Goal: Transaction & Acquisition: Subscribe to service/newsletter

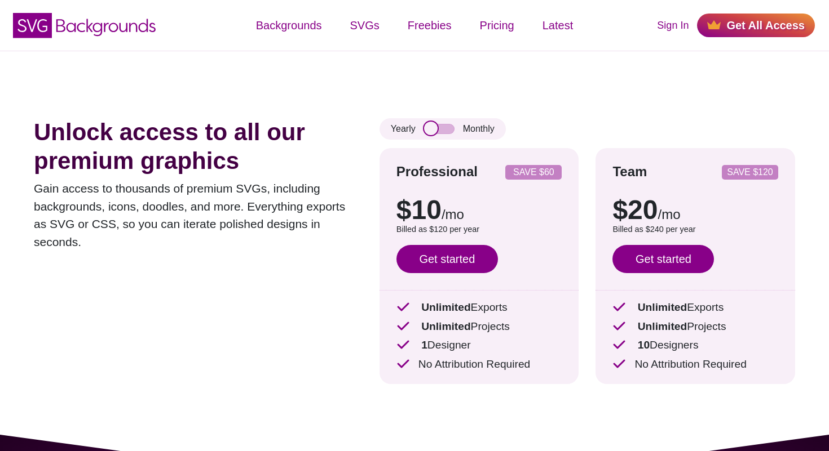
click at [433, 124] on input "checkbox" at bounding box center [439, 129] width 30 height 10
checkbox input "true"
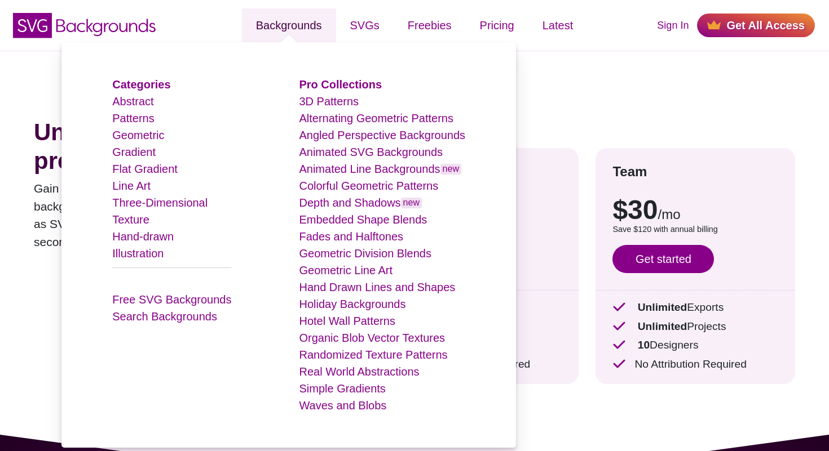
click at [290, 21] on link "Backgrounds" at bounding box center [289, 25] width 94 height 34
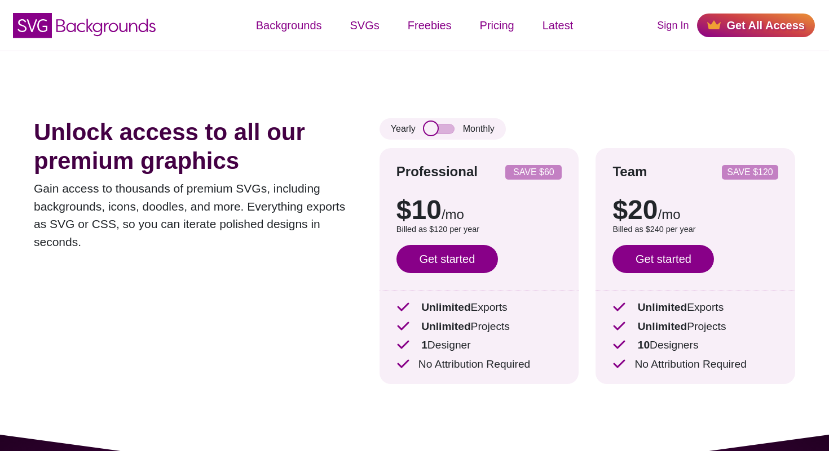
click at [431, 130] on input "checkbox" at bounding box center [439, 129] width 30 height 10
checkbox input "true"
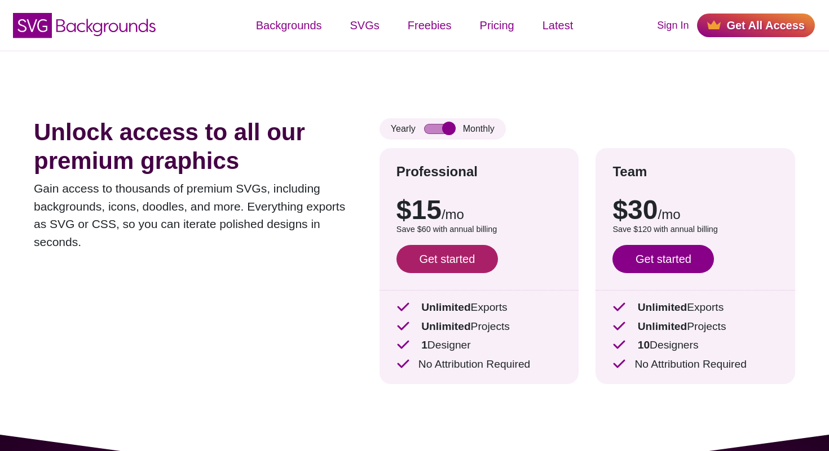
click at [458, 265] on link "Get started" at bounding box center [446, 259] width 101 height 28
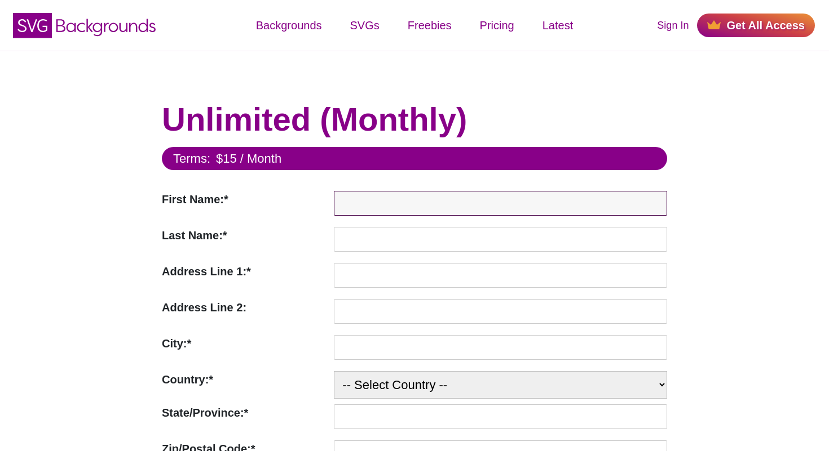
click at [439, 210] on input "First Name:*" at bounding box center [500, 203] width 333 height 25
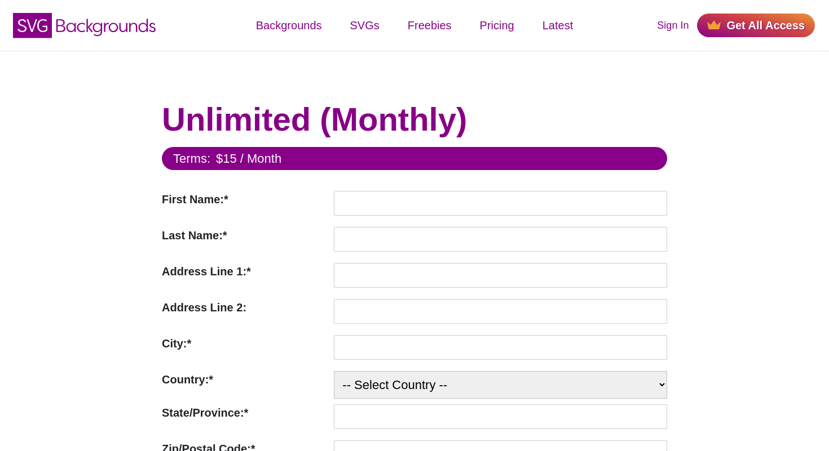
click at [352, 123] on h1 "Unlimited (Monthly)" at bounding box center [414, 119] width 505 height 39
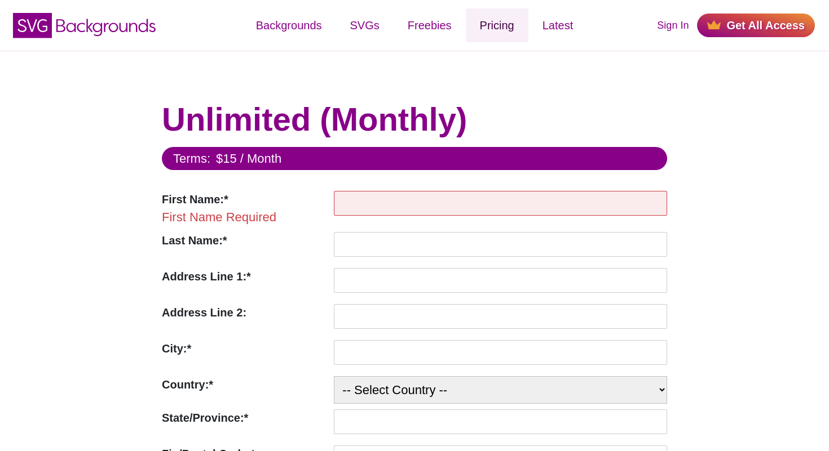
click at [498, 27] on link "Pricing" at bounding box center [497, 25] width 63 height 34
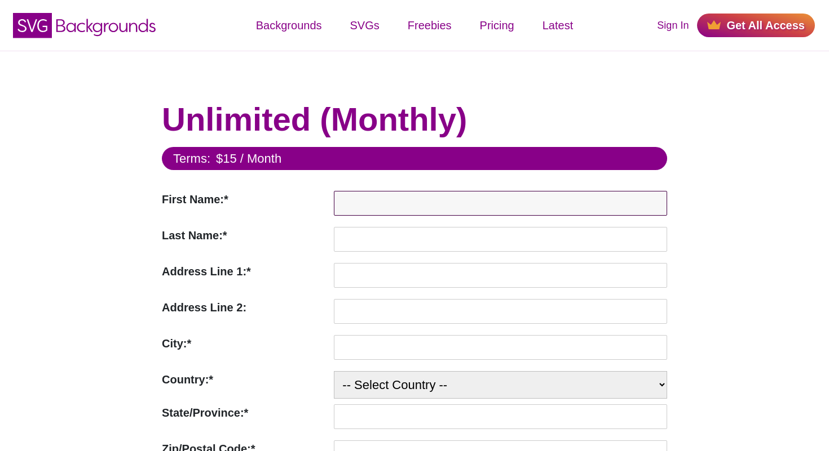
click at [412, 210] on input "First Name:*" at bounding box center [500, 203] width 333 height 25
type input "Adam"
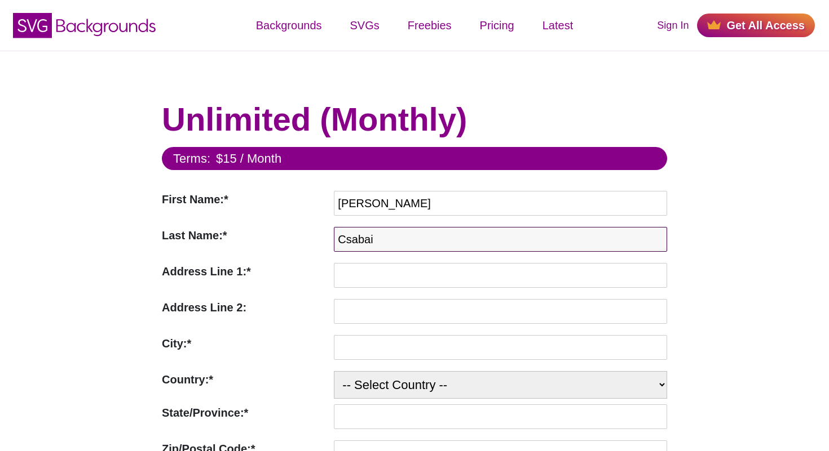
type input "Csabai"
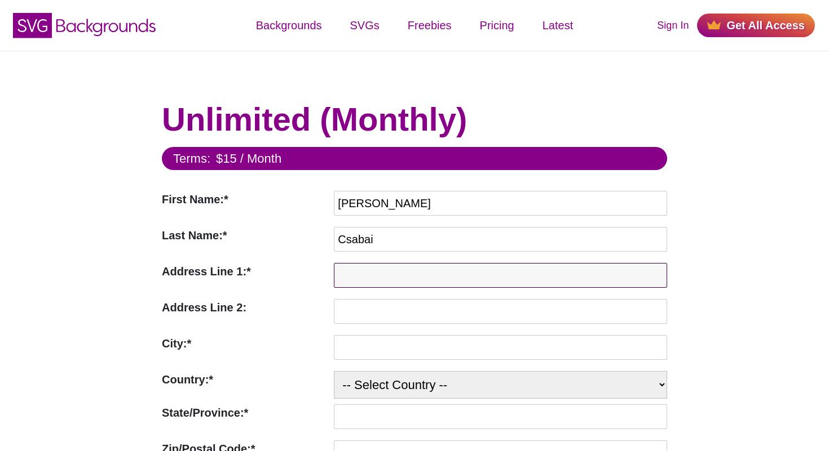
scroll to position [110, 0]
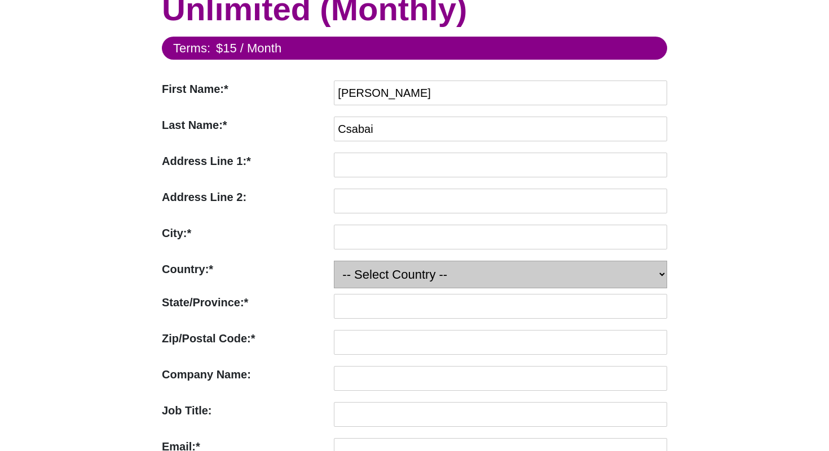
click at [426, 272] on select "-- Select Country -- United States (US) Afghanistan Åland Islands Albania Alger…" at bounding box center [500, 275] width 333 height 28
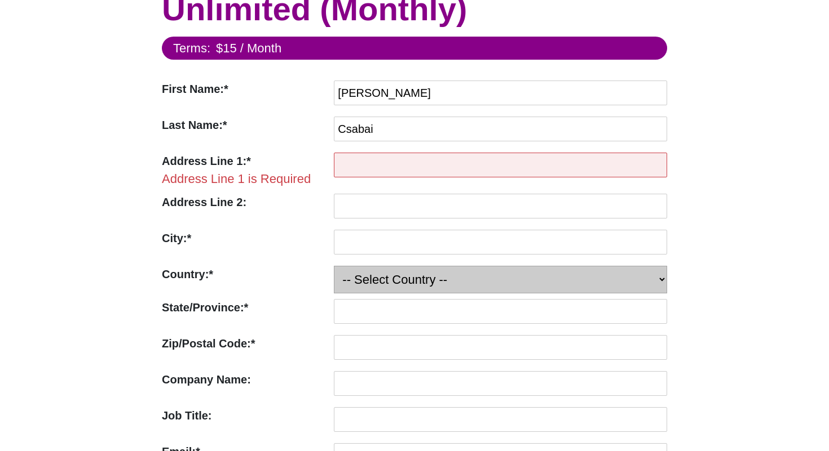
select select "HU"
click at [334, 266] on select "-- Select Country -- United States (US) Afghanistan Åland Islands Albania Alger…" at bounding box center [500, 280] width 333 height 28
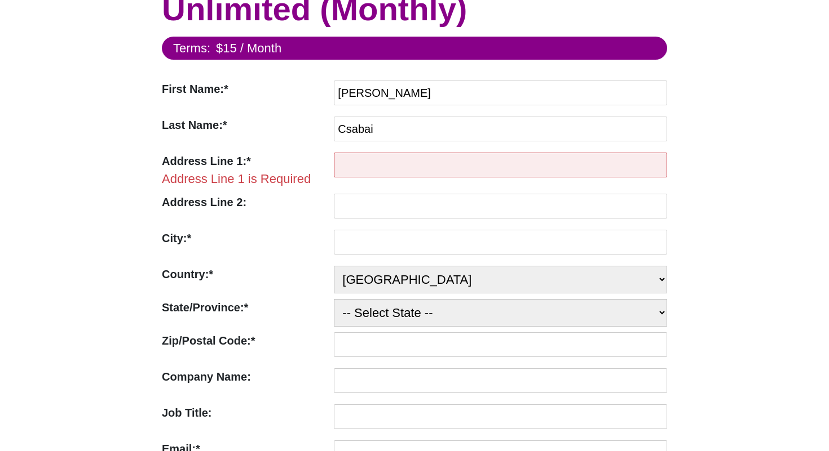
click at [273, 282] on label "Country:*" at bounding box center [245, 274] width 166 height 17
click at [334, 282] on select "-- Select Country -- United States (US) Afghanistan Åland Islands Albania Alger…" at bounding box center [500, 280] width 333 height 28
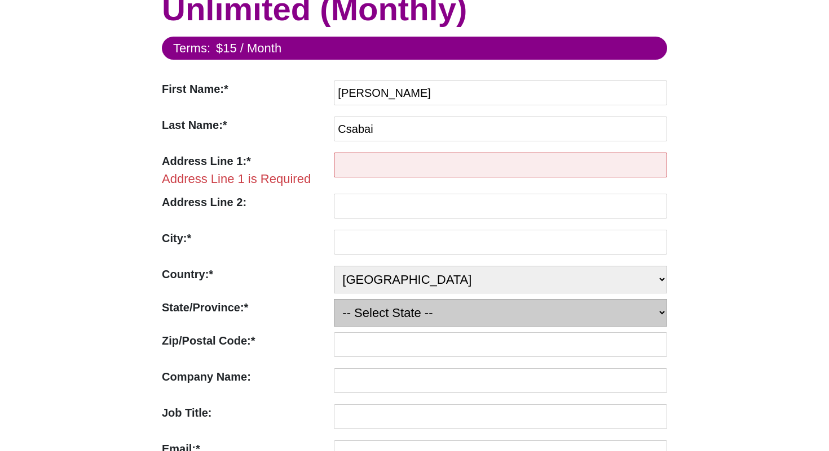
click at [337, 315] on select "-- Select State -- Bács-Kiskun Békés Baranya Borsod-Abaúj-Zemplén Budapest Cson…" at bounding box center [500, 313] width 333 height 28
select select "PE"
click at [334, 299] on select "-- Select State -- Bács-Kiskun Békés Baranya Borsod-Abaúj-Zemplén Budapest Cson…" at bounding box center [500, 313] width 333 height 28
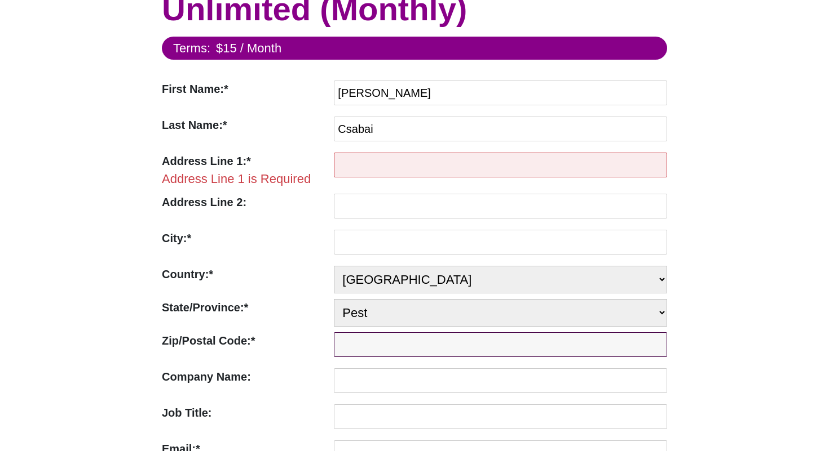
click at [362, 342] on input "Zip/Postal Code:*" at bounding box center [500, 345] width 333 height 25
type input "2117"
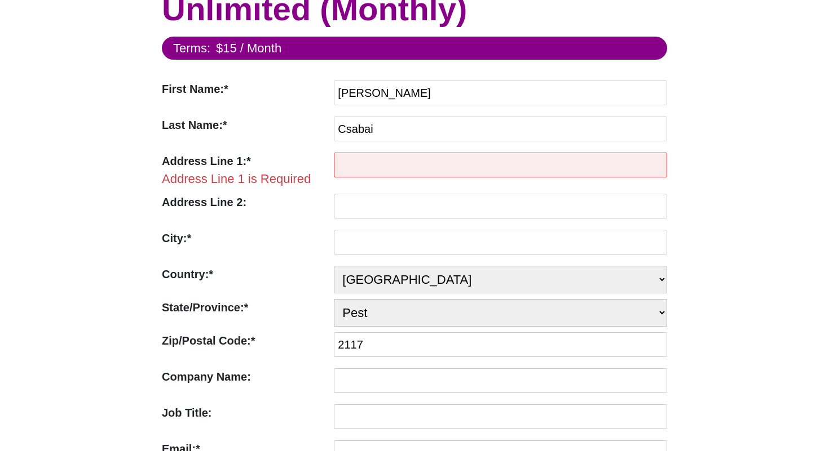
click at [265, 324] on div "State/Province:* State/Province is Required" at bounding box center [245, 313] width 166 height 28
click at [380, 167] on input "Address Line 1:*" at bounding box center [500, 165] width 333 height 25
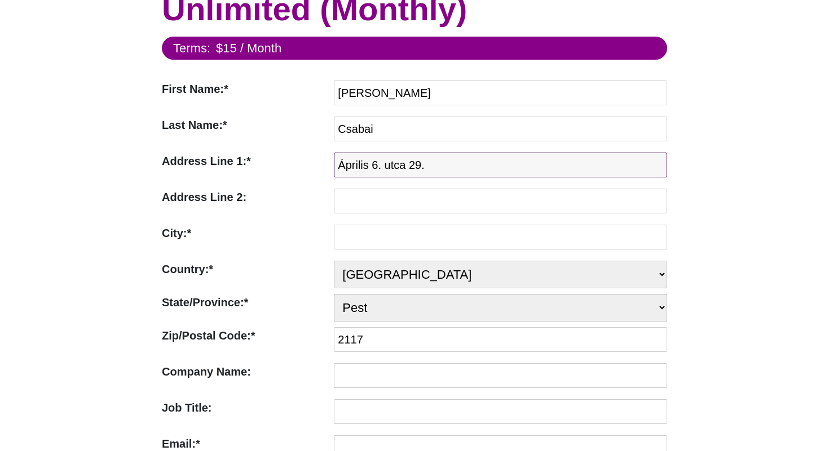
type input "Április 6. utca 29."
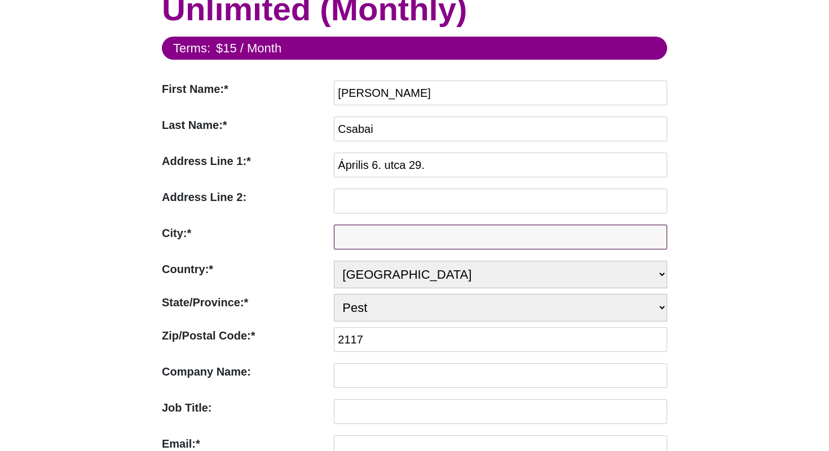
click at [374, 240] on input "City:*" at bounding box center [500, 237] width 333 height 25
type input "Isaszeg"
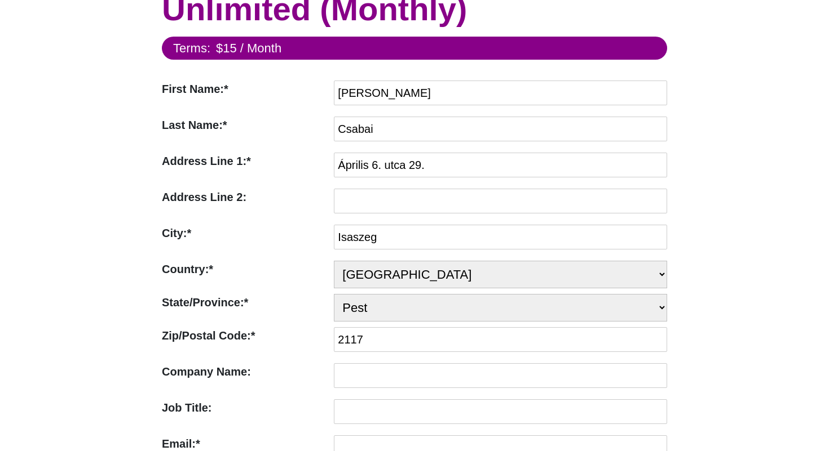
click at [233, 270] on label "Country:*" at bounding box center [245, 269] width 166 height 17
click at [334, 270] on select "-- Select Country -- United States (US) Afghanistan Åland Islands Albania Alger…" at bounding box center [500, 275] width 333 height 28
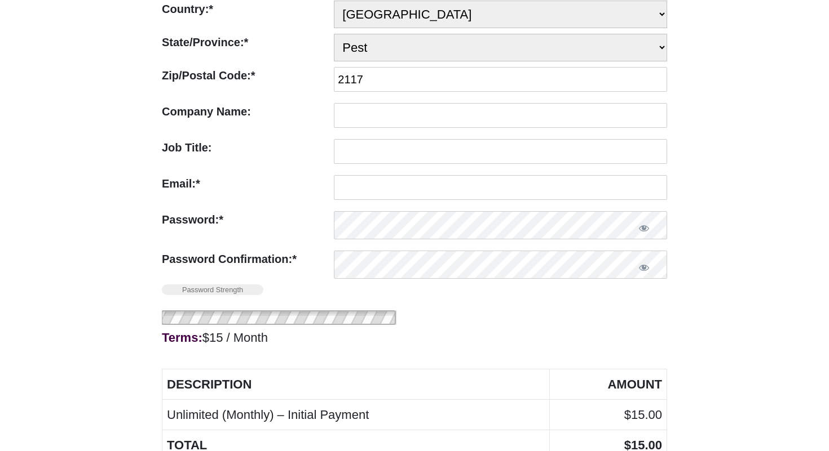
scroll to position [376, 0]
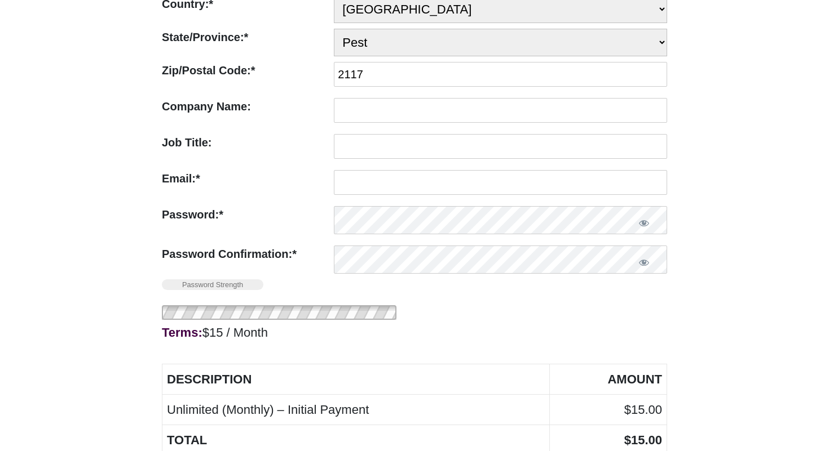
click at [210, 192] on div "Email:* Invalid Email" at bounding box center [245, 185] width 166 height 30
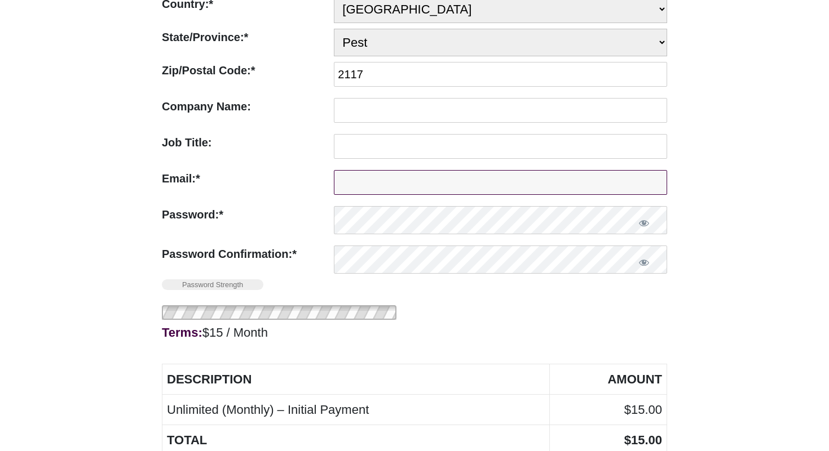
click at [374, 178] on input "Email:*" at bounding box center [500, 182] width 333 height 25
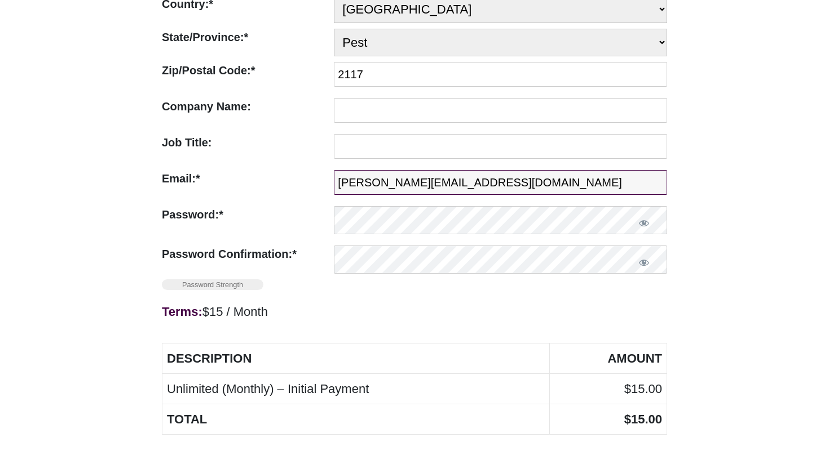
type input "adam@marketingblogger.hu"
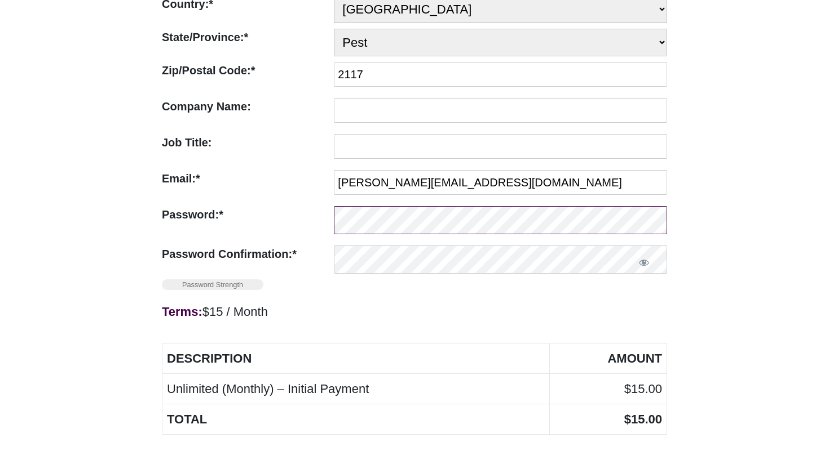
scroll to position [666, 0]
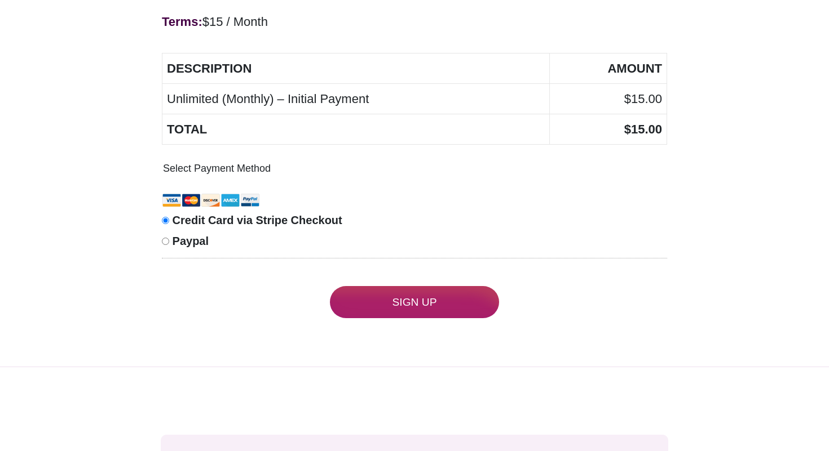
click at [346, 101] on td "Unlimited (Monthly) – Initial Payment" at bounding box center [355, 99] width 387 height 30
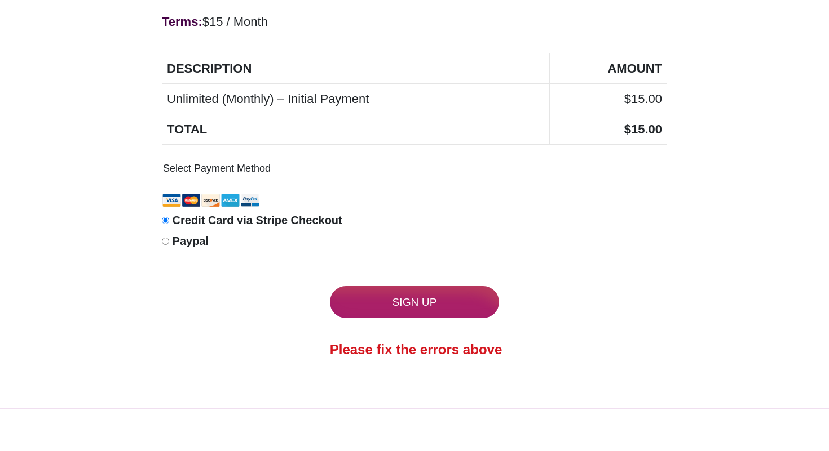
click at [346, 101] on td "Unlimited (Monthly) – Initial Payment" at bounding box center [355, 99] width 387 height 30
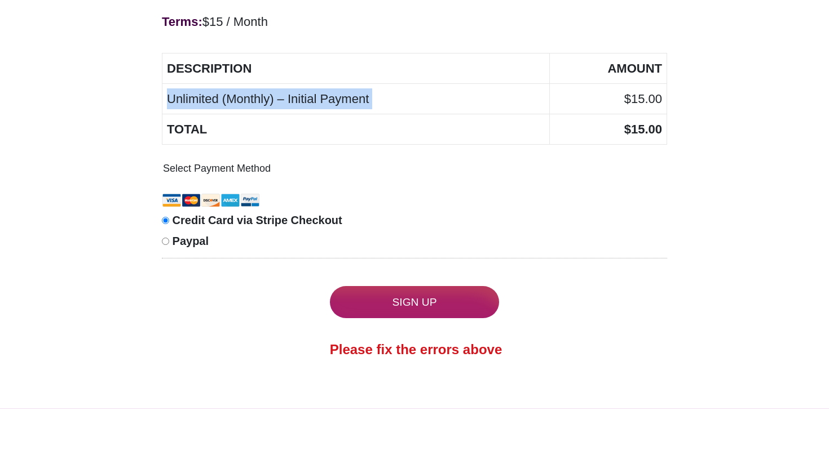
click at [346, 101] on td "Unlimited (Monthly) – Initial Payment" at bounding box center [355, 99] width 387 height 30
copy tr "Unlimited (Monthly) – Initial Payment"
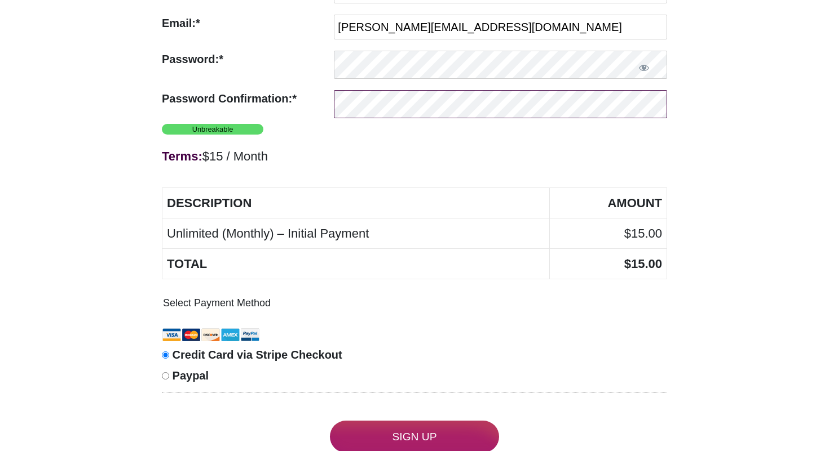
scroll to position [715, 0]
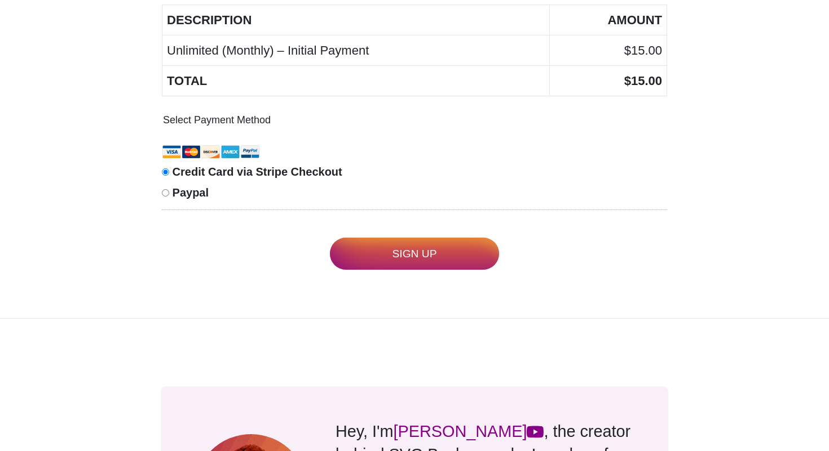
click at [432, 254] on input "Sign Up" at bounding box center [414, 254] width 169 height 32
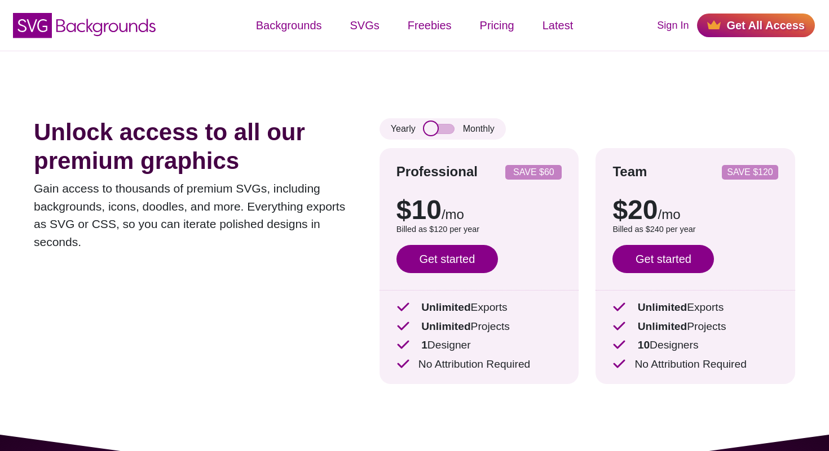
click at [435, 129] on input "checkbox" at bounding box center [439, 129] width 30 height 10
checkbox input "true"
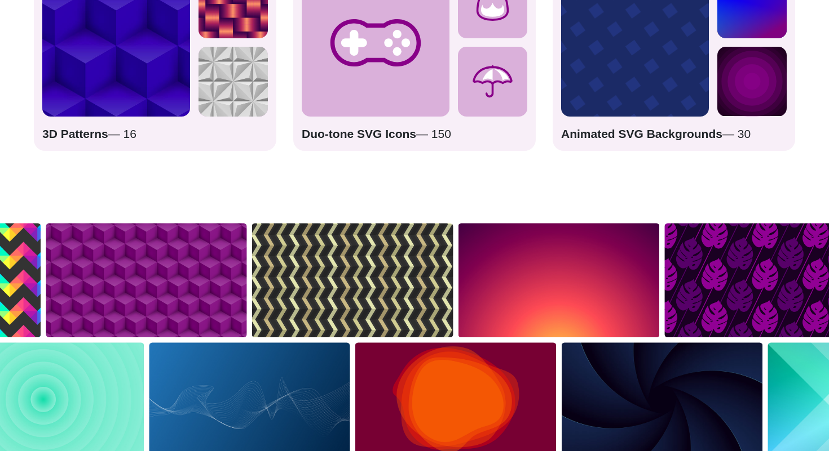
scroll to position [2568, 0]
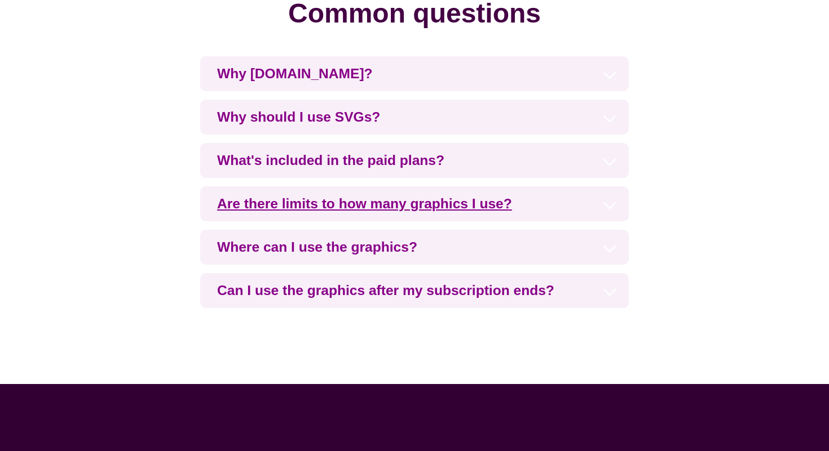
click at [499, 210] on h3 "Are there limits to how many graphics I use?" at bounding box center [414, 204] width 428 height 35
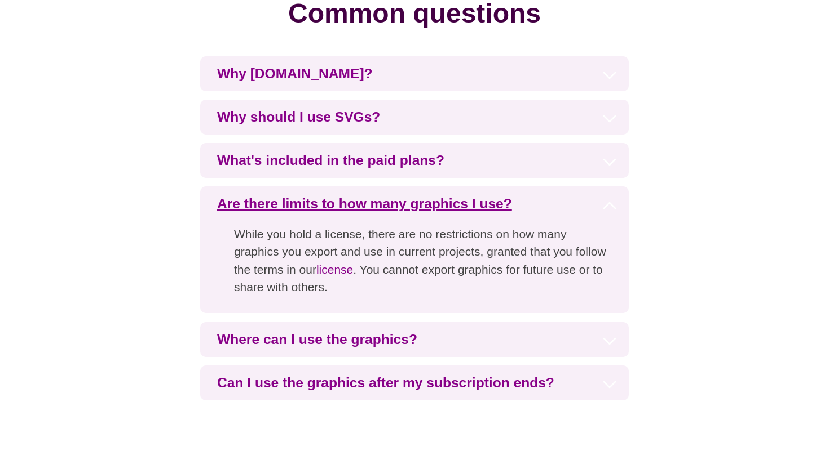
click at [499, 210] on h3 "Are there limits to how many graphics I use?" at bounding box center [414, 204] width 428 height 35
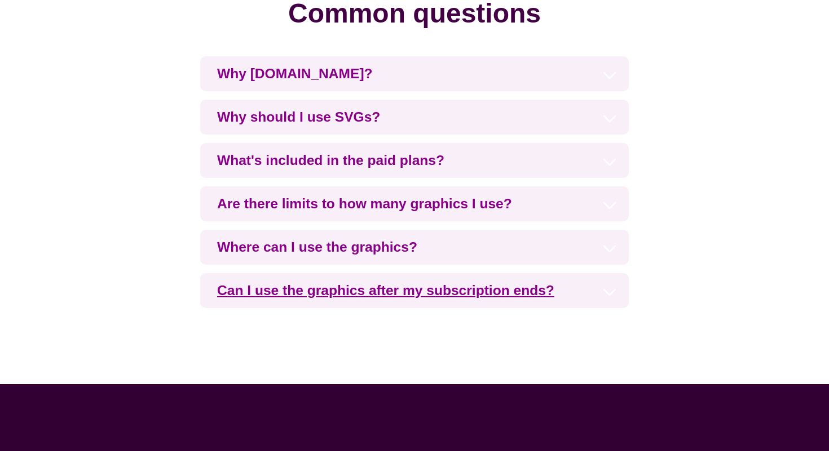
click at [501, 286] on h3 "Can I use the graphics after my subscription ends?" at bounding box center [414, 290] width 428 height 35
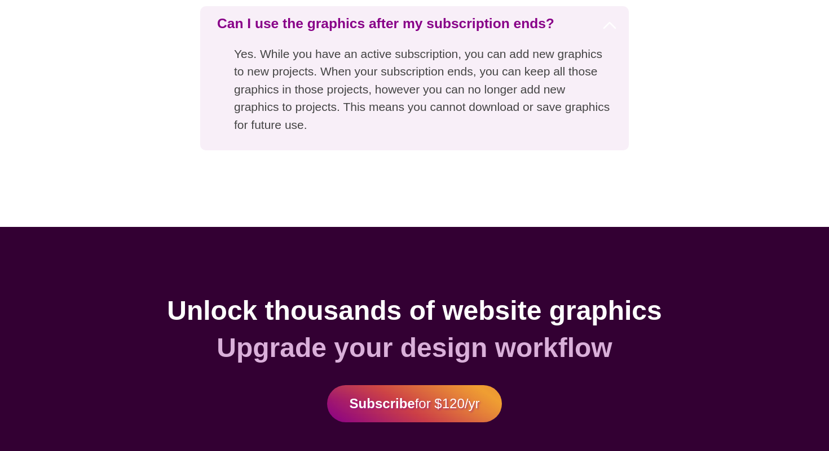
scroll to position [3223, 0]
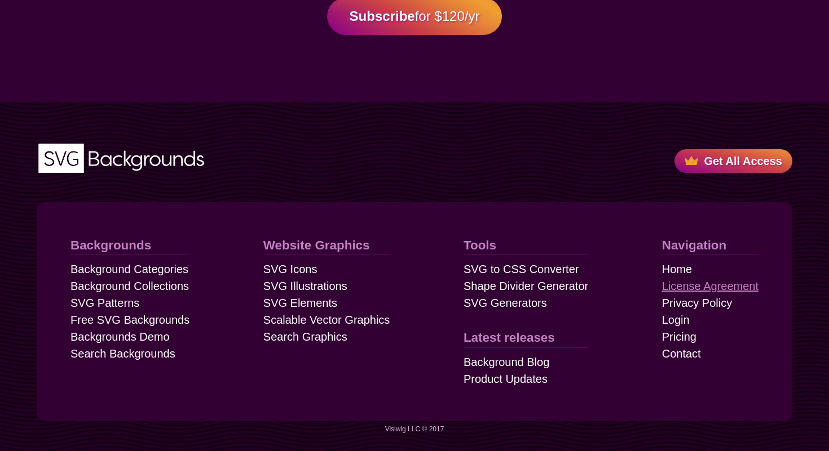
click at [714, 281] on link "License Agreement" at bounding box center [710, 286] width 96 height 17
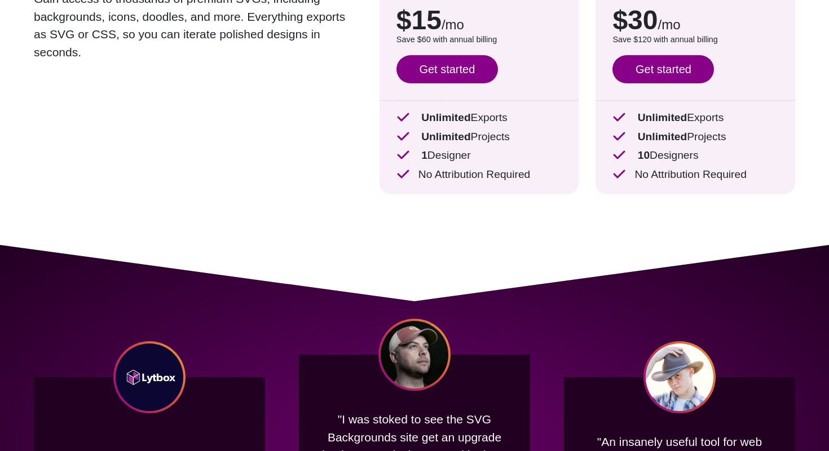
scroll to position [0, 0]
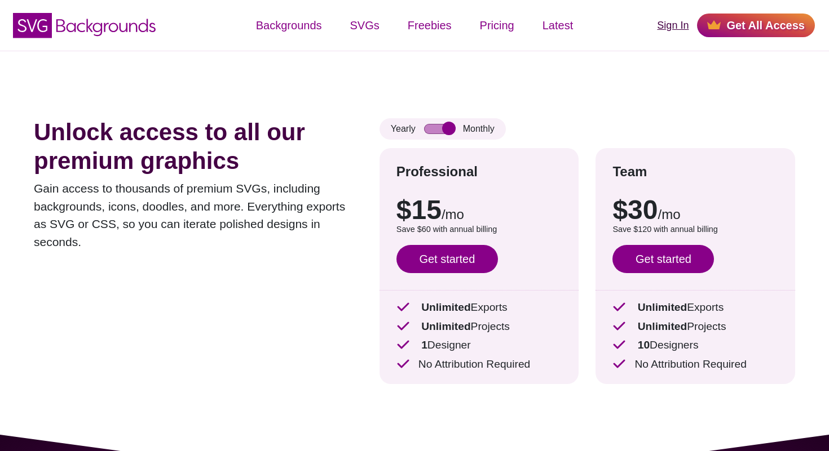
click at [679, 26] on link "Sign In" at bounding box center [673, 25] width 32 height 15
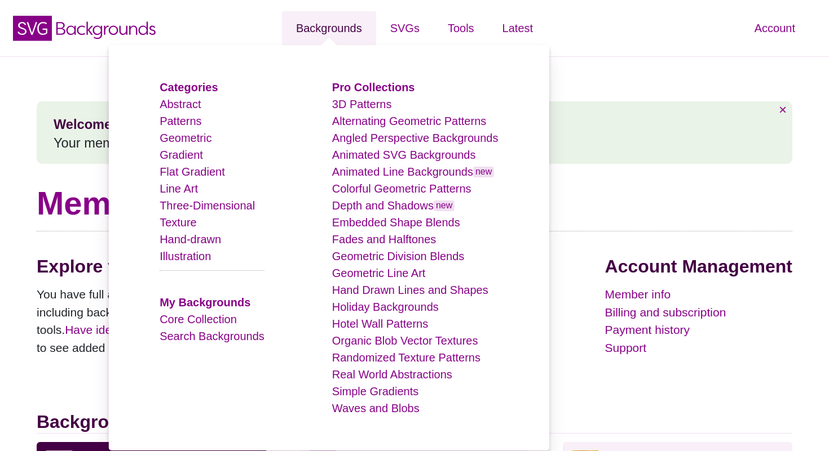
click at [334, 23] on link "Backgrounds" at bounding box center [329, 28] width 94 height 34
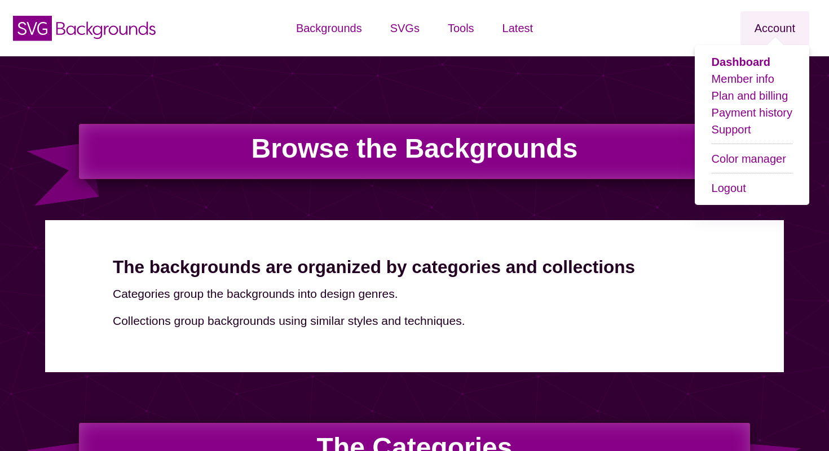
click at [798, 35] on link "Account" at bounding box center [774, 28] width 69 height 34
click at [728, 196] on li "Logout" at bounding box center [751, 188] width 81 height 17
click at [732, 186] on link "Logout" at bounding box center [728, 188] width 34 height 12
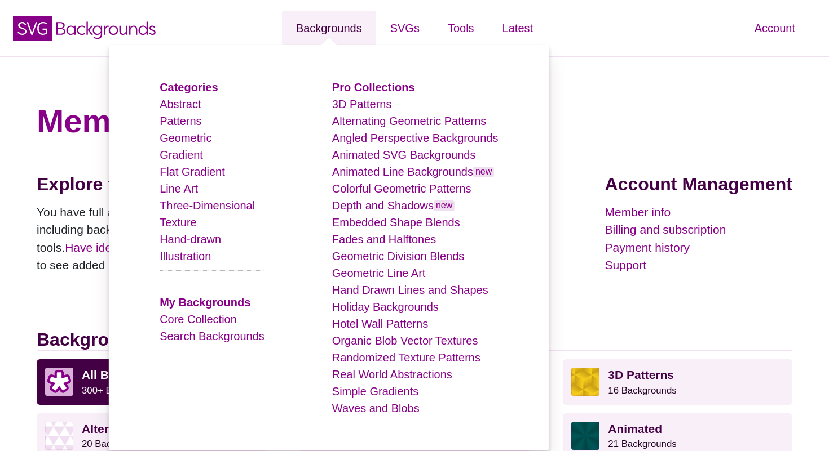
click at [347, 32] on link "Backgrounds" at bounding box center [329, 28] width 94 height 34
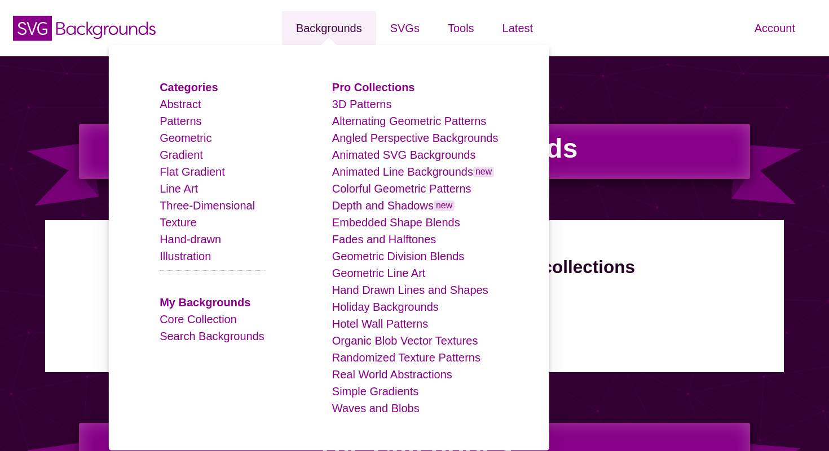
click at [346, 34] on link "Backgrounds" at bounding box center [329, 28] width 94 height 34
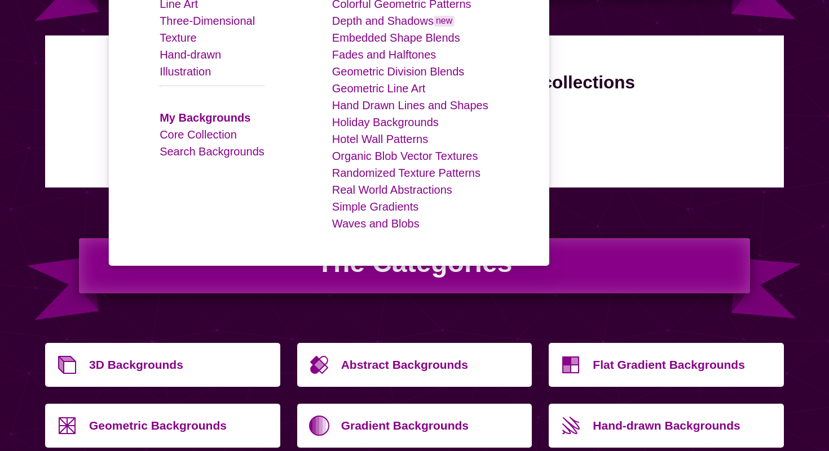
scroll to position [398, 0]
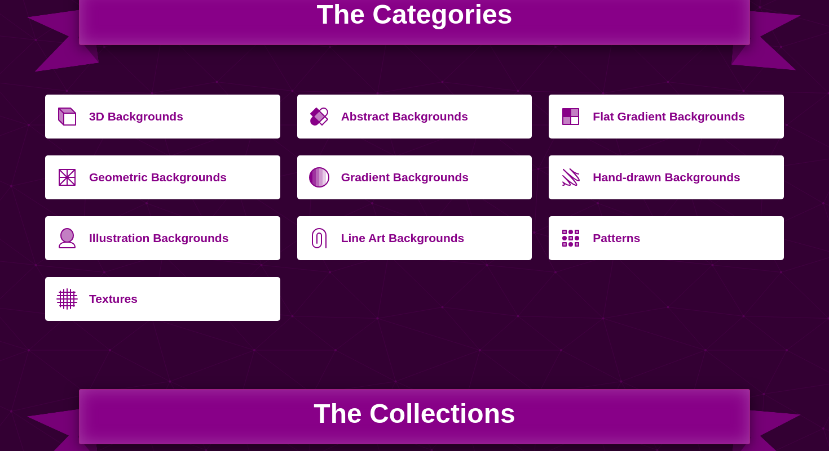
scroll to position [433, 0]
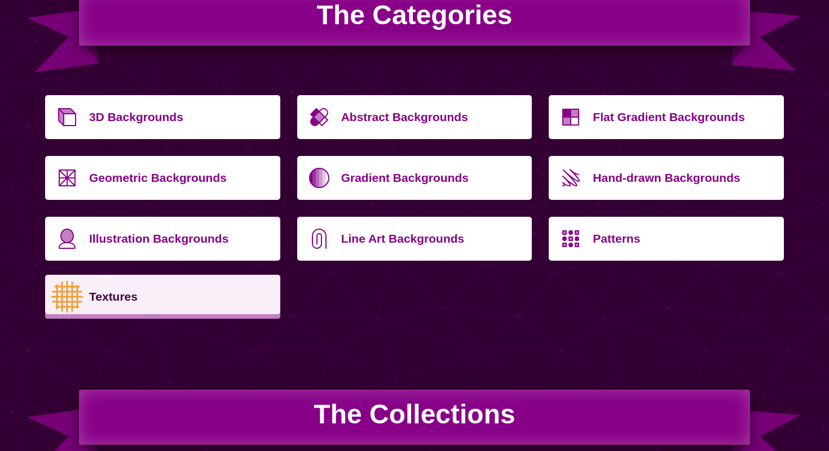
click at [232, 291] on p "Textures" at bounding box center [180, 297] width 183 height 27
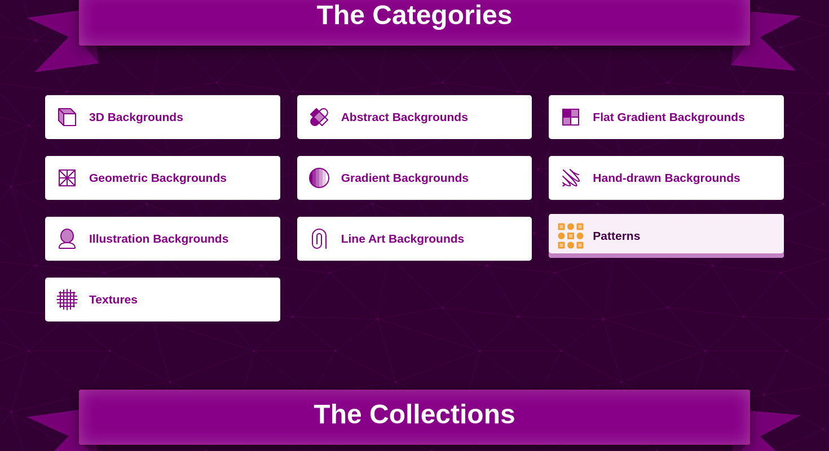
click at [661, 240] on p "Patterns" at bounding box center [683, 236] width 183 height 27
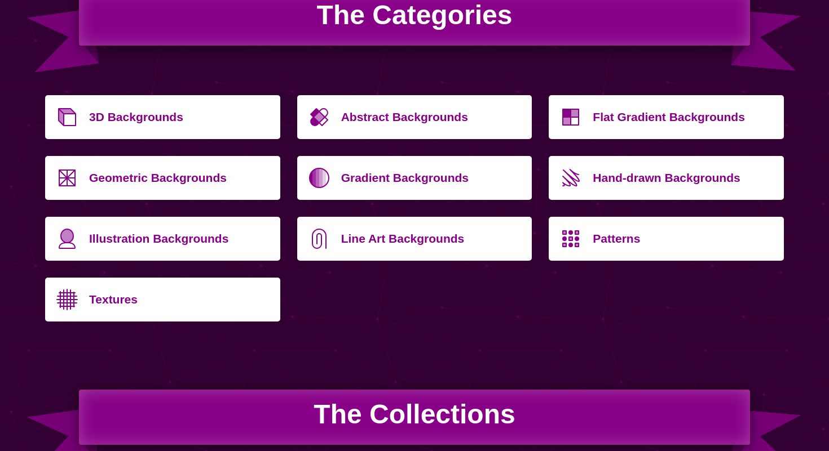
click at [223, 335] on div "3D Backgrounds Abstract Backgrounds Flat Gradient Backgrounds Geometric Backgro…" at bounding box center [414, 213] width 755 height 253
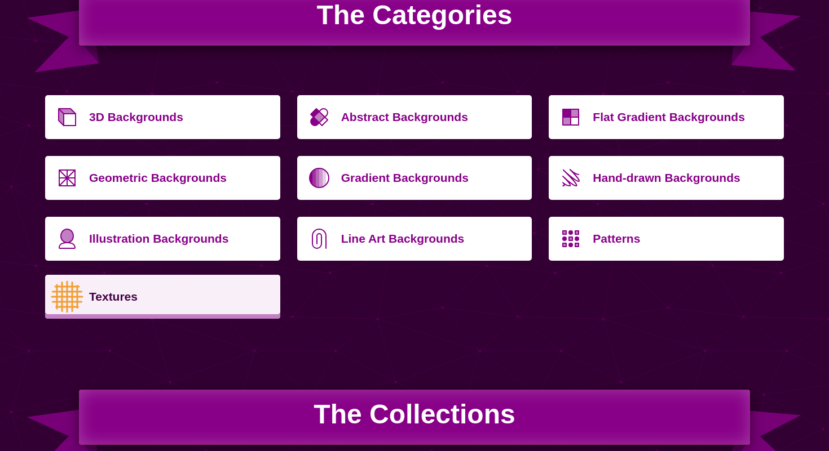
click at [223, 316] on link "Textures" at bounding box center [162, 297] width 235 height 44
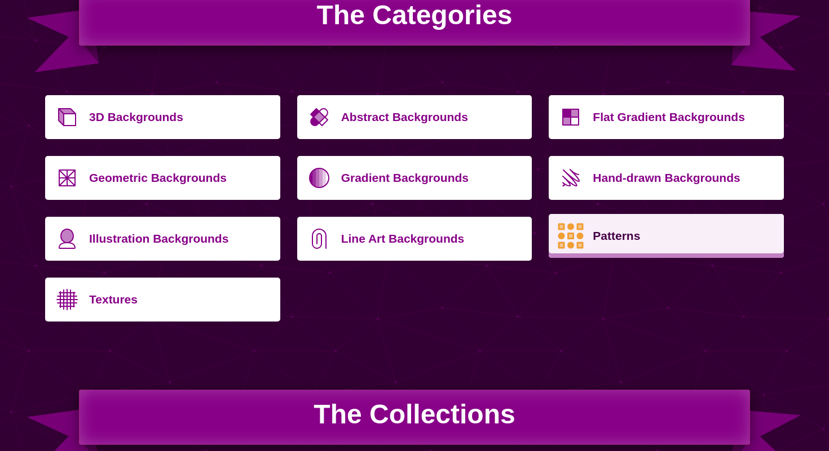
click at [634, 215] on link "Patterns" at bounding box center [665, 236] width 235 height 44
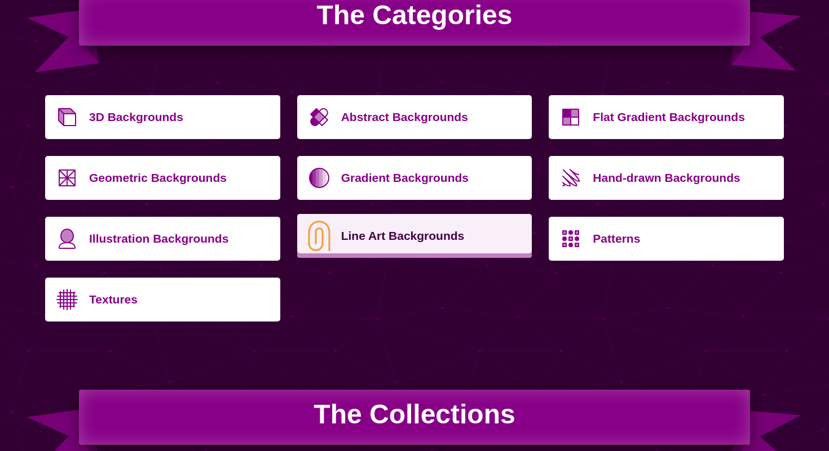
click at [485, 242] on p "Line Art Backgrounds" at bounding box center [432, 236] width 183 height 27
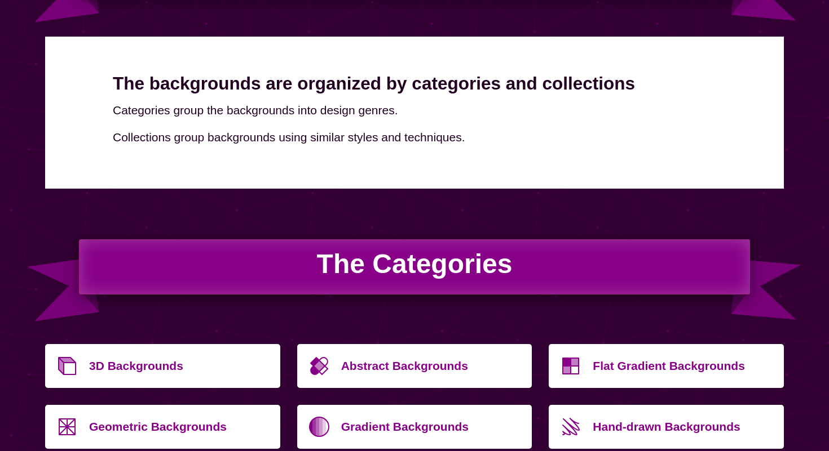
scroll to position [0, 0]
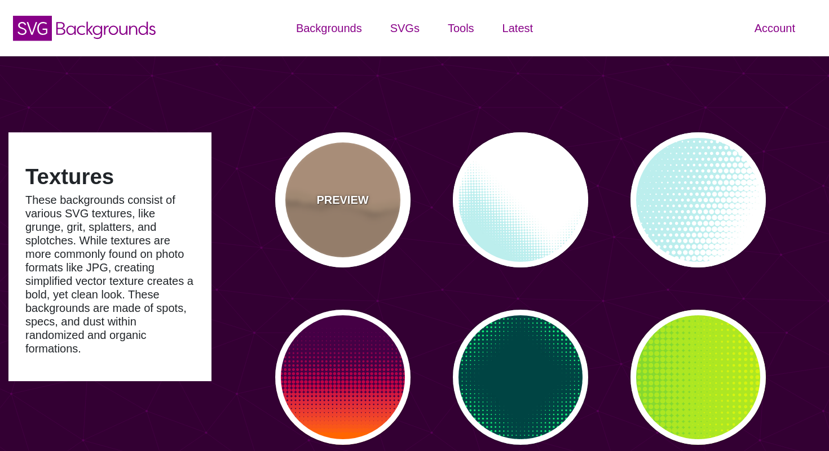
type input "#450057"
type input "#FFFFFF"
click at [364, 175] on div "PREVIEW" at bounding box center [342, 199] width 135 height 135
type input "#BA987C"
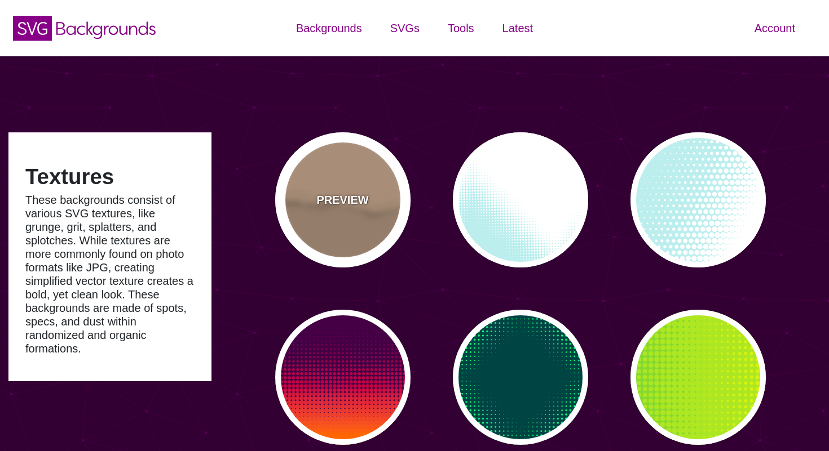
type input "#D7B090"
type input "#CCA788"
type input "0"
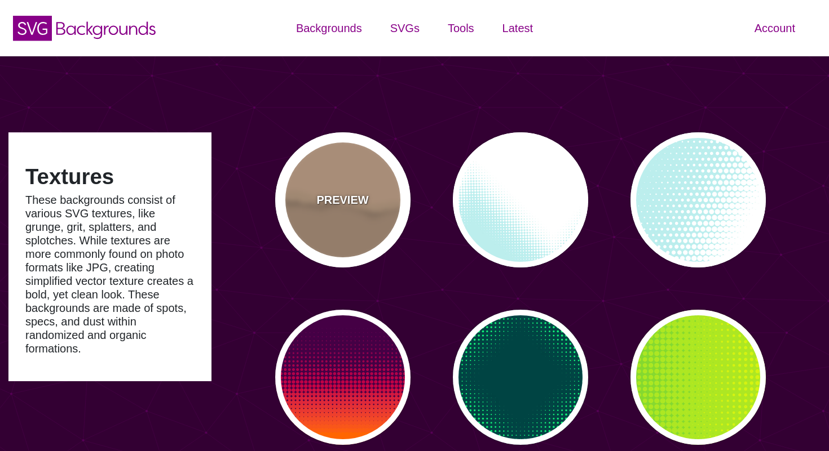
type input "0.5"
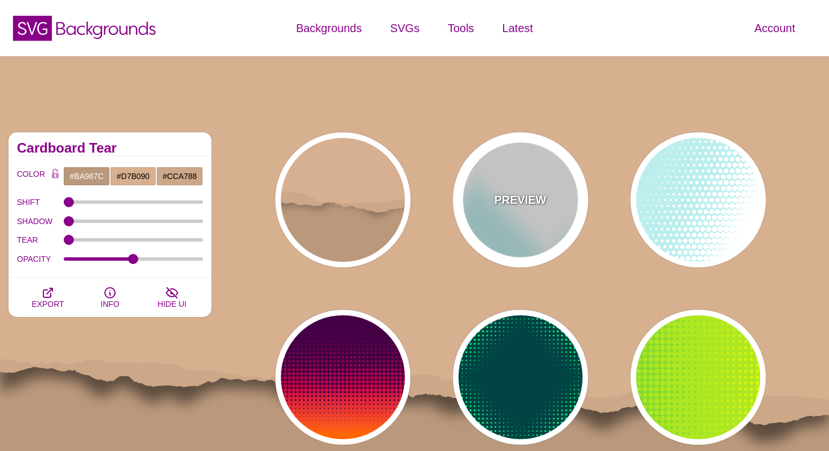
click at [494, 184] on div "PREVIEW" at bounding box center [520, 199] width 135 height 135
type input "#BBEEEE"
type input "#FFFFFF"
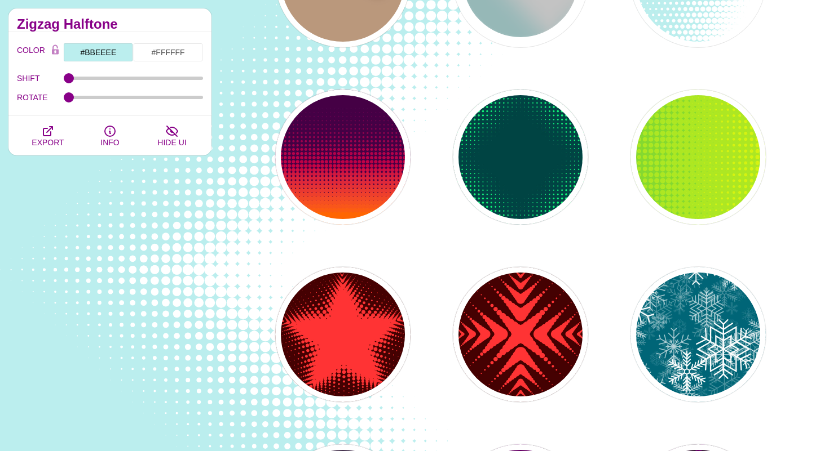
scroll to position [222, 0]
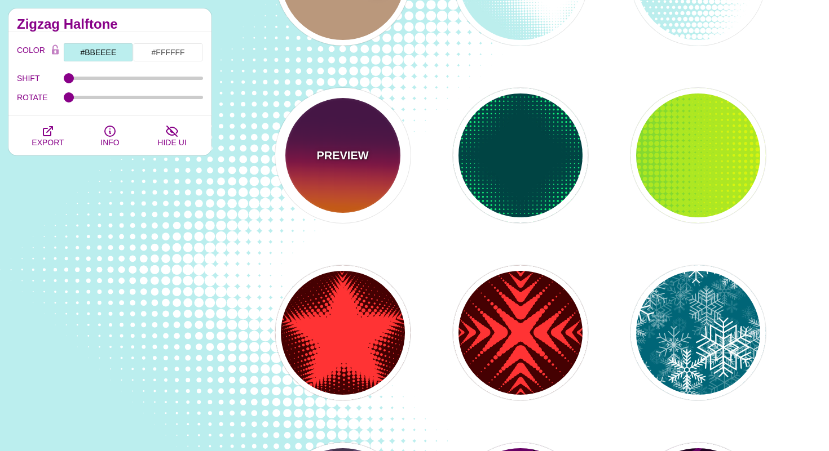
click at [361, 161] on p "PREVIEW" at bounding box center [342, 155] width 52 height 17
type input "#440044"
type input "#FF6600"
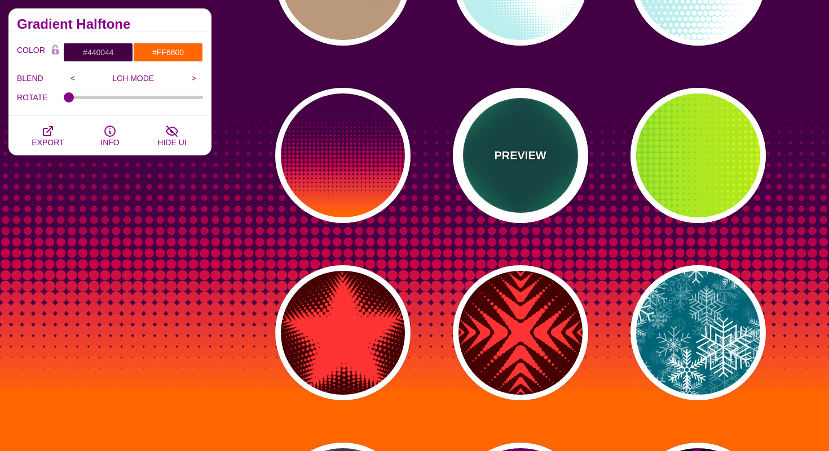
click at [512, 213] on div "PREVIEW" at bounding box center [520, 155] width 135 height 135
type input "#004444"
type input "#11EE77"
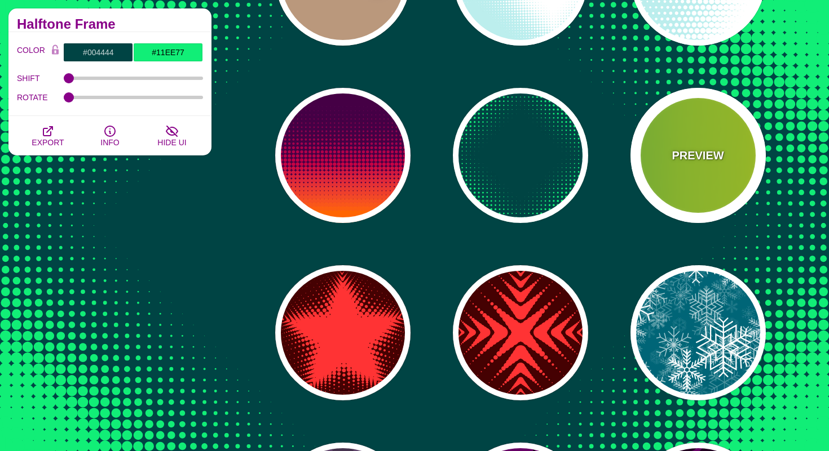
click at [657, 199] on div "PREVIEW" at bounding box center [697, 155] width 135 height 135
type input "#22BB44"
type input "#FFFF00"
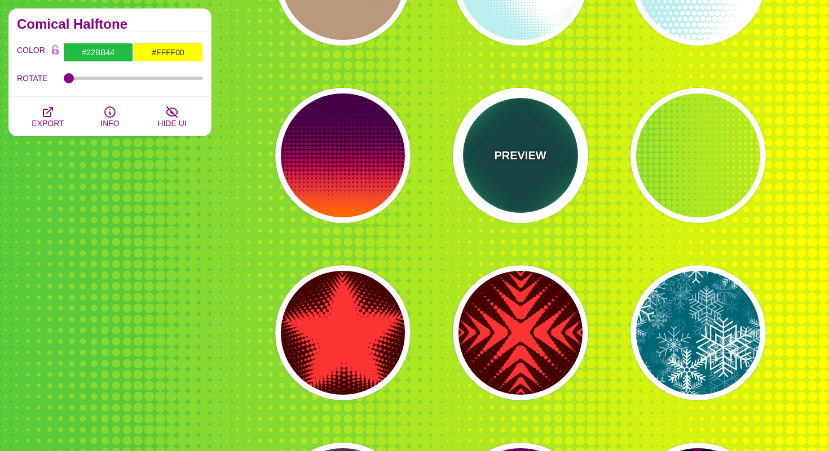
click at [482, 160] on div "PREVIEW" at bounding box center [520, 155] width 135 height 135
type input "#004444"
type input "#11EE77"
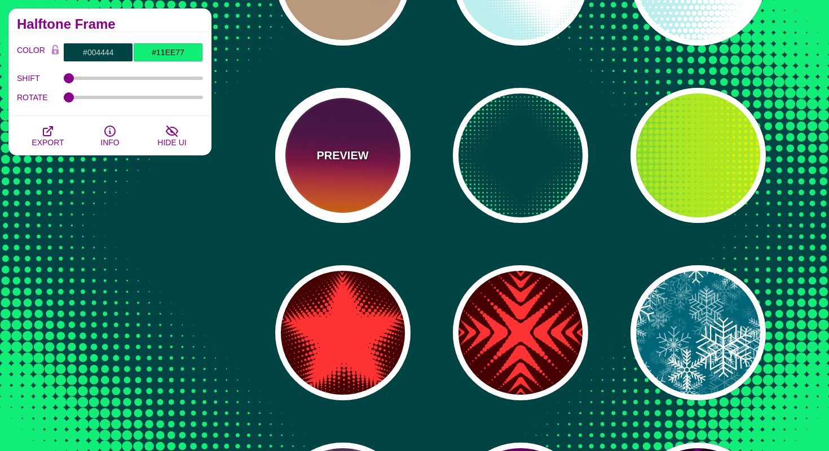
click at [377, 160] on div "PREVIEW" at bounding box center [342, 155] width 135 height 135
type input "#440044"
type input "#FF6600"
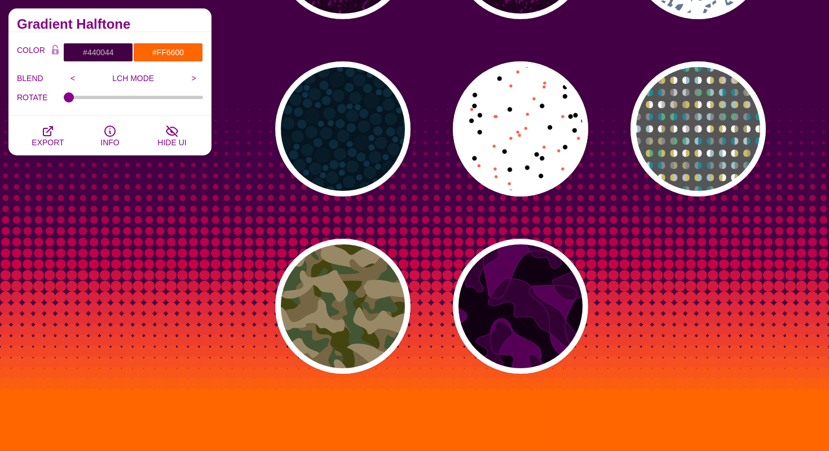
scroll to position [1448, 0]
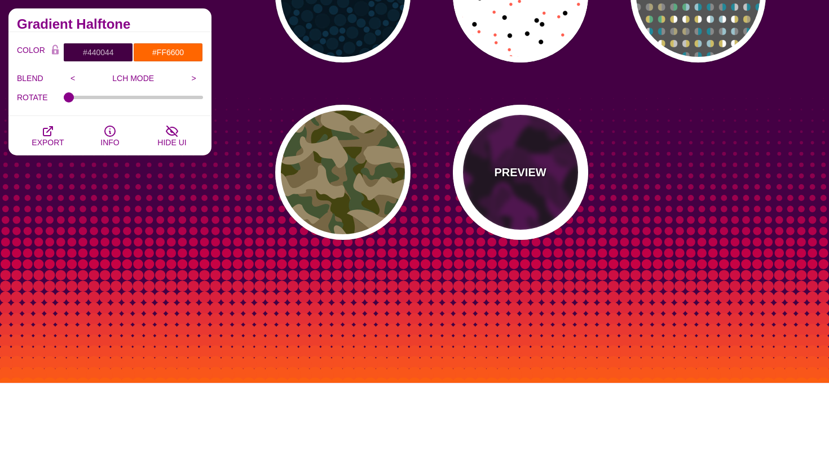
click at [468, 144] on div "PREVIEW" at bounding box center [520, 172] width 135 height 135
type input "#110011"
type input "#550055"
type input "#330033"
type input "#770077"
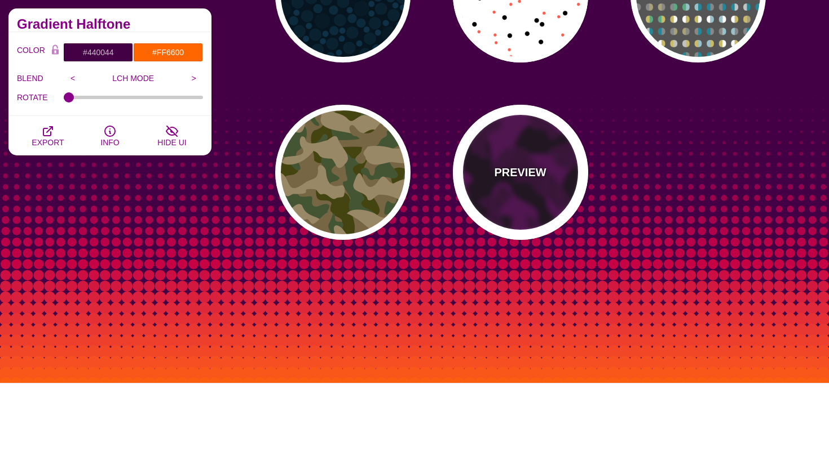
type input "2"
type input "1"
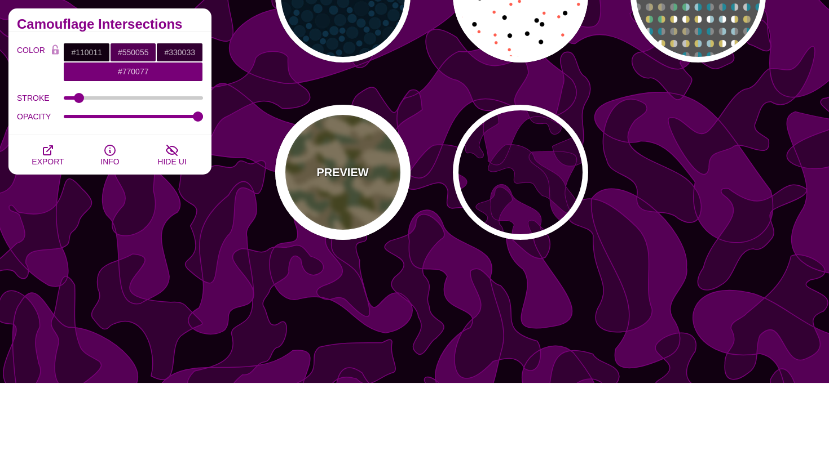
click at [369, 152] on div "PREVIEW" at bounding box center [342, 172] width 135 height 135
type input "#776644"
type input "#444411"
type input "#445533"
type input "#998866"
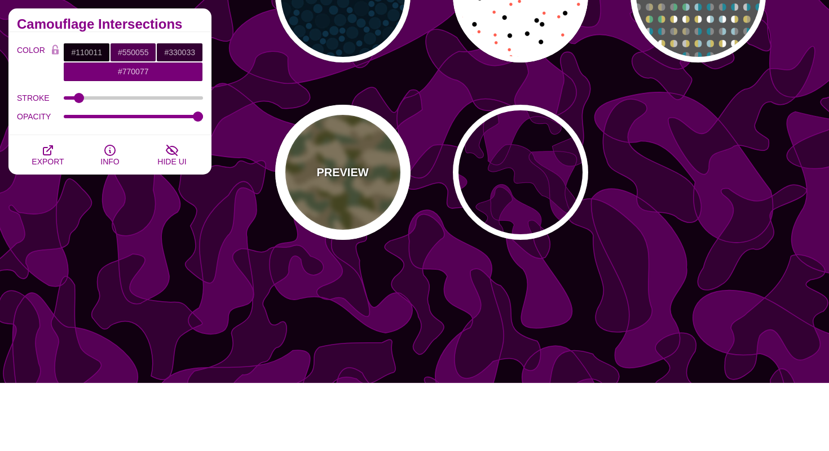
type input "1"
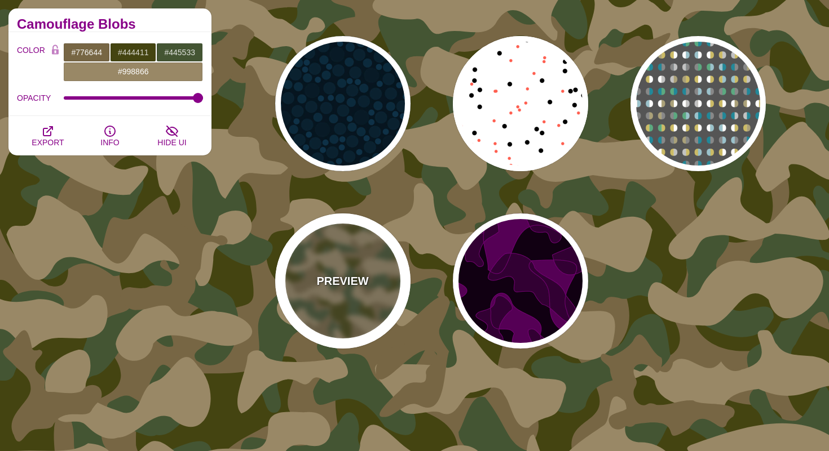
scroll to position [1278, 0]
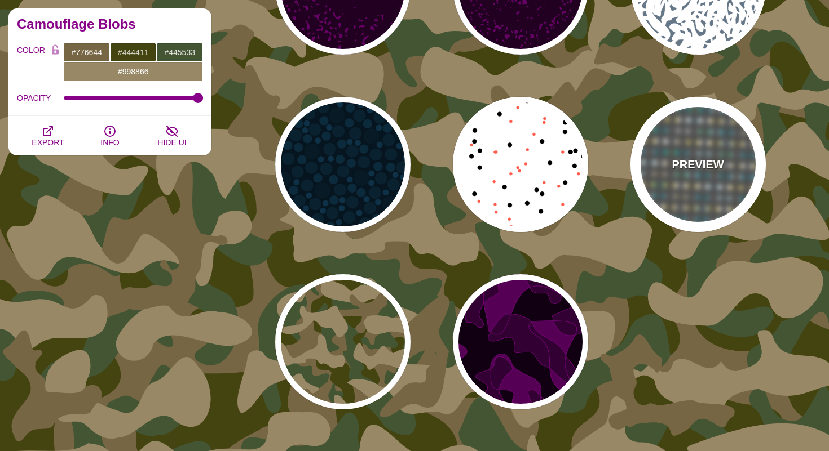
click at [712, 123] on div "PREVIEW" at bounding box center [697, 164] width 135 height 135
type input "#555555"
type input "#228899"
type input "#CCBB66"
type input "#FFFFFF"
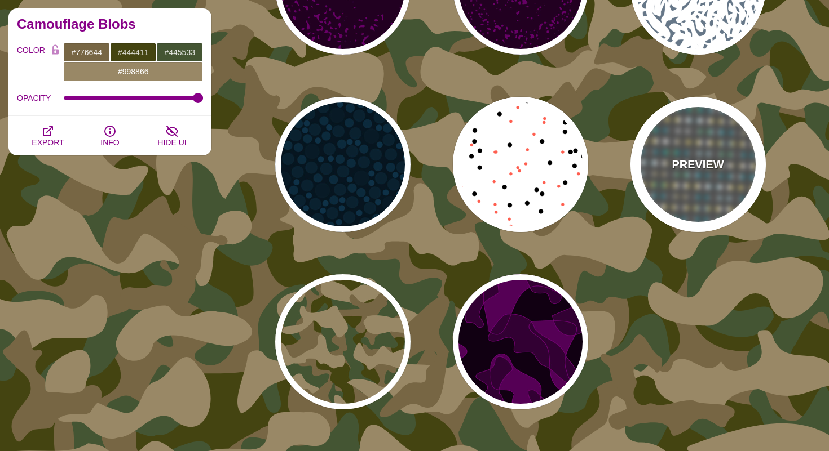
type input "#888888"
type input "50"
type input "0"
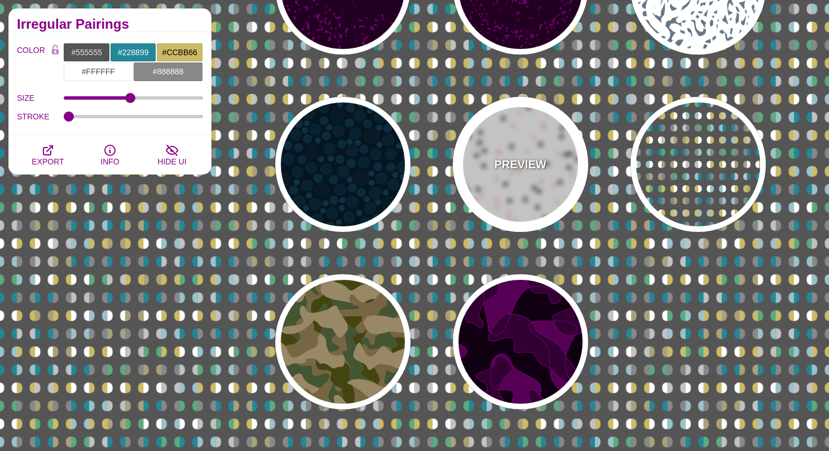
click at [548, 125] on div "PREVIEW" at bounding box center [520, 164] width 135 height 135
type input "#FFFFFF"
type input "#000000"
type input "#FF5E4F"
type input "30"
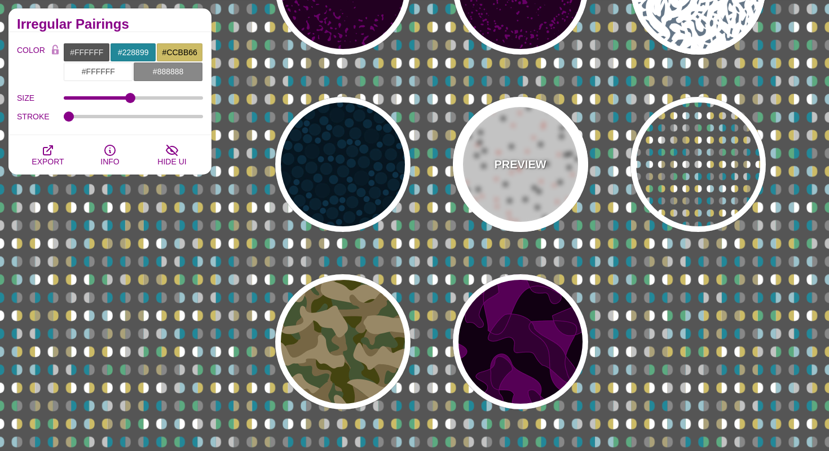
type input "20"
type input "0.25"
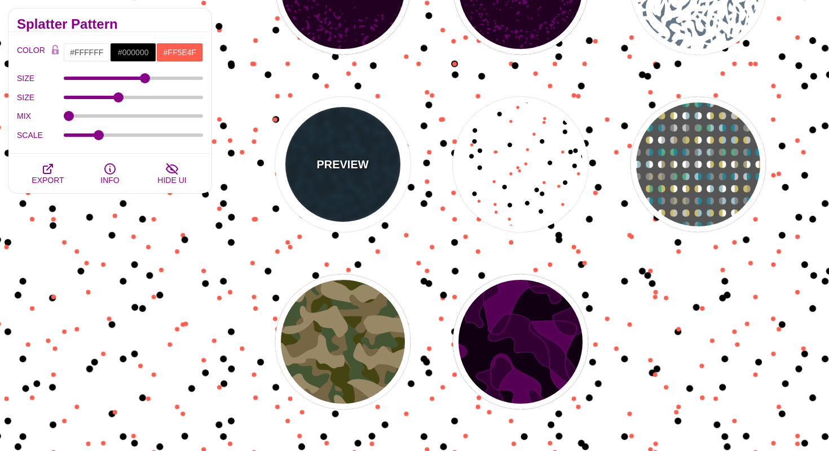
click at [388, 135] on div "PREVIEW" at bounding box center [342, 164] width 135 height 135
type input "#06151F"
type input "#081B26"
type input "#0E3147"
type input "0"
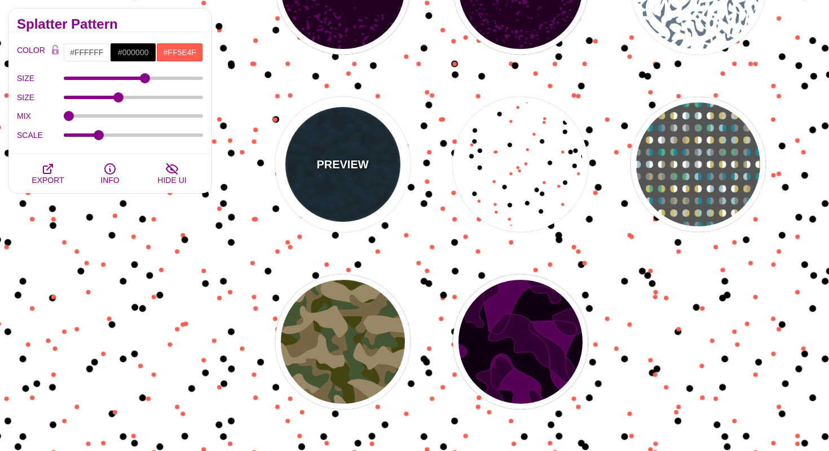
type input "0.5"
type input "1"
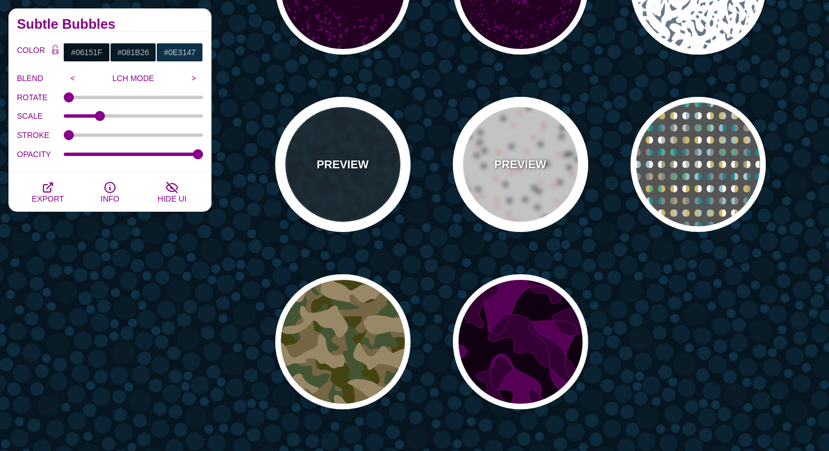
scroll to position [1084, 0]
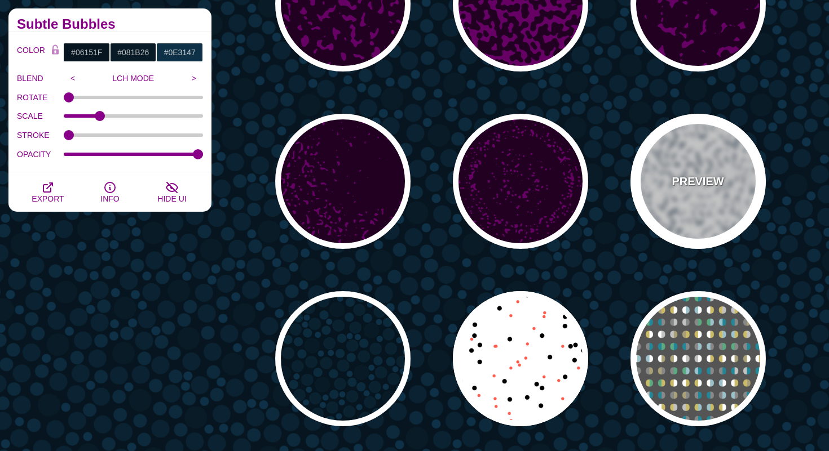
click at [715, 180] on p "PREVIEW" at bounding box center [697, 181] width 52 height 17
type input "#FFFFFF"
type input "#667788"
type input "#FFFFFF"
type input "0"
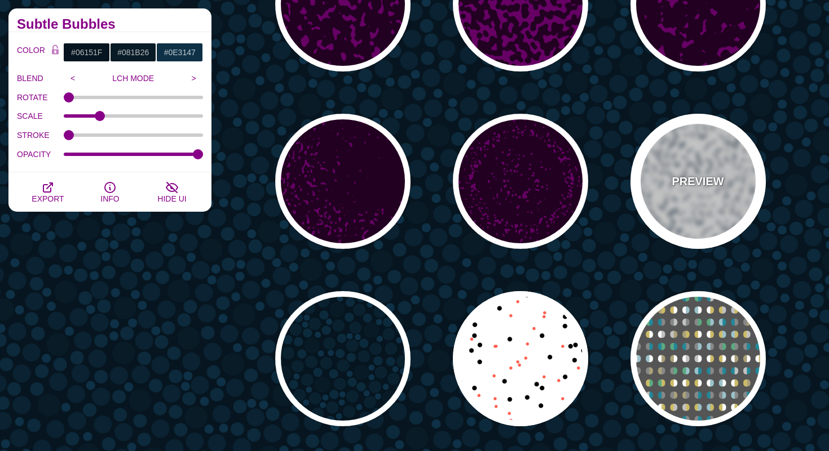
type input "5"
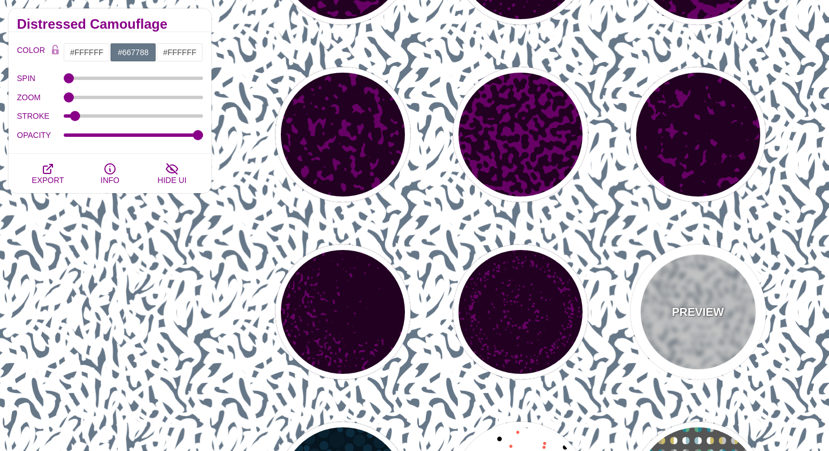
scroll to position [878, 0]
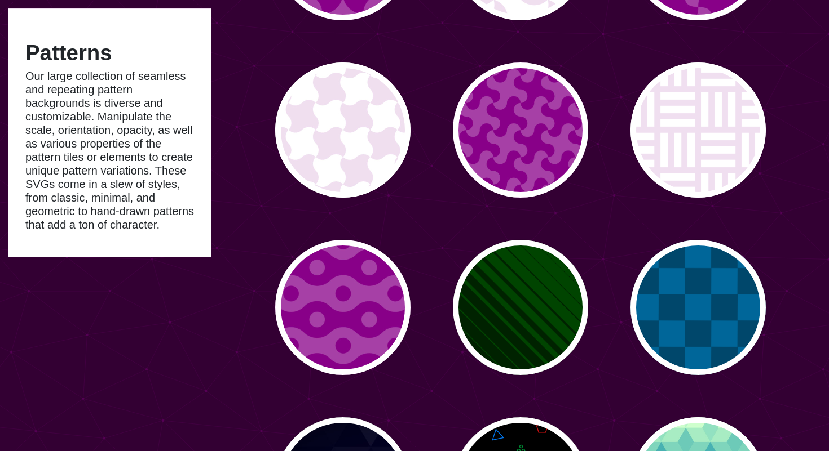
scroll to position [1940, 0]
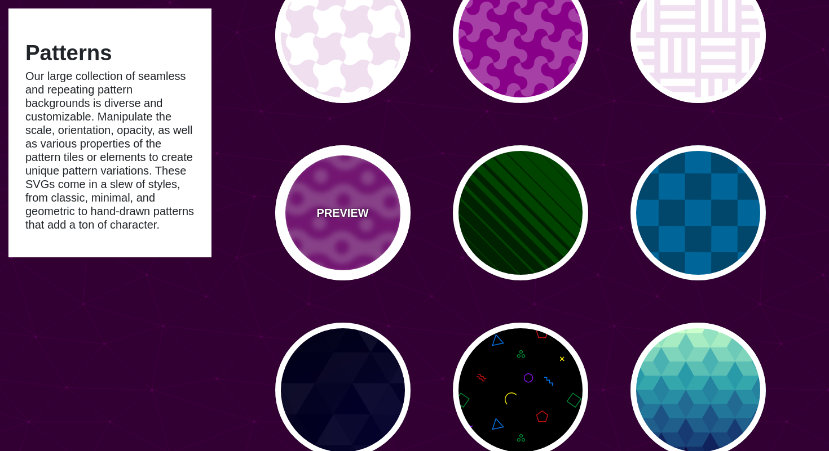
click at [371, 245] on div "PREVIEW" at bounding box center [342, 212] width 135 height 135
type input "#A640A6"
type input "#880088"
type input "0"
type input "30"
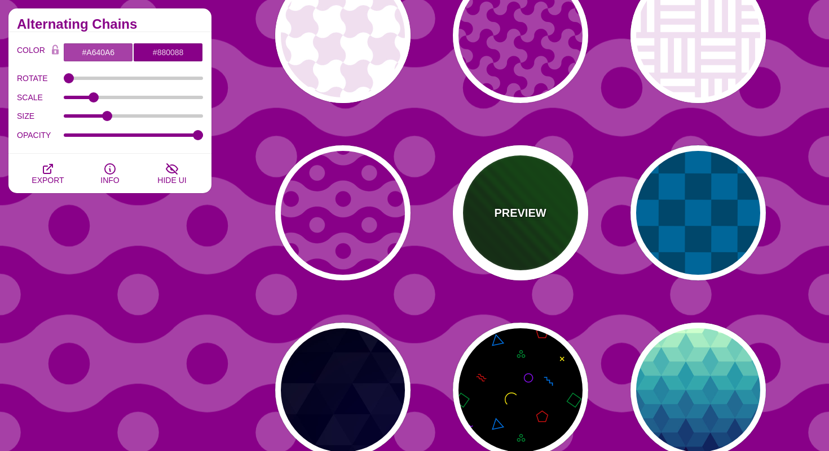
click at [535, 241] on div "PREVIEW" at bounding box center [520, 212] width 135 height 135
type input "#002200"
type input "#004400"
type input "5"
type input "0"
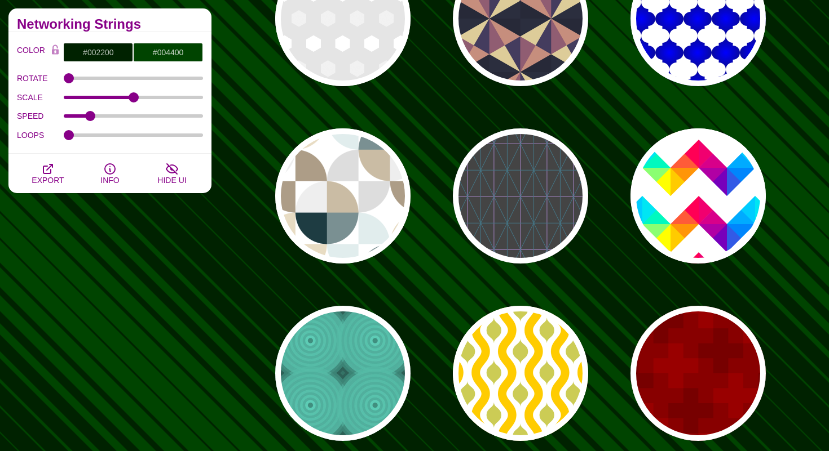
scroll to position [2491, 0]
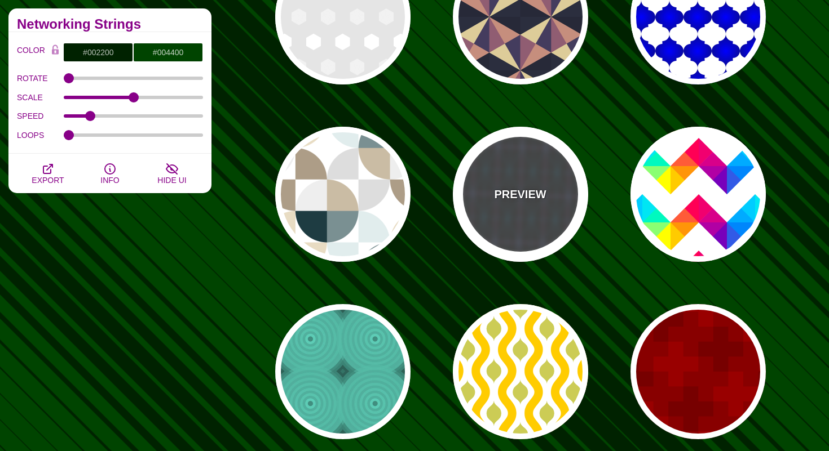
click at [541, 203] on div "PREVIEW" at bounding box center [520, 194] width 135 height 135
type input "#444444"
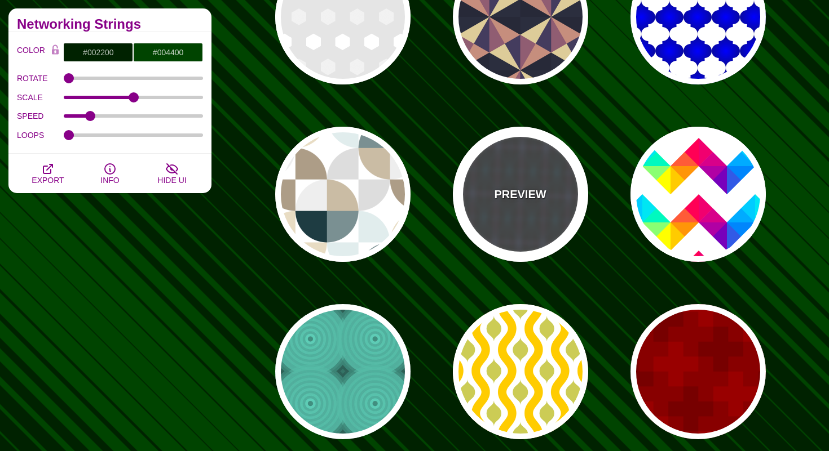
type input "#447788"
type input "#AA88CC"
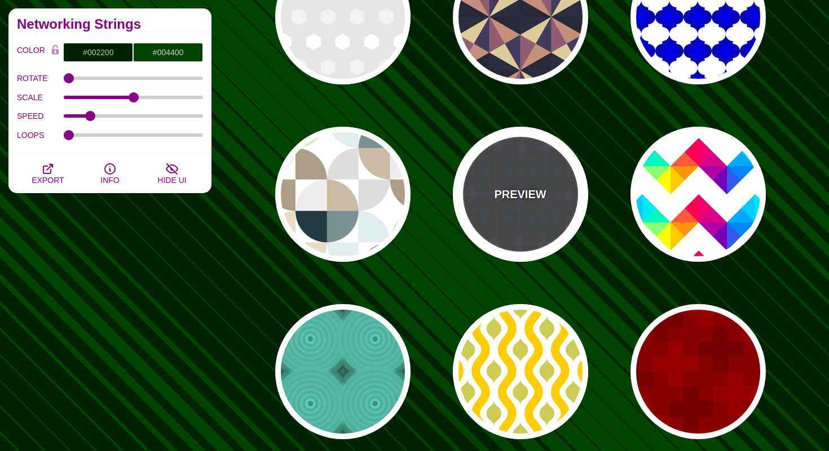
type input "100"
type input "4.01"
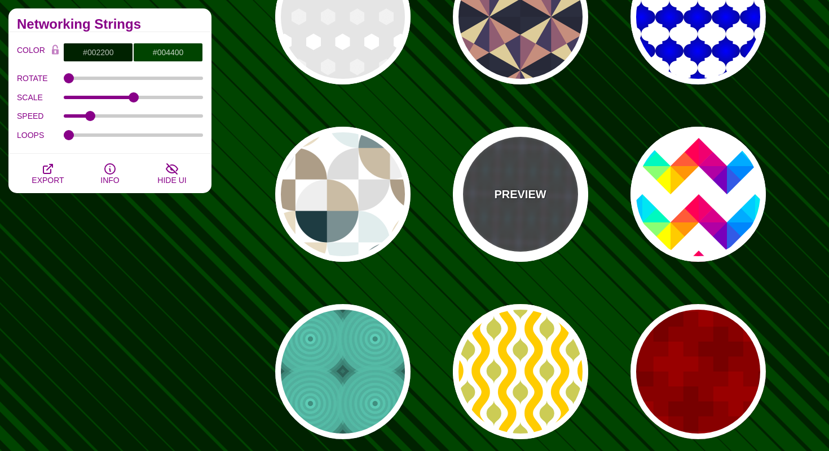
type input "1"
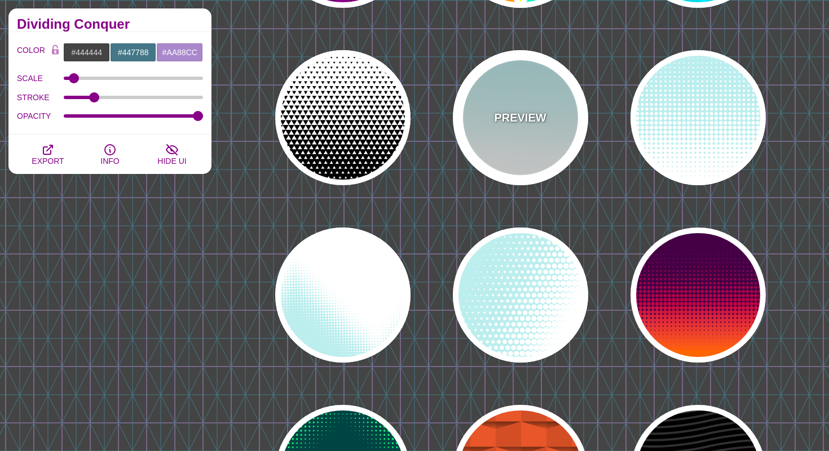
scroll to position [3464, 0]
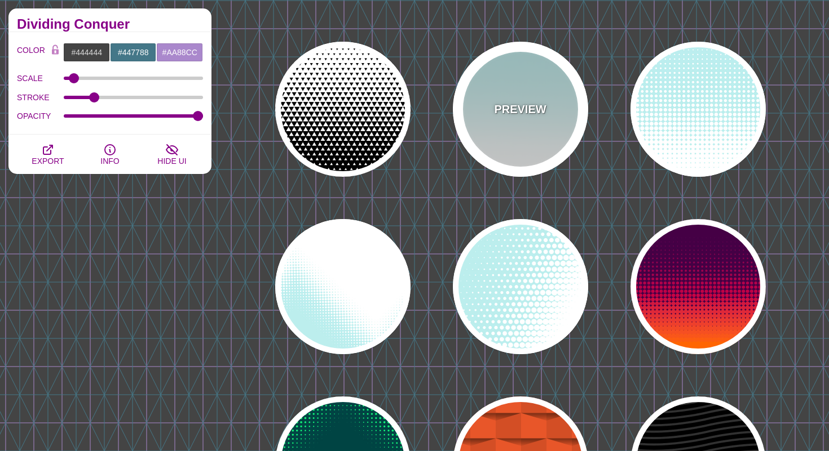
click at [530, 143] on div "PREVIEW" at bounding box center [520, 109] width 135 height 135
type input "#BBEEEE"
type input "#FFFFFF"
type input "0"
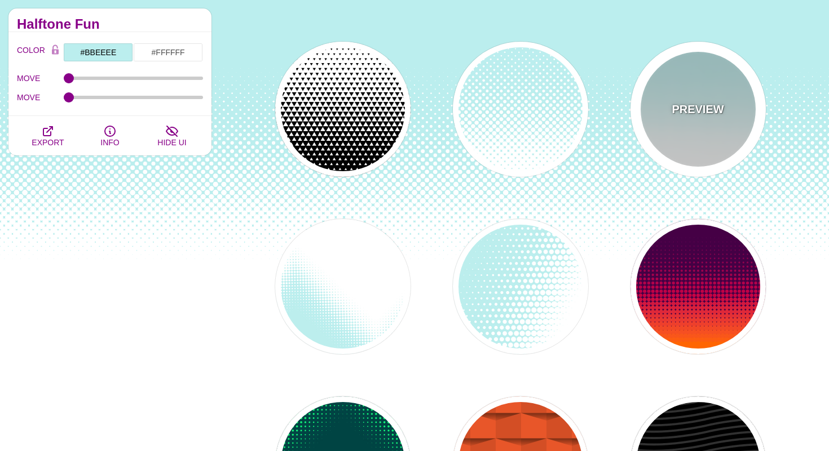
click at [682, 144] on div "PREVIEW" at bounding box center [697, 109] width 135 height 135
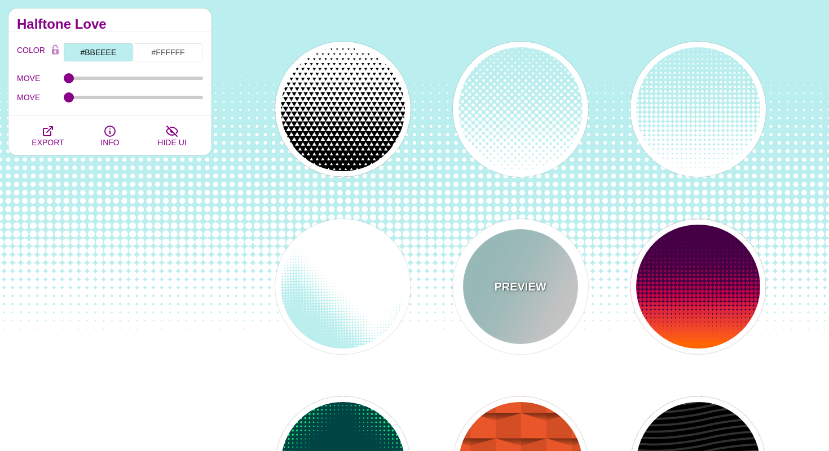
click at [519, 282] on p "PREVIEW" at bounding box center [520, 286] width 52 height 17
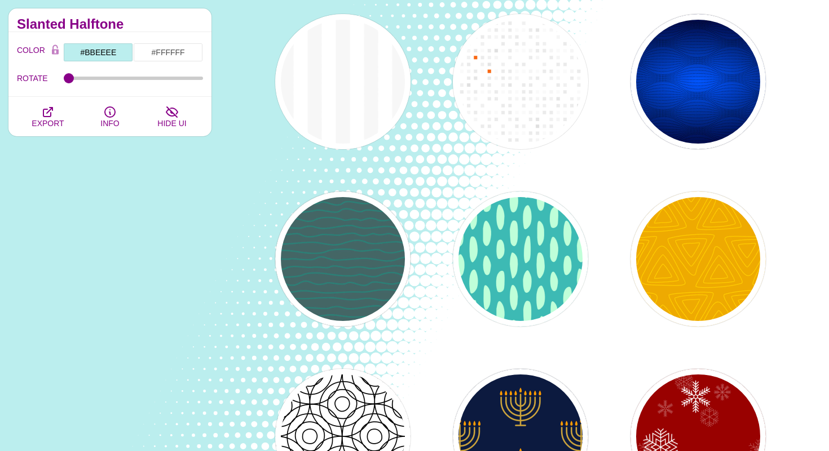
scroll to position [4968, 0]
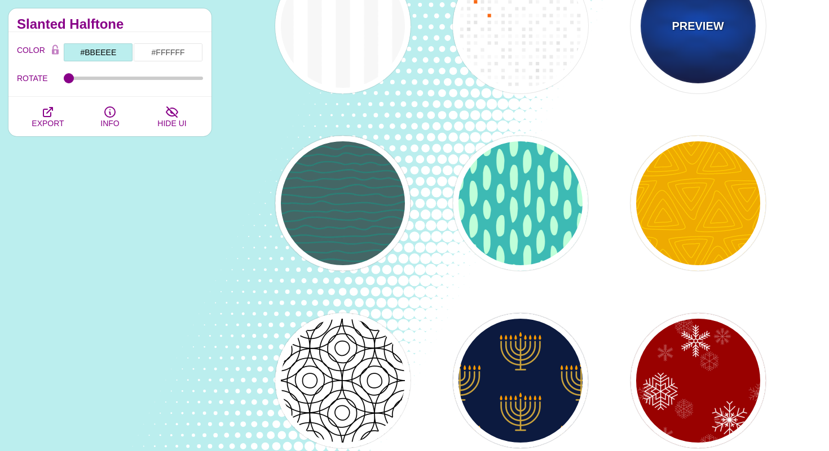
click at [674, 85] on div "PREVIEW" at bounding box center [697, 25] width 135 height 135
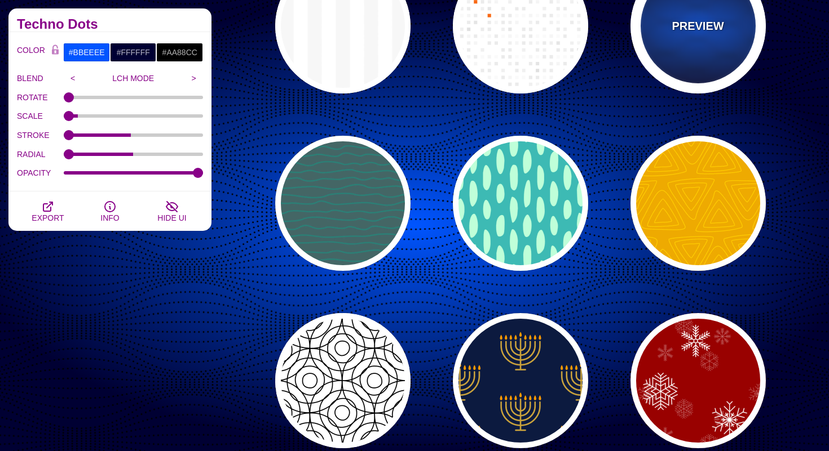
type input "#0055FF"
type input "#000033"
type input "#000000"
type input "0.25"
type input "15"
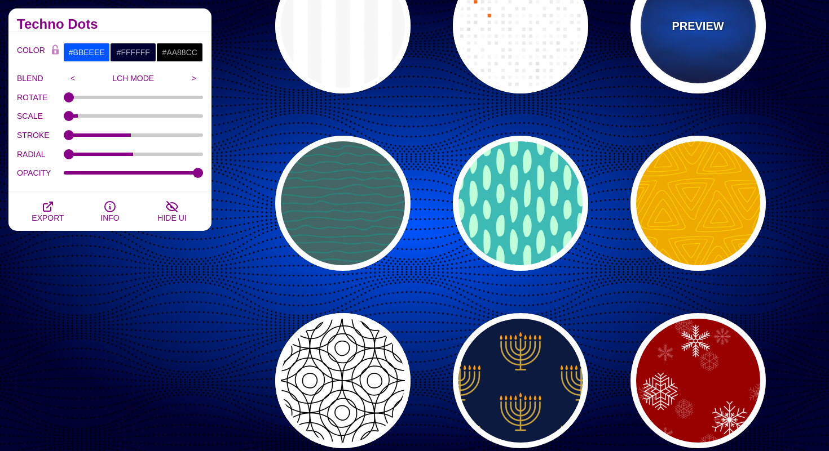
type input "50"
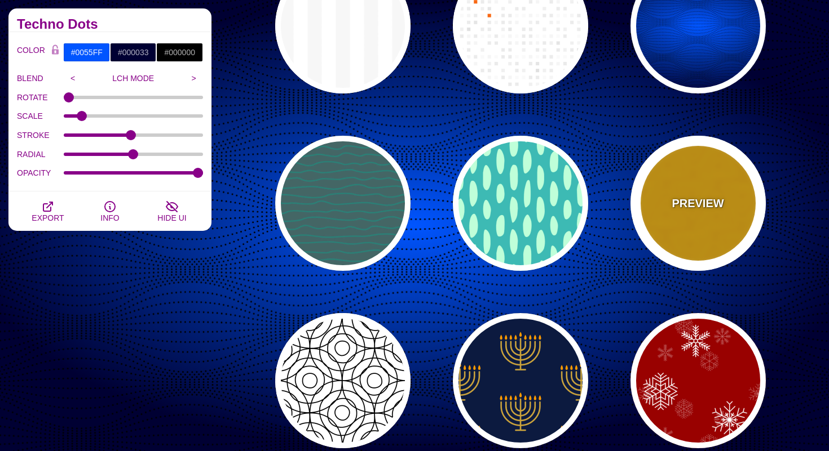
click at [691, 173] on div "PREVIEW" at bounding box center [697, 203] width 135 height 135
type input "#EEAA00"
type input "#FFCC00"
type input "1"
type input "5"
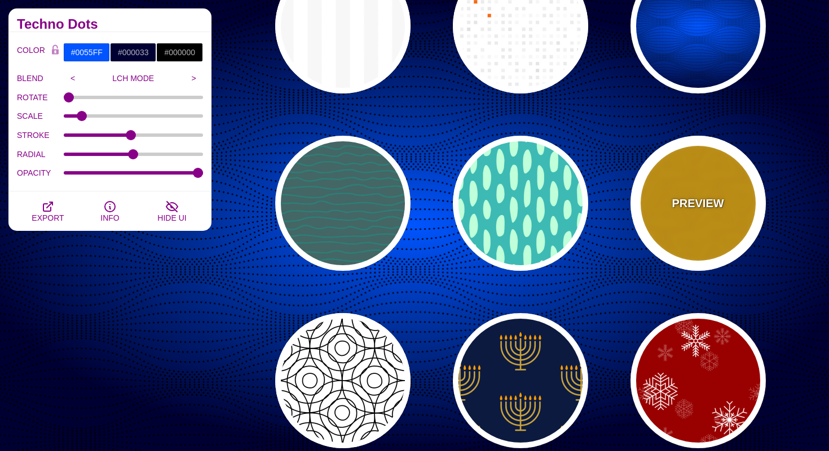
type input "1"
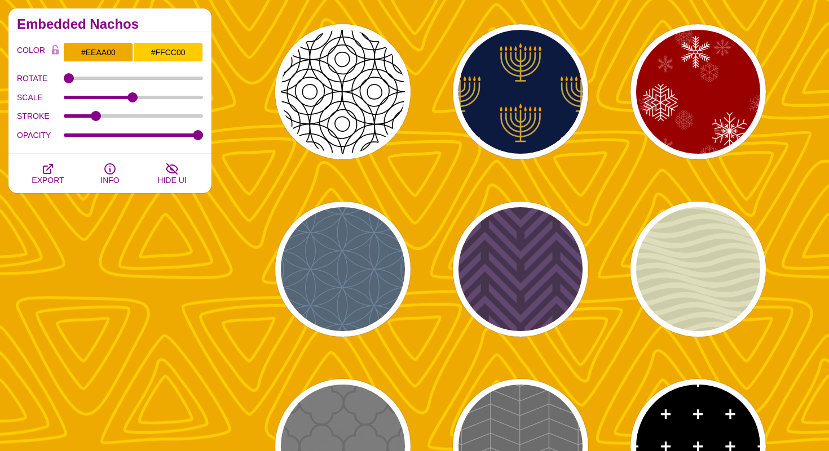
scroll to position [5330, 0]
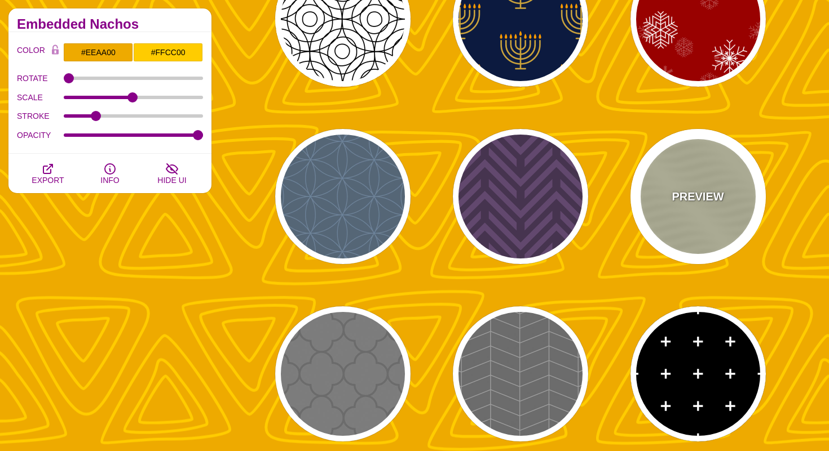
click at [728, 197] on div "PREVIEW" at bounding box center [697, 196] width 135 height 135
type input "#DDDDBB"
type input "#CCCCAA"
type input "0.25"
type input "10"
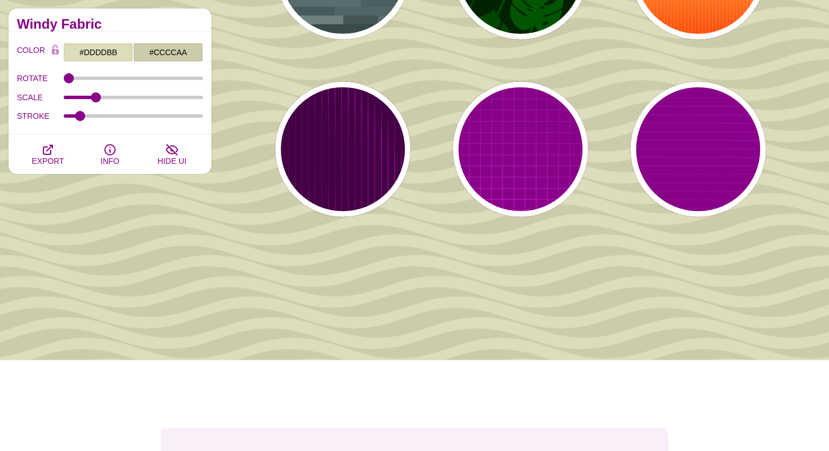
scroll to position [7013, 0]
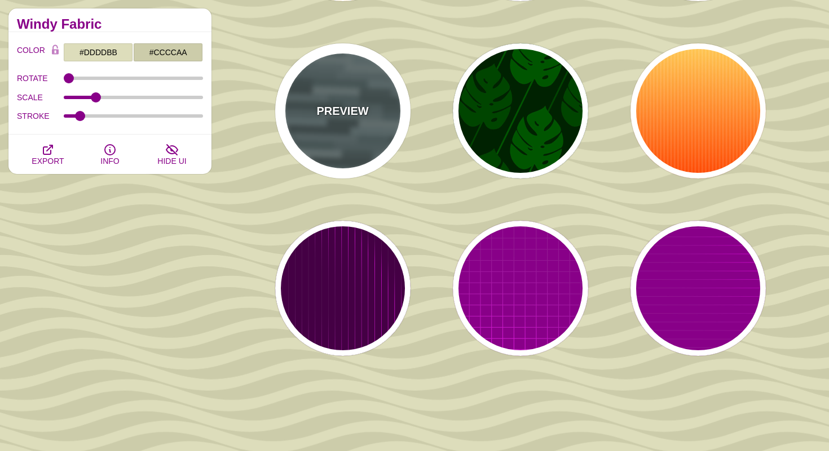
click at [367, 134] on div "PREVIEW" at bounding box center [342, 110] width 135 height 135
type input "#506566"
type input "1"
type input "0.5"
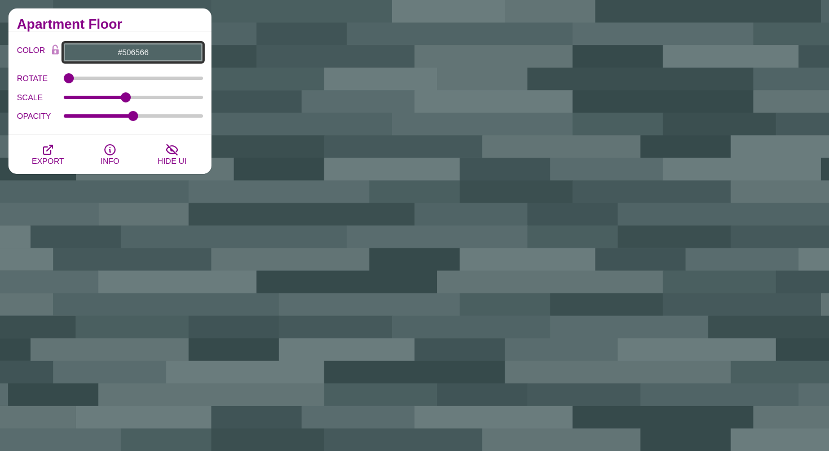
click at [129, 47] on input "#506566" at bounding box center [133, 52] width 140 height 19
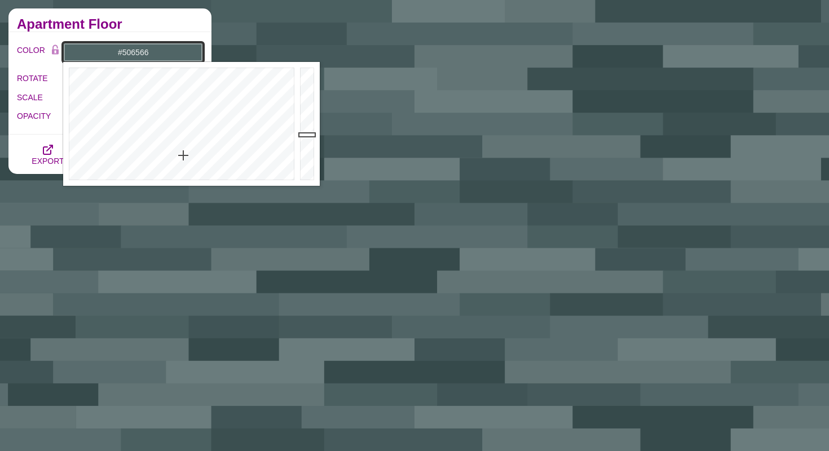
click at [126, 52] on input "#506566" at bounding box center [133, 52] width 140 height 19
paste input "faf8f2"
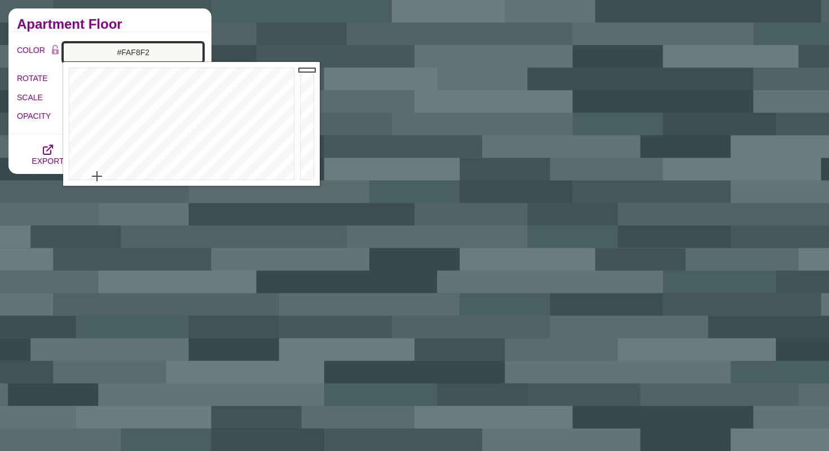
type input "#FAF8F2"
click at [139, 28] on h2 "Apartment Floor" at bounding box center [110, 24] width 186 height 9
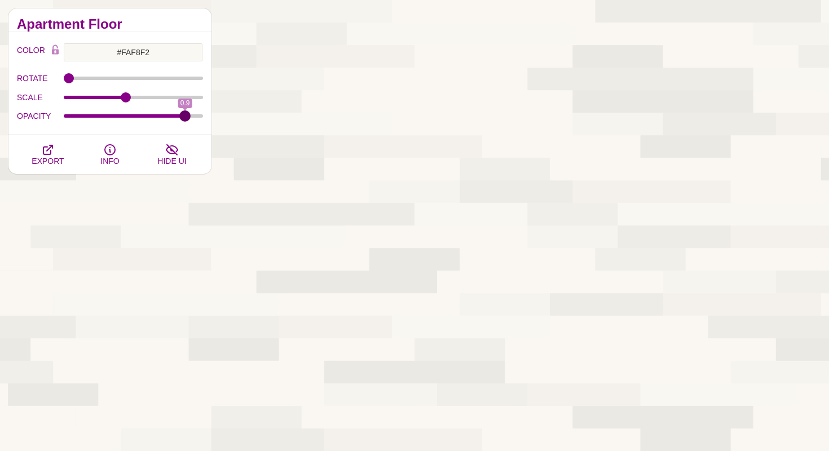
drag, startPoint x: 132, startPoint y: 116, endPoint x: 184, endPoint y: 118, distance: 51.3
click at [184, 118] on input "OPACITY" at bounding box center [134, 116] width 140 height 5
drag, startPoint x: 185, startPoint y: 119, endPoint x: 143, endPoint y: 119, distance: 42.3
type input "0.58"
click at [143, 118] on input "OPACITY" at bounding box center [134, 116] width 140 height 5
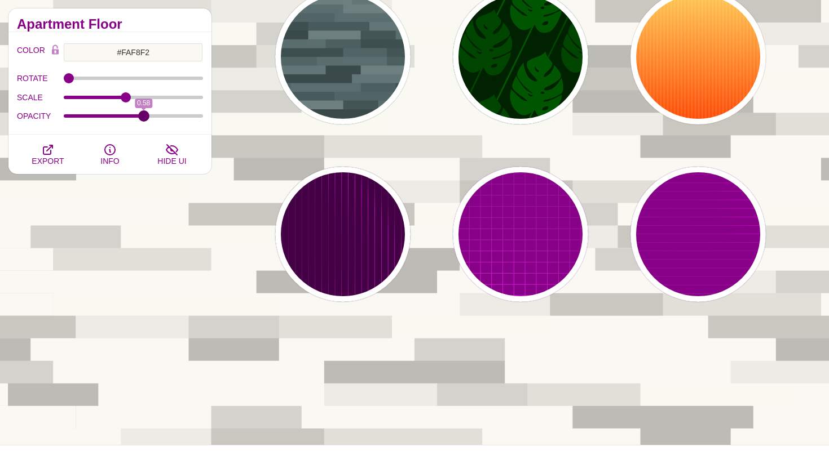
scroll to position [7084, 0]
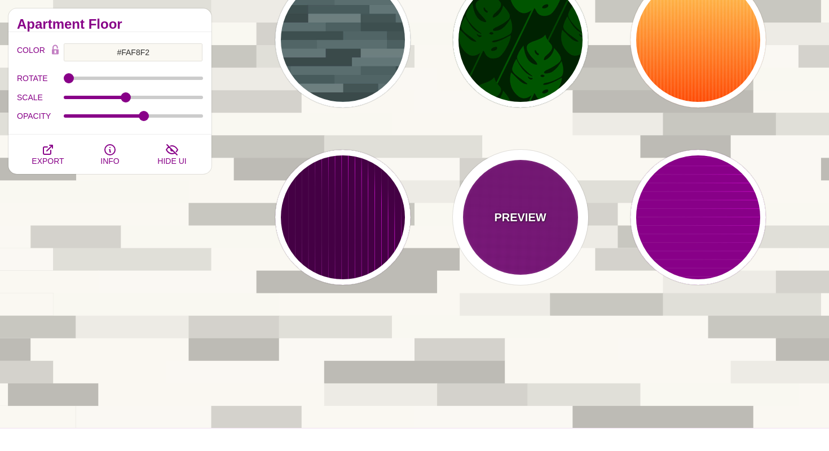
click at [535, 247] on div "PREVIEW" at bounding box center [520, 217] width 135 height 135
type input "#880088"
type input "#FF00FF"
type input "#FFFFFF"
type input "20"
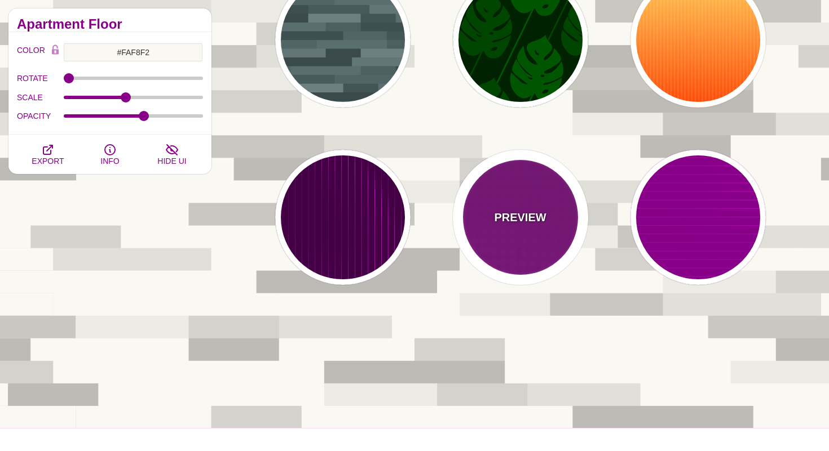
type input "999"
type input "1"
type input "0.1"
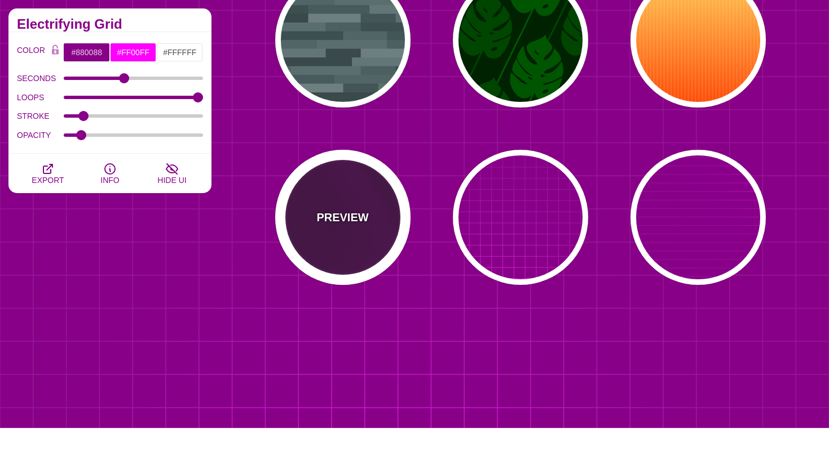
click at [371, 258] on div "PREVIEW" at bounding box center [342, 217] width 135 height 135
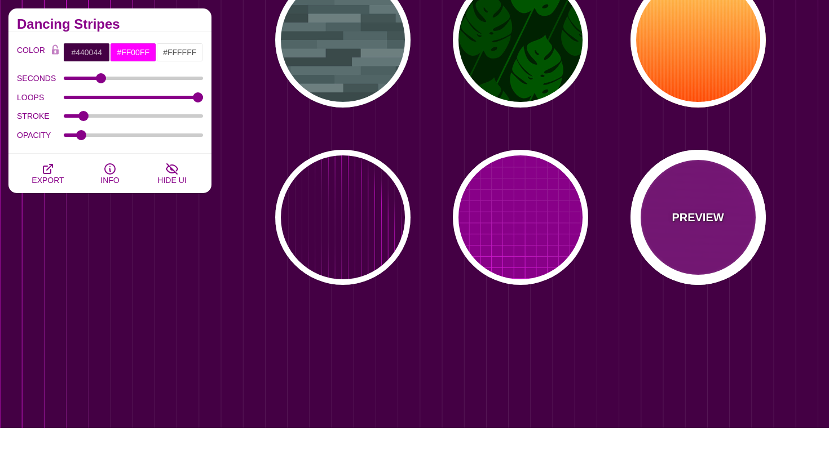
click at [741, 259] on div "PREVIEW" at bounding box center [697, 217] width 135 height 135
type input "#880088"
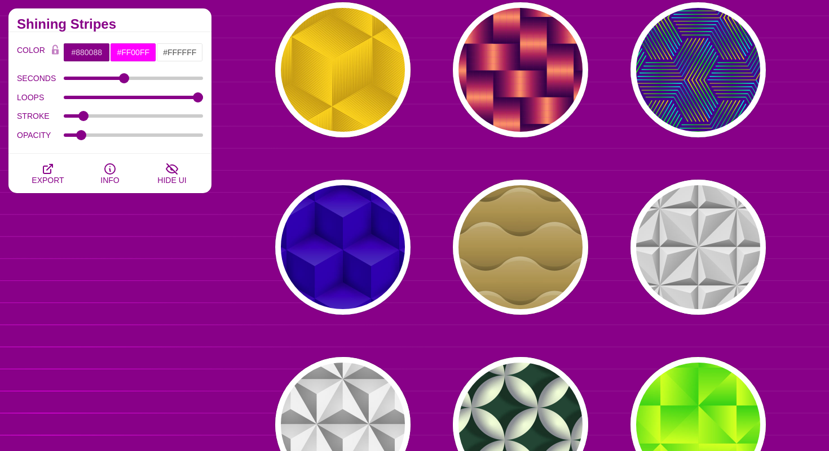
scroll to position [0, 0]
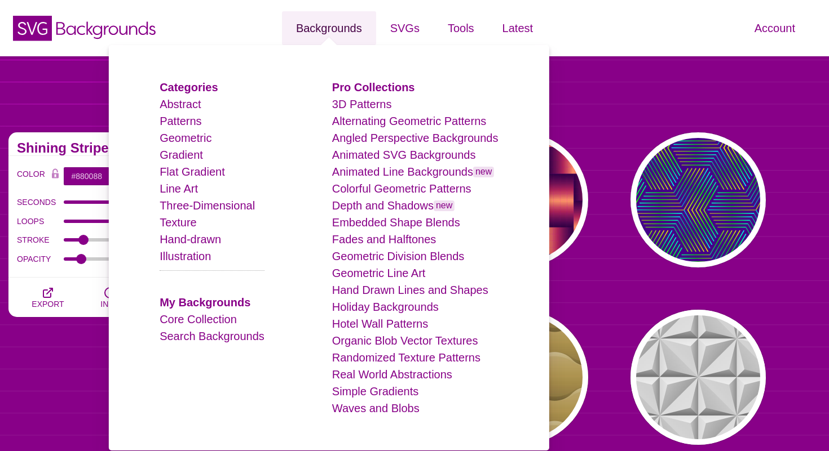
click at [315, 35] on link "Backgrounds" at bounding box center [329, 28] width 94 height 34
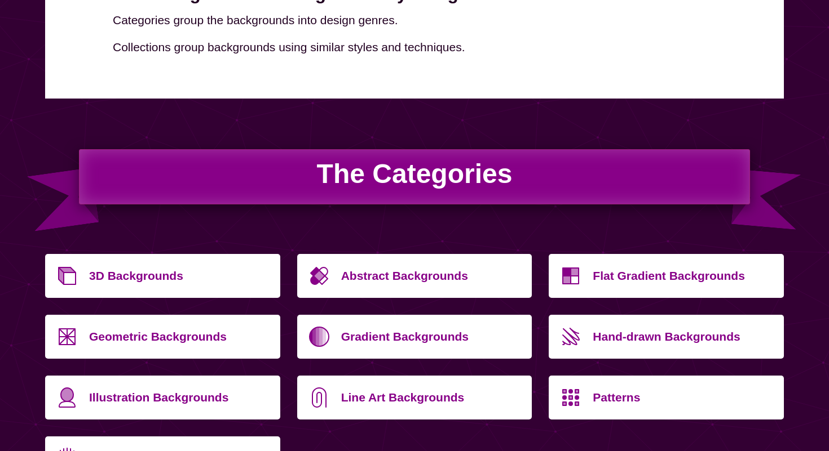
scroll to position [274, 0]
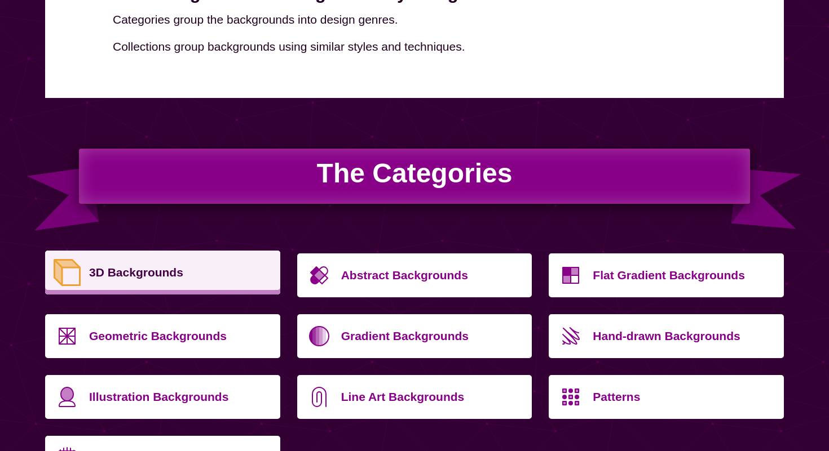
click at [256, 274] on p "3D Backgrounds" at bounding box center [180, 272] width 183 height 27
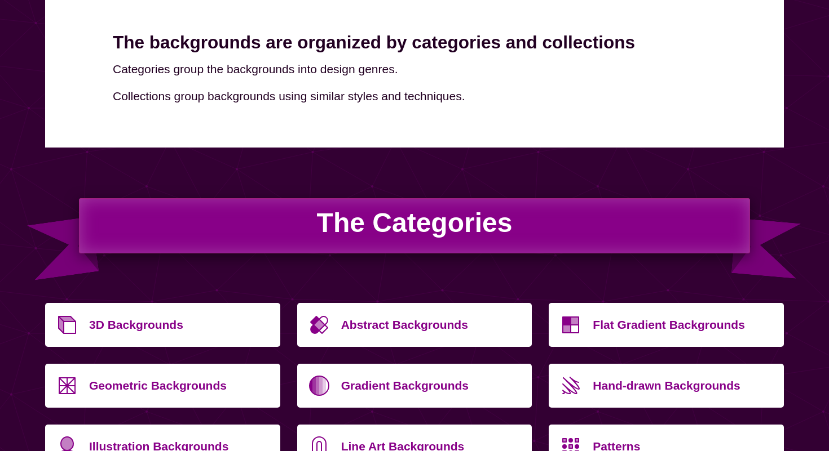
scroll to position [315, 0]
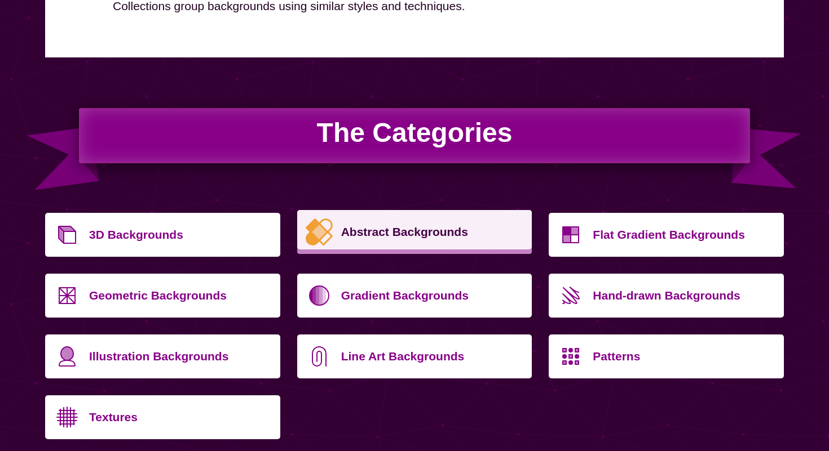
click at [365, 229] on p "Abstract Backgrounds" at bounding box center [432, 232] width 183 height 27
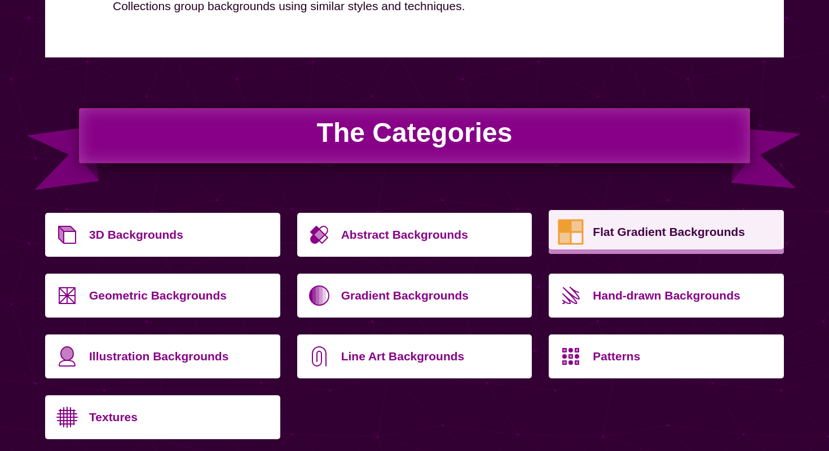
click at [582, 245] on icon at bounding box center [570, 232] width 41 height 41
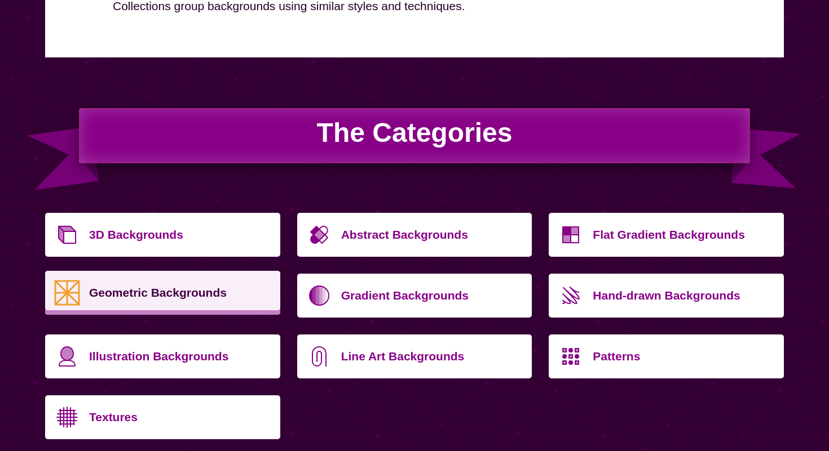
click at [113, 295] on p "Geometric Backgrounds" at bounding box center [180, 293] width 183 height 27
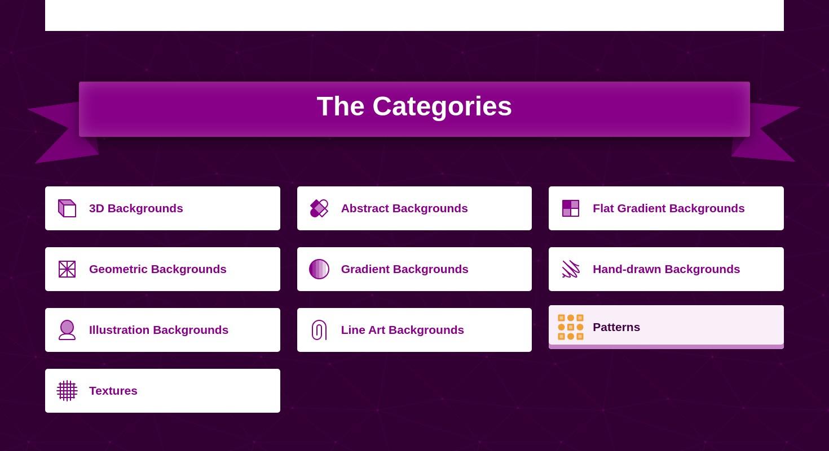
scroll to position [342, 0]
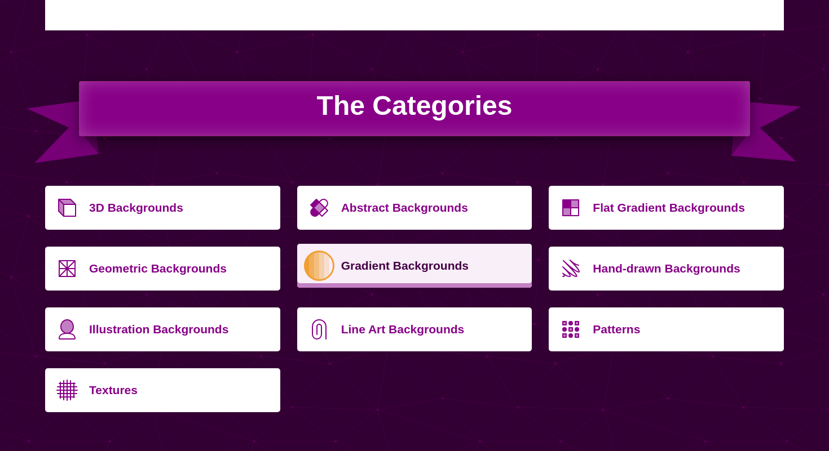
click at [448, 259] on p "Gradient Backgrounds" at bounding box center [432, 266] width 183 height 27
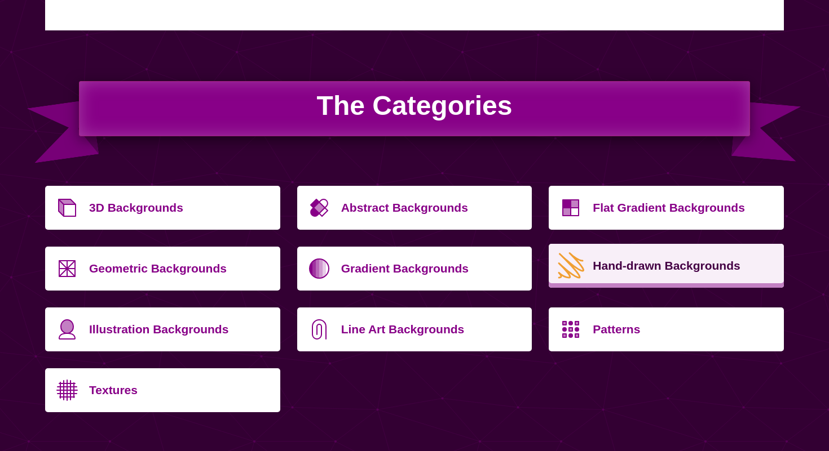
click at [601, 276] on p "Hand-drawn Backgrounds" at bounding box center [683, 266] width 183 height 27
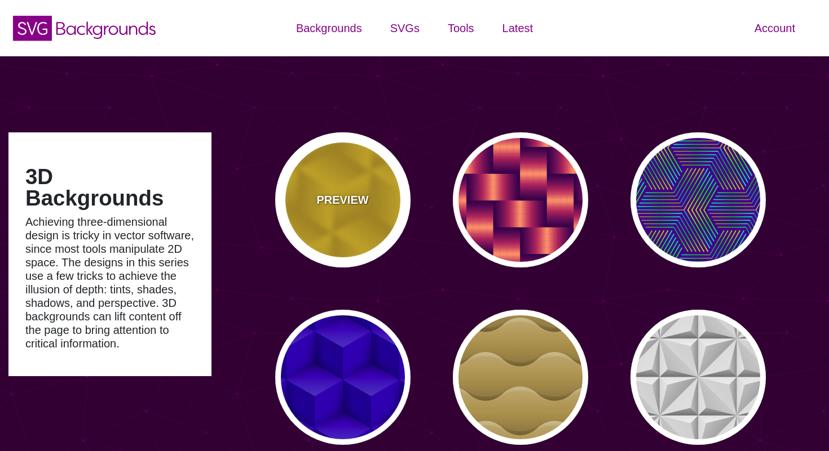
click at [405, 187] on div "PREVIEW" at bounding box center [342, 199] width 135 height 135
type input "#FFCC00"
type input "#CC9900"
type input "0"
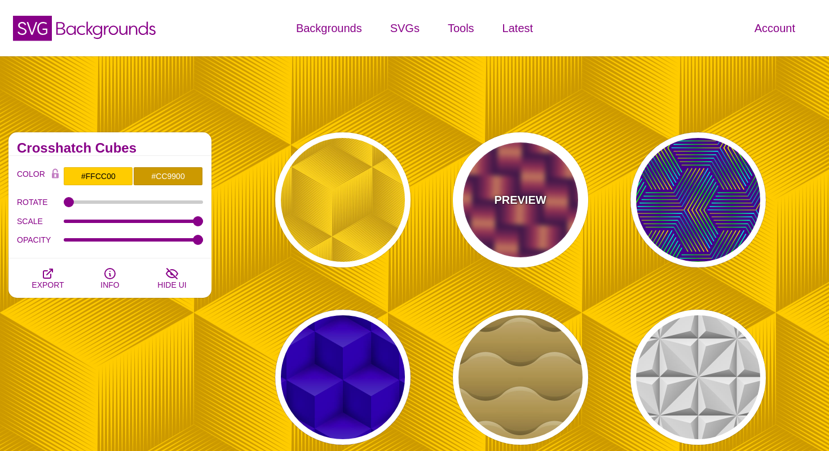
click at [528, 200] on p "PREVIEW" at bounding box center [520, 200] width 52 height 17
type input "#7700AA"
type input "#FF9966"
type input "#EE00BB"
type input "0.2"
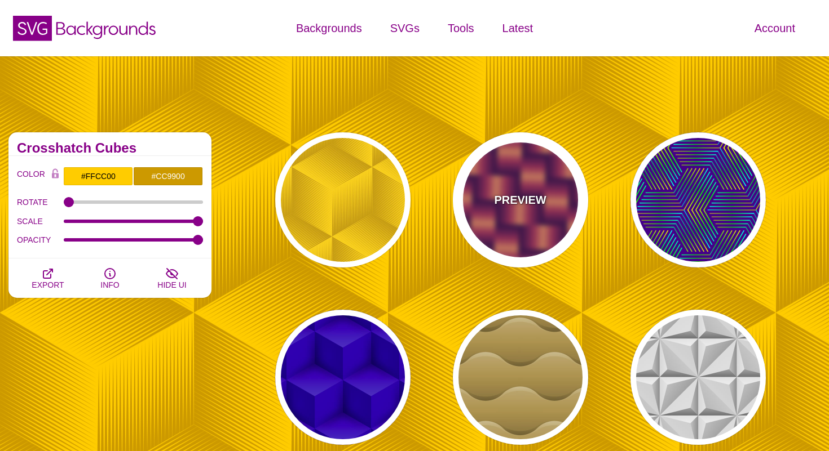
type input "2"
type input "0.7"
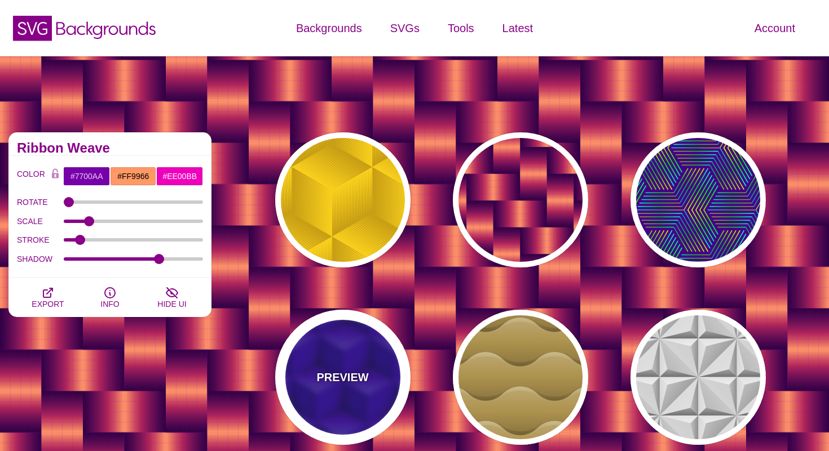
click at [343, 380] on p "PREVIEW" at bounding box center [342, 377] width 52 height 17
type input "#0000AA"
type input "345"
type input "0.4"
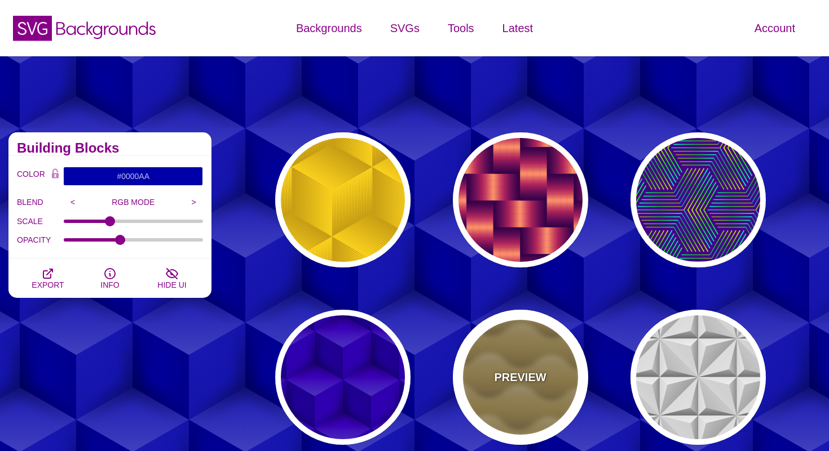
click at [520, 365] on div "PREVIEW" at bounding box center [520, 377] width 135 height 135
type input "#B0904C"
type input "#FFFFFF"
type input "0"
type input "1"
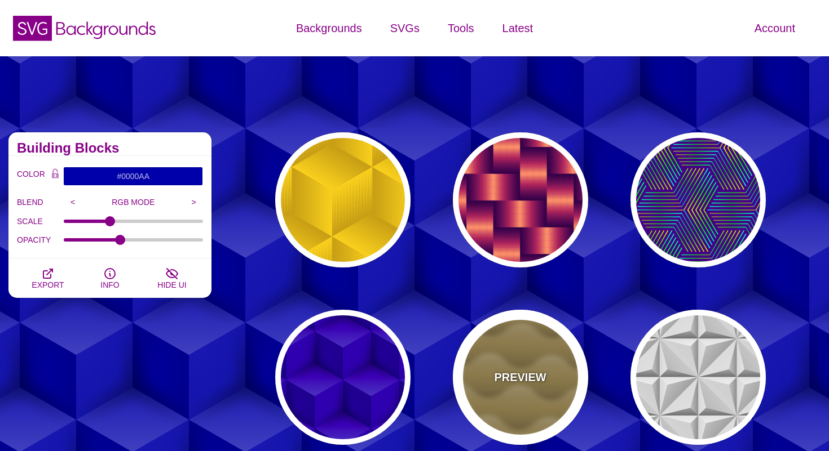
type input "0"
type input "0.5"
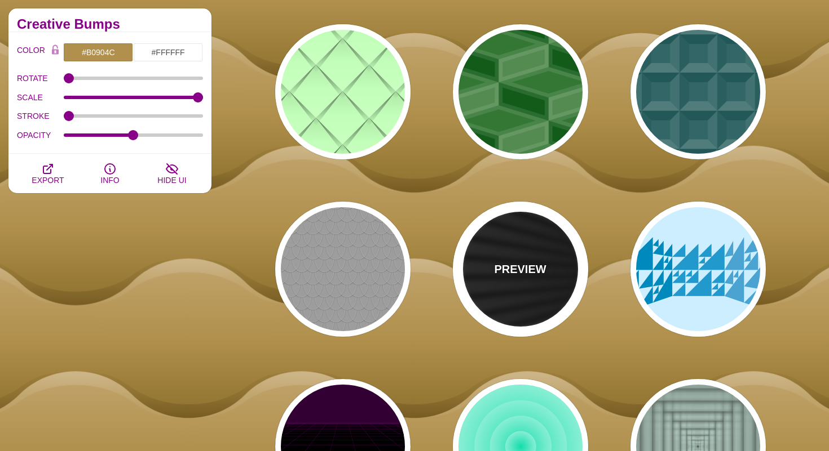
scroll to position [819, 0]
click at [502, 271] on p "PREVIEW" at bounding box center [520, 268] width 52 height 17
type input "#000000"
type input "#FFFFFF"
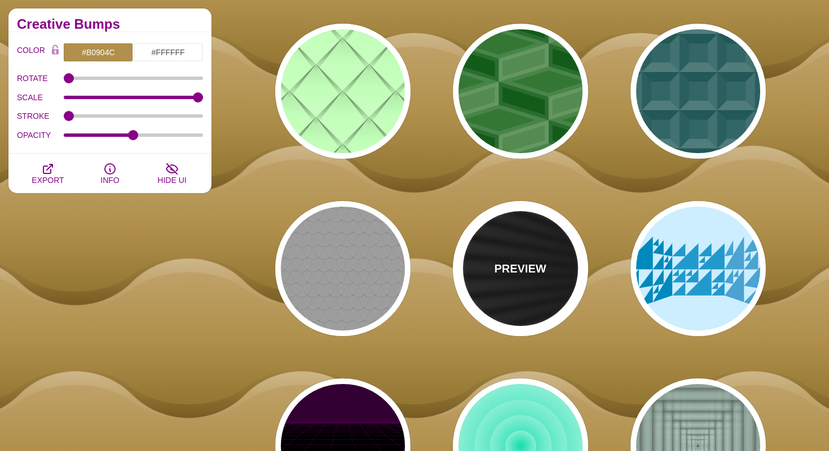
type input "0"
type input "50"
type input "0.2"
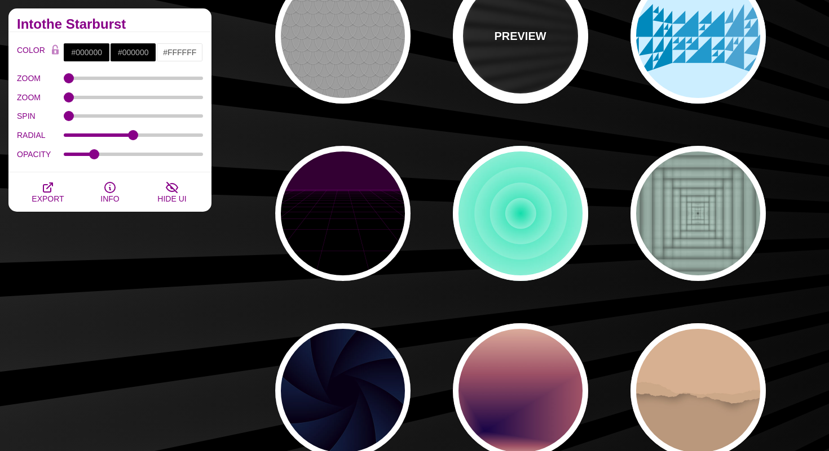
scroll to position [1053, 0]
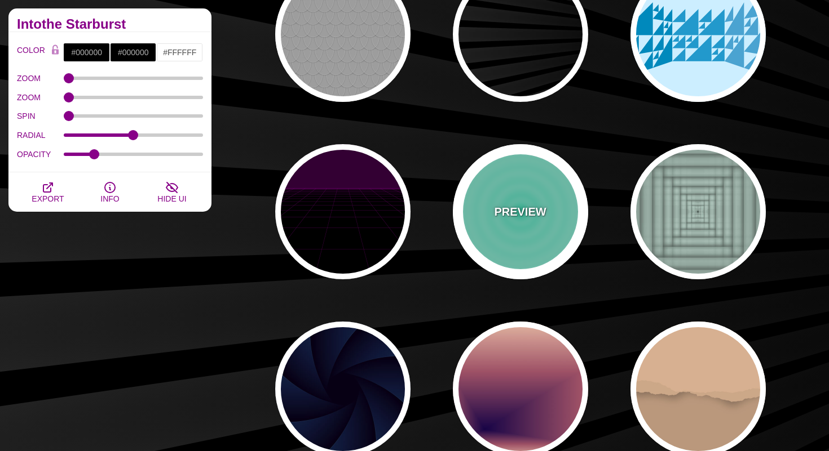
click at [488, 220] on div "PREVIEW" at bounding box center [520, 211] width 135 height 135
type input "#11DDAA"
type input "#FFFFFF"
type input "1"
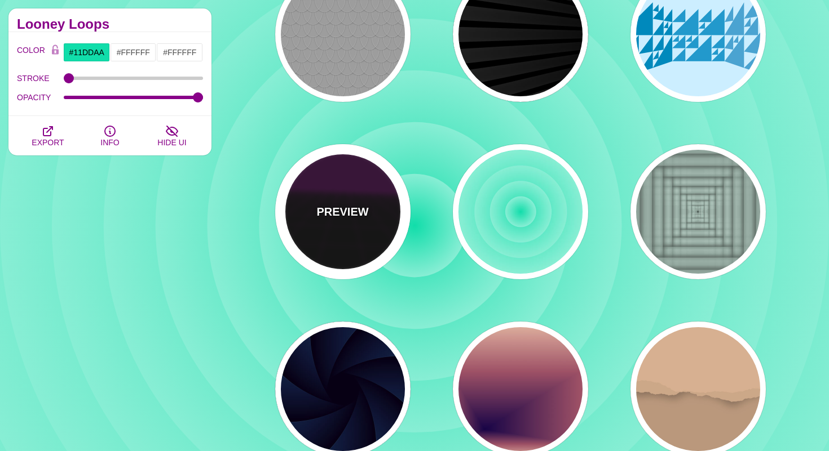
click at [320, 231] on div "PREVIEW" at bounding box center [342, 211] width 135 height 135
type input "#000000"
type input "#220022"
type input "#330033"
type input "1"
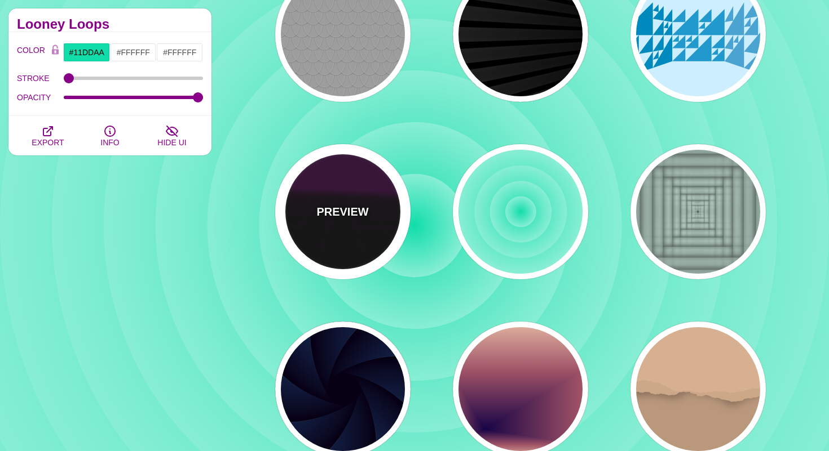
type input "10"
type input "999"
type input "1"
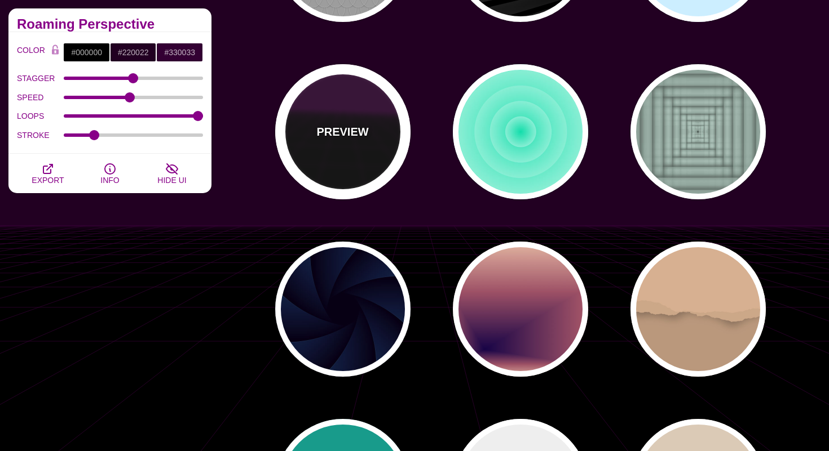
scroll to position [1137, 0]
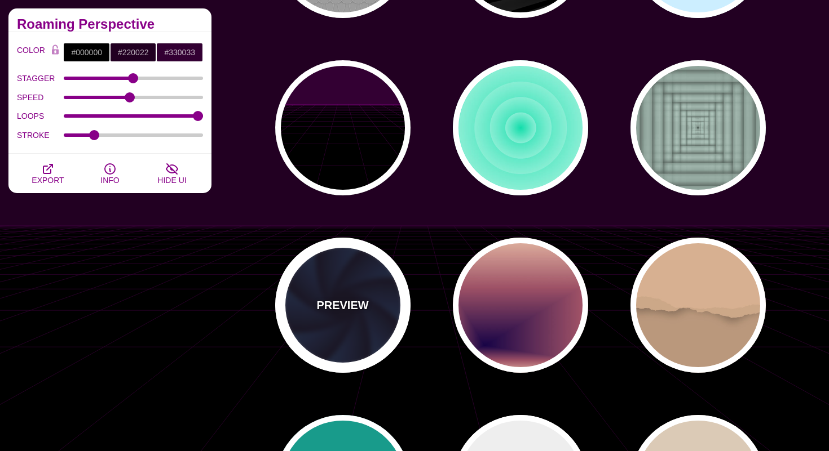
click at [308, 294] on div "PREVIEW" at bounding box center [342, 305] width 135 height 135
type input "#070014"
type input "#1A3666"
type input "#99FFFF"
type input "0"
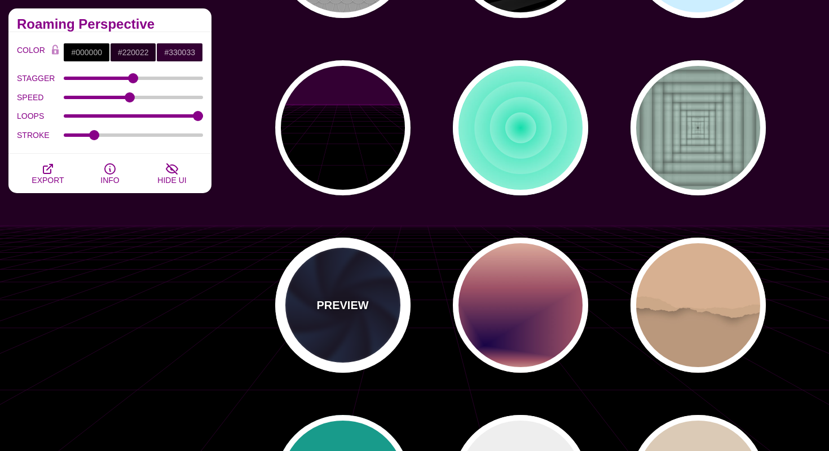
type input "0"
type input "1"
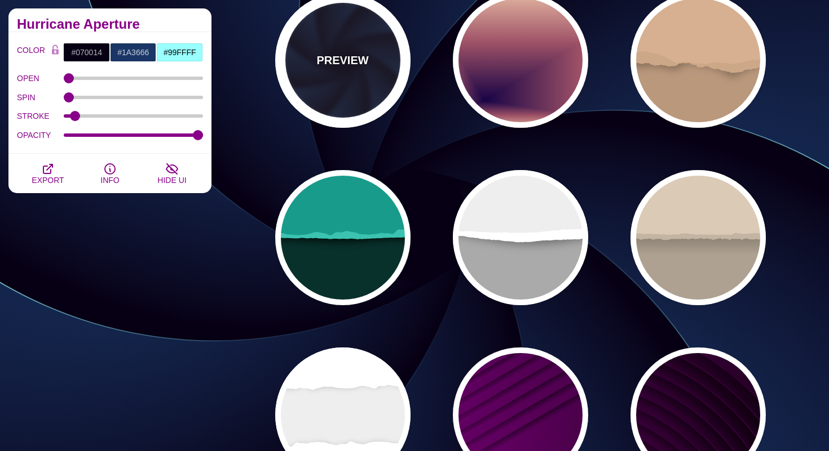
scroll to position [1384, 0]
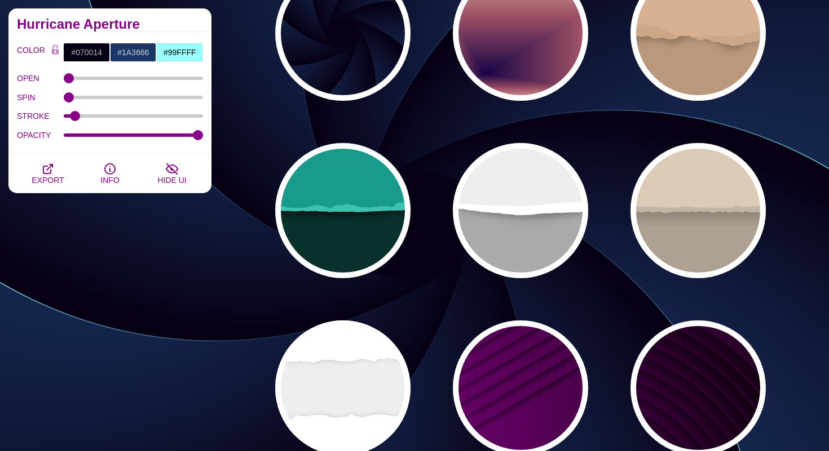
click at [162, 281] on div "3D Backgrounds Achieving three-dimensional design is tricky in vector software,…" at bounding box center [110, 169] width 220 height 2638
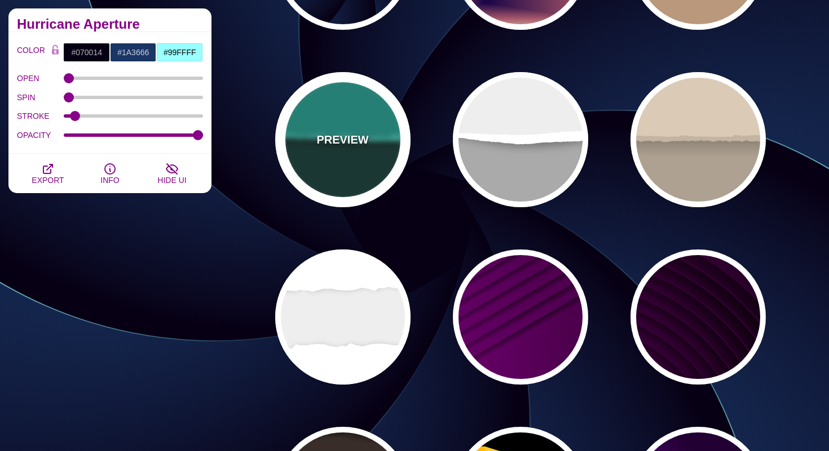
click at [345, 145] on p "PREVIEW" at bounding box center [342, 139] width 52 height 17
type input "#08312B"
type input "#189B8A"
type input "#3BC3B0"
type input "0"
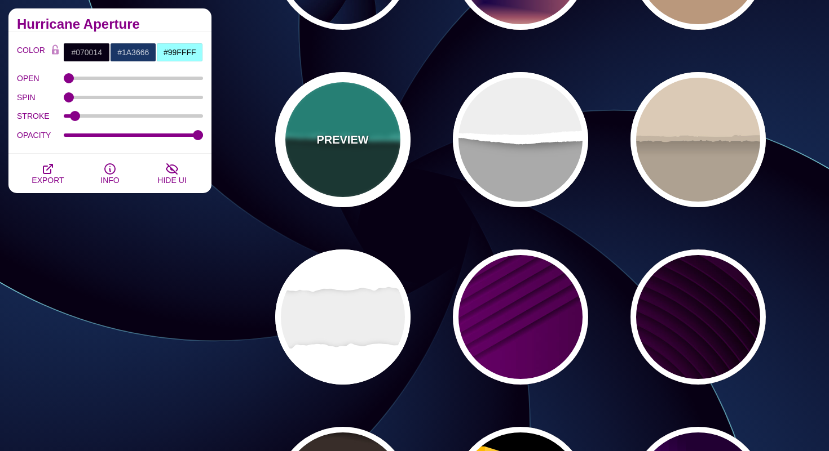
type input "0.5"
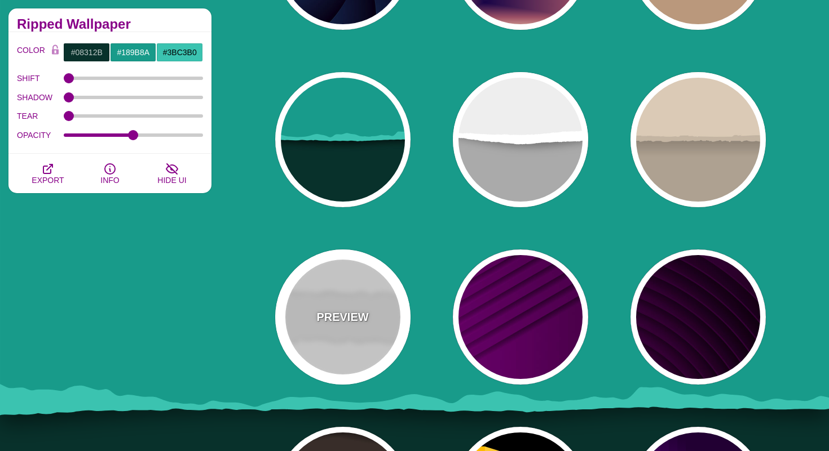
click at [332, 324] on p "PREVIEW" at bounding box center [342, 317] width 52 height 17
type input "#EEEEEE"
type input "#FFFFFF"
type input "0.2"
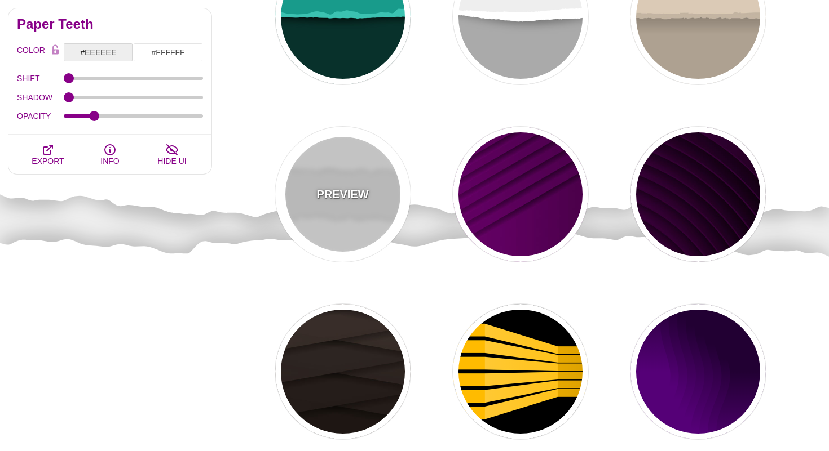
scroll to position [1605, 0]
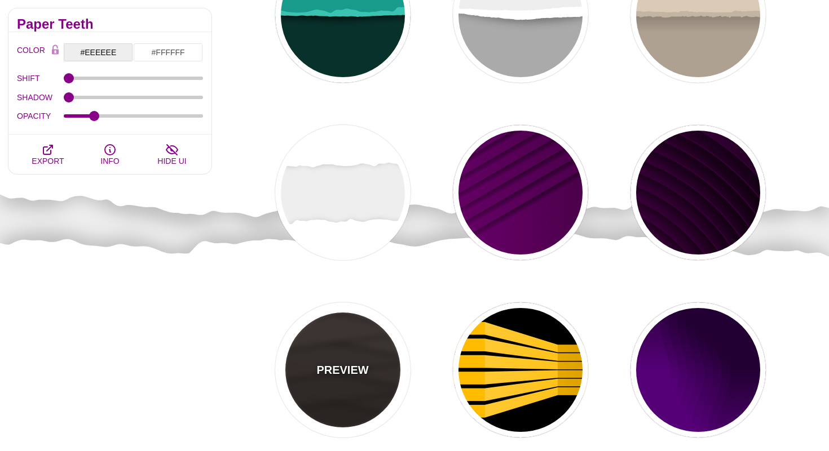
click at [338, 347] on div "PREVIEW" at bounding box center [342, 370] width 135 height 135
type input "#1C1612"
type input "#4D3D37"
type input "0"
type input "0.9"
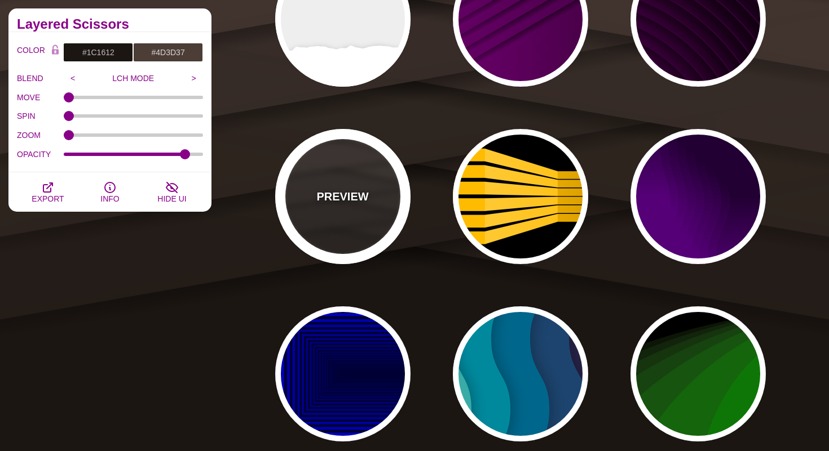
scroll to position [1779, 0]
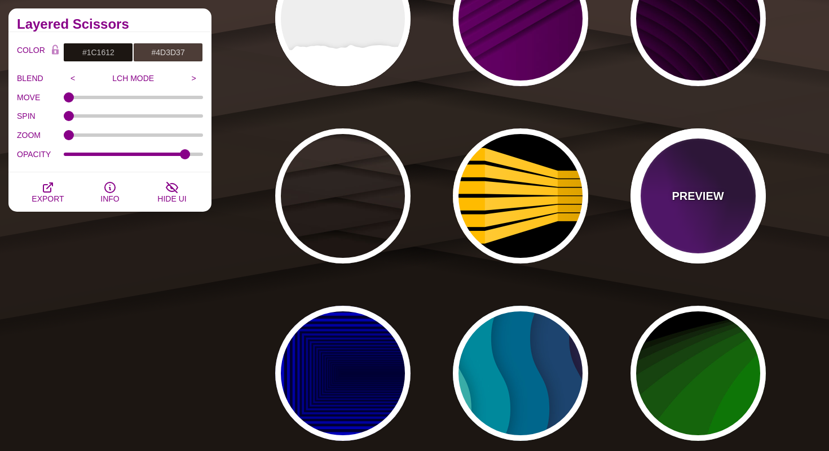
click at [732, 180] on div "PREVIEW" at bounding box center [697, 196] width 135 height 135
type input "#550077"
type input "#220033"
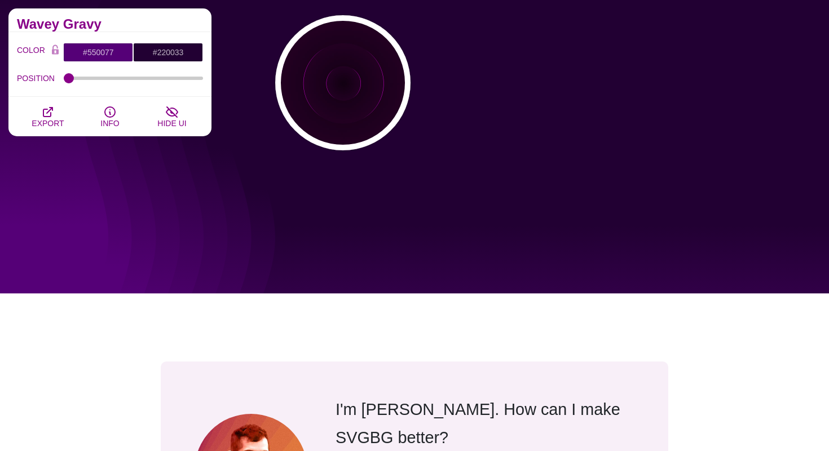
scroll to position [2605, 0]
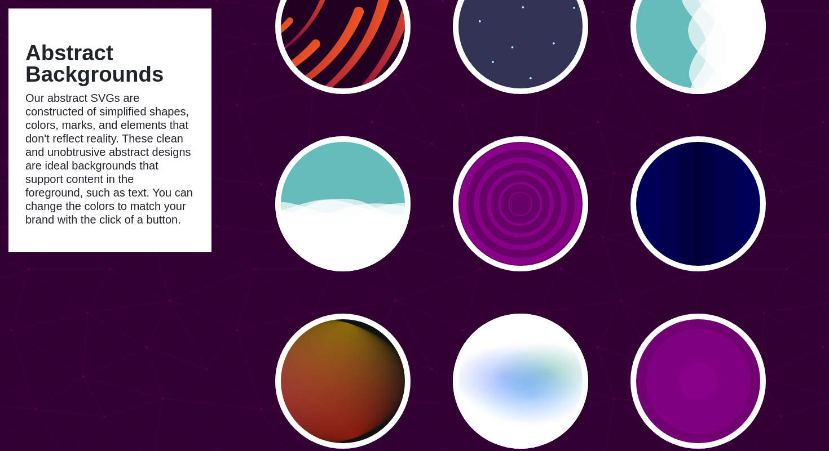
scroll to position [1413, 0]
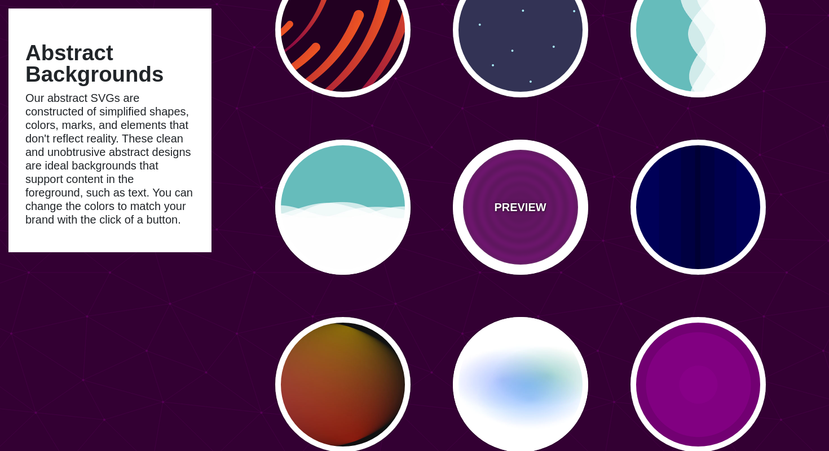
click at [561, 164] on div "PREVIEW" at bounding box center [520, 207] width 135 height 135
type input "#880088"
type input "#660066"
type input "#000000"
type input "#444444"
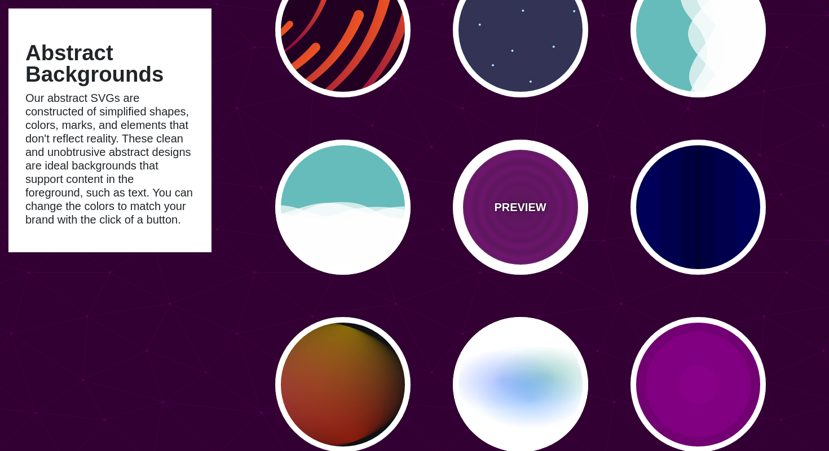
type input "15"
type input "0"
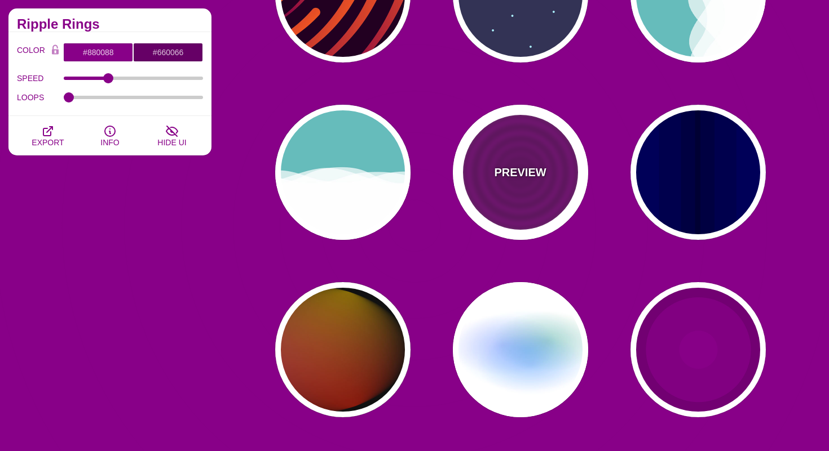
scroll to position [1450, 0]
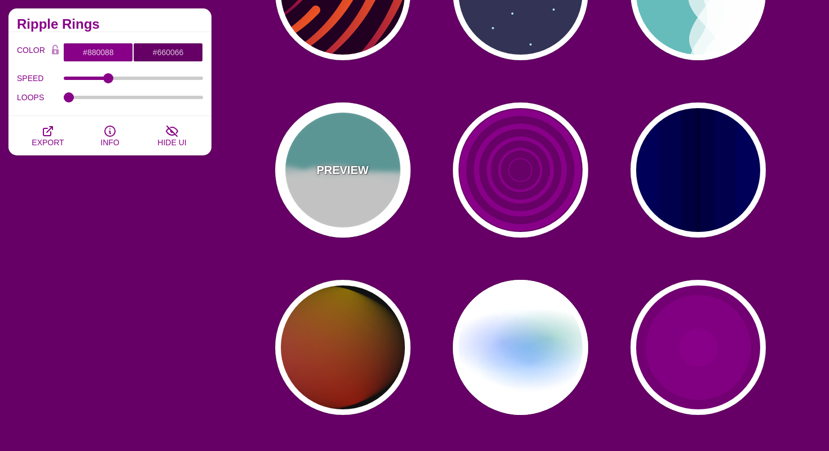
click at [338, 176] on p "PREVIEW" at bounding box center [342, 170] width 52 height 17
type input "#66BBBB"
type input "#FFFFFF"
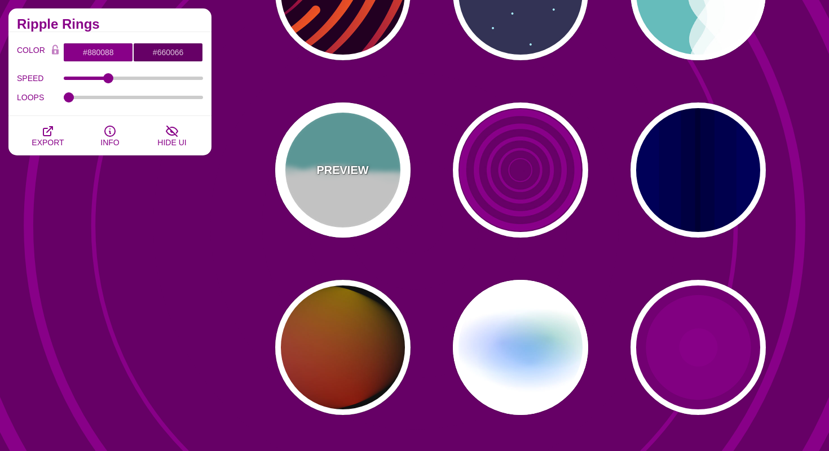
type input "0"
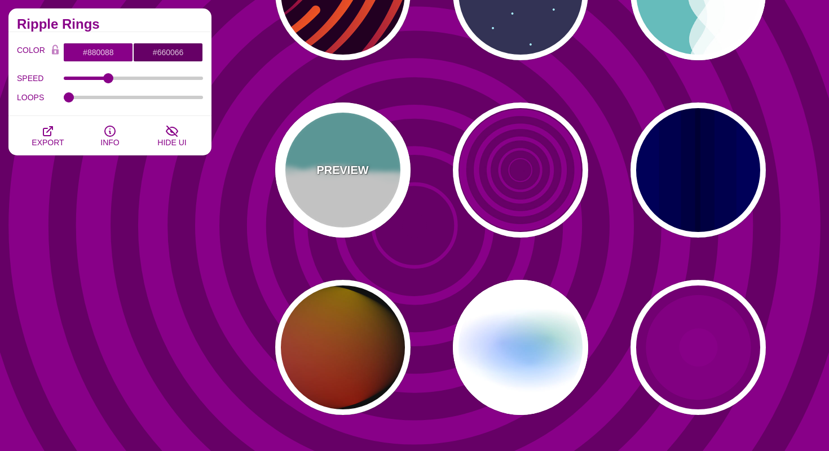
type input "1"
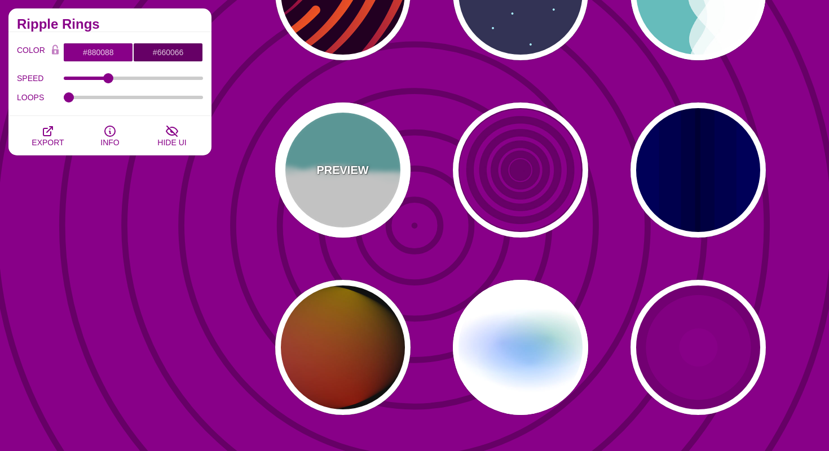
type input "0.7"
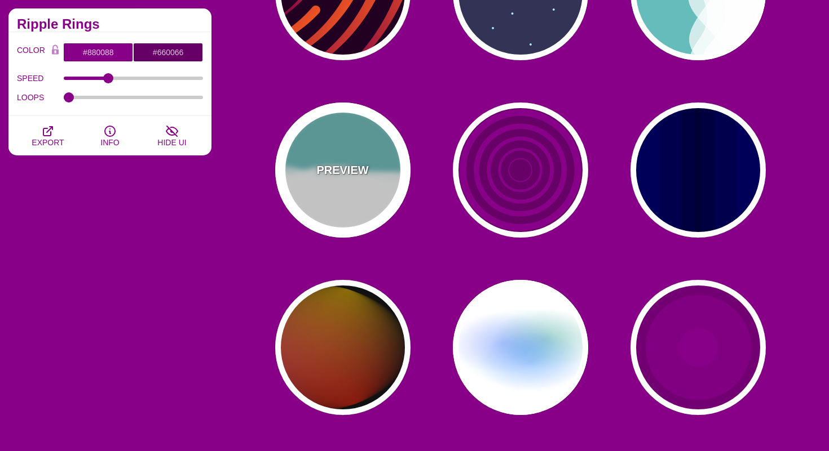
type input "56"
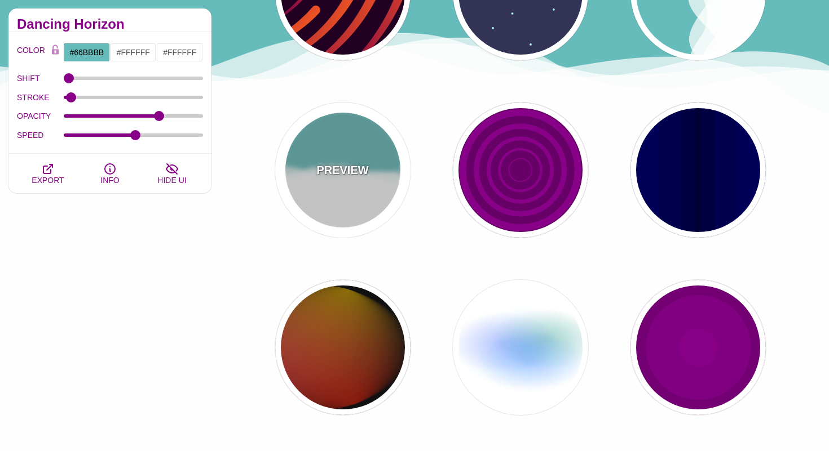
scroll to position [1667, 0]
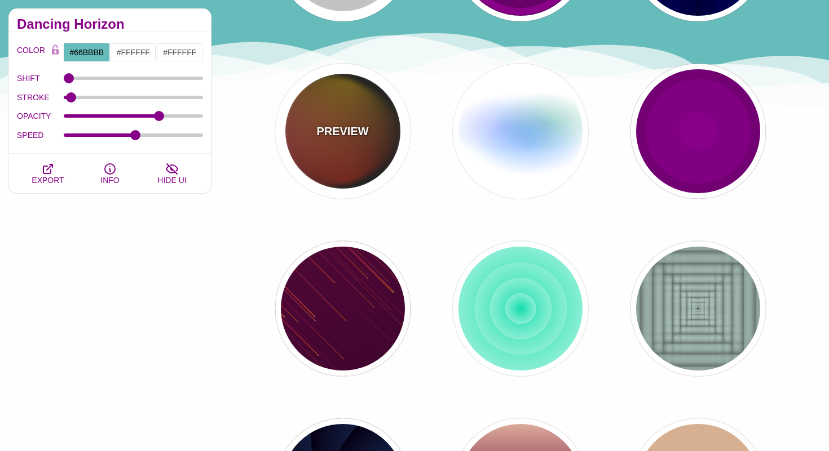
click at [338, 176] on div "PREVIEW" at bounding box center [342, 131] width 135 height 135
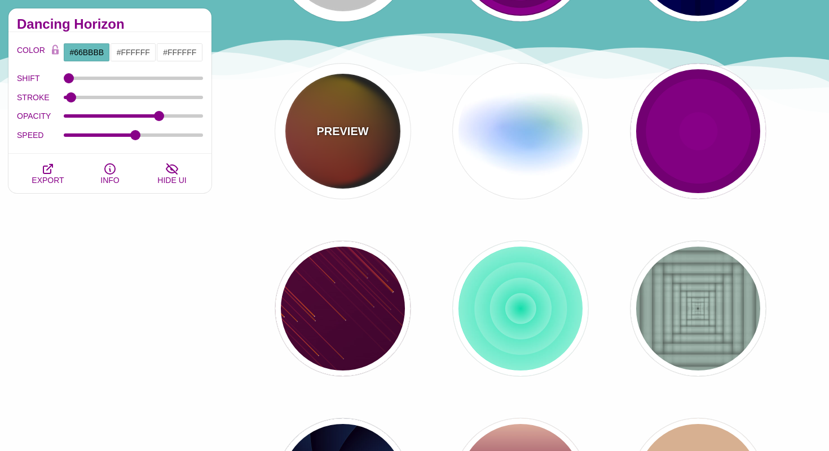
type input "#111111"
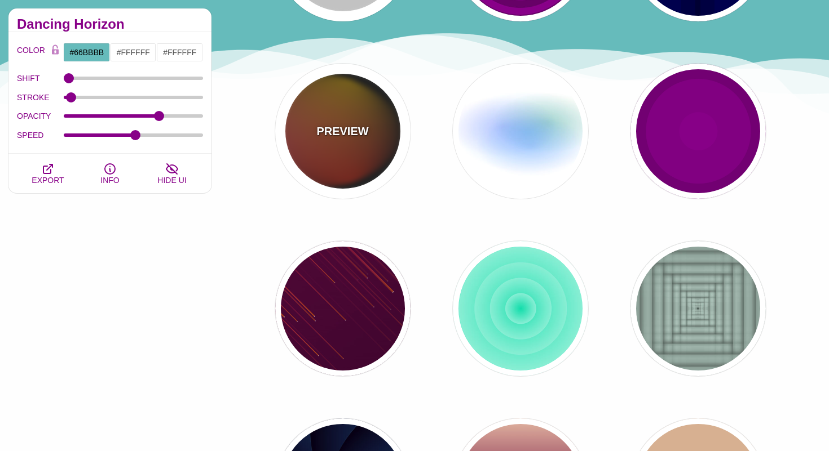
type input "#FF00FF"
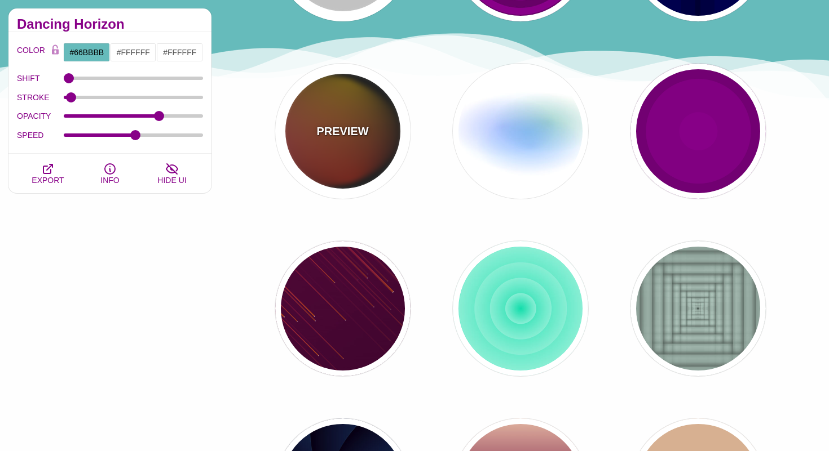
type input "#FFCC00"
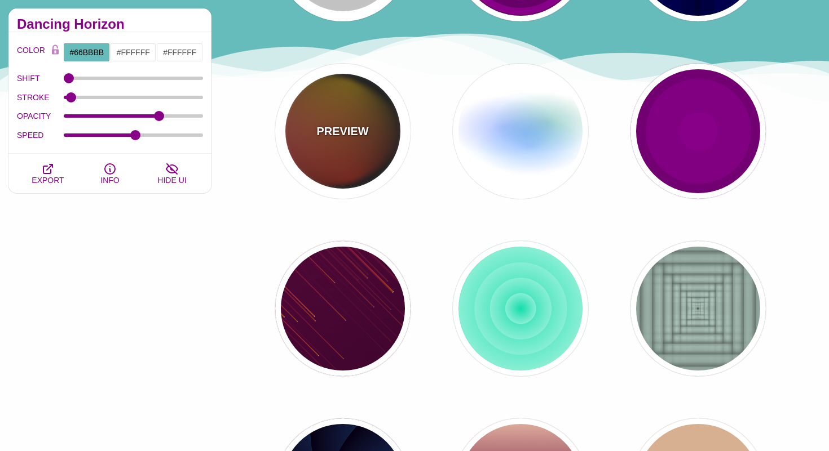
type input "#FF2200"
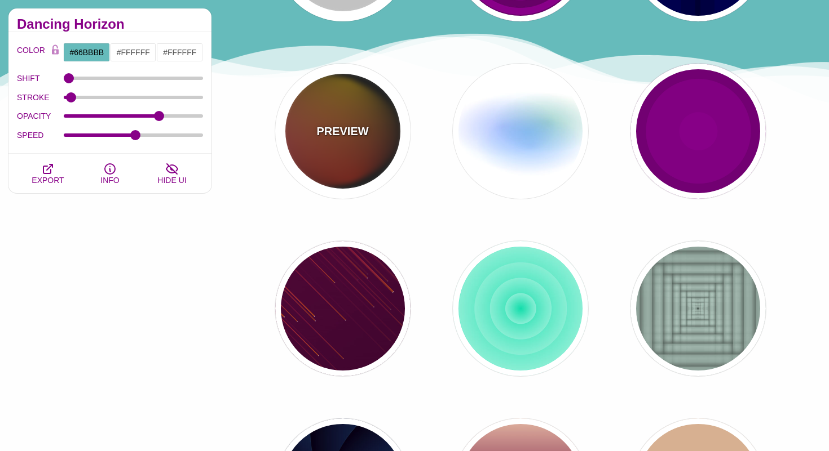
type input "4"
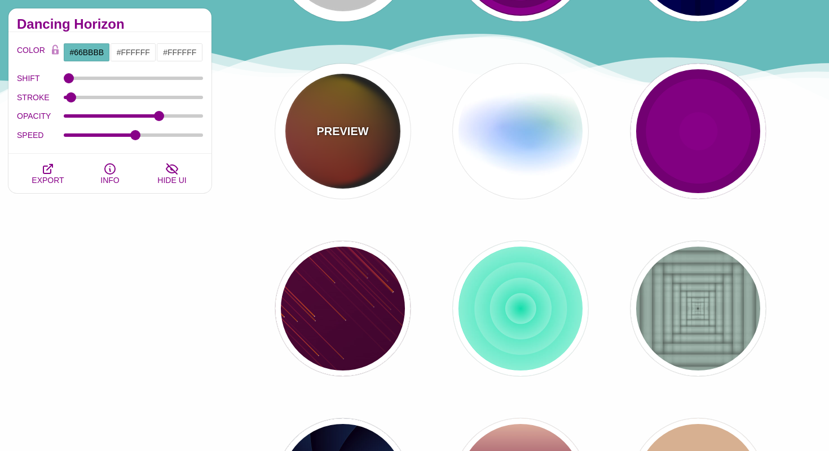
type input "12"
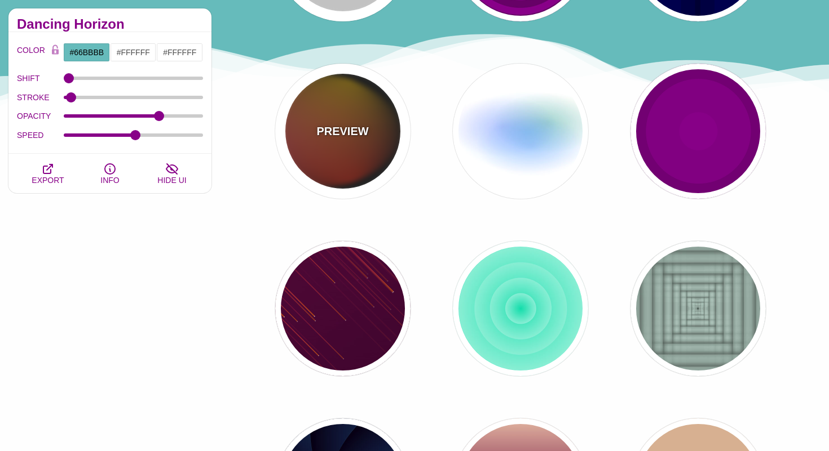
type input "999"
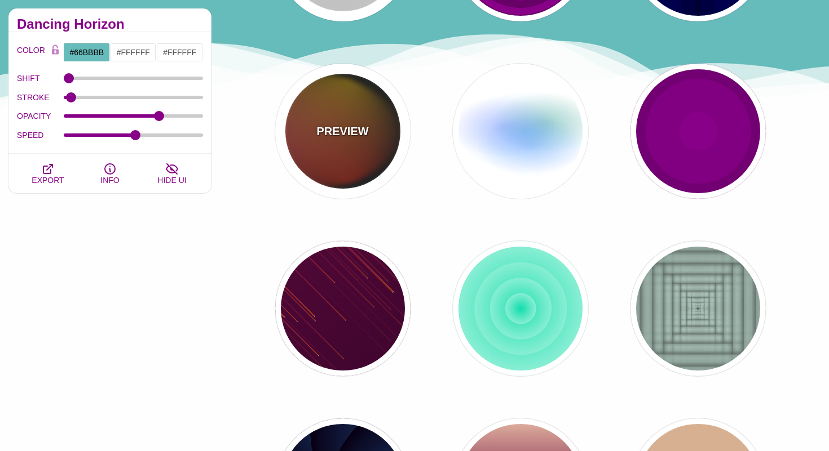
type input "1"
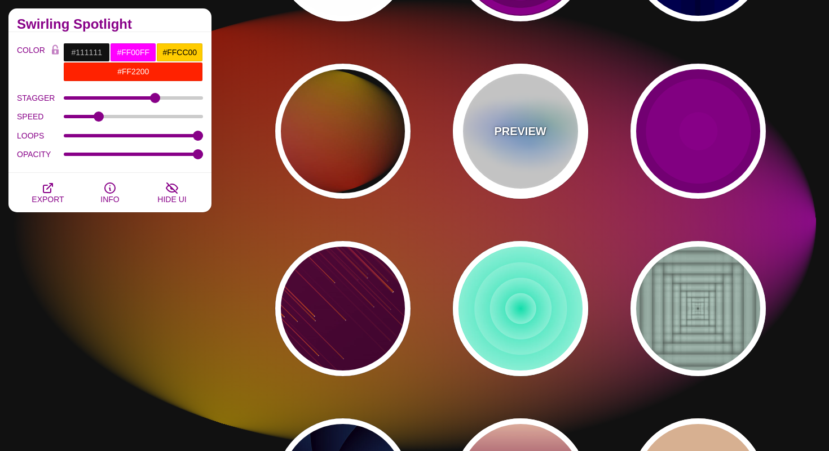
click at [552, 157] on div "PREVIEW" at bounding box center [520, 131] width 135 height 135
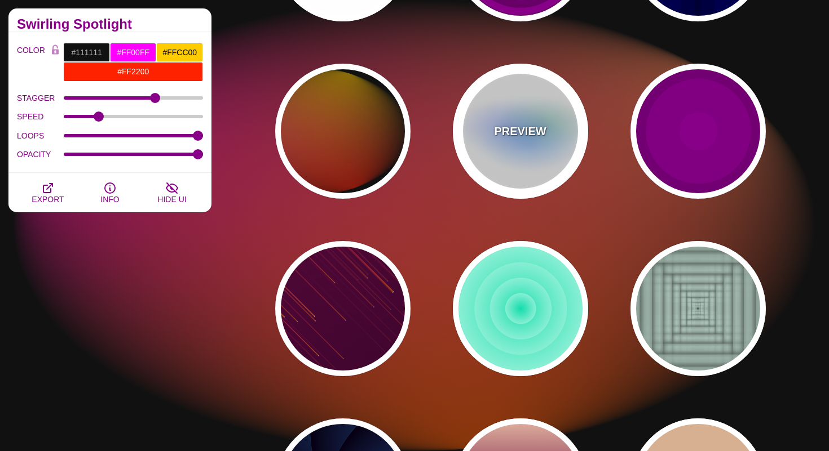
type input "#FFFFFF"
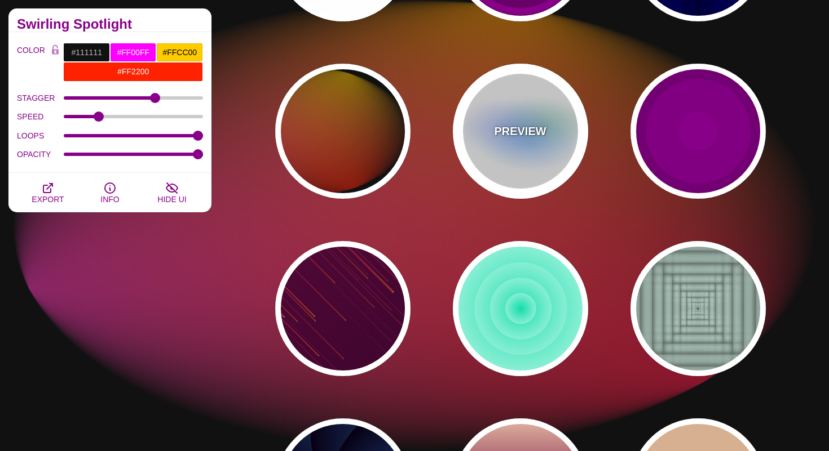
type input "#AA00FF"
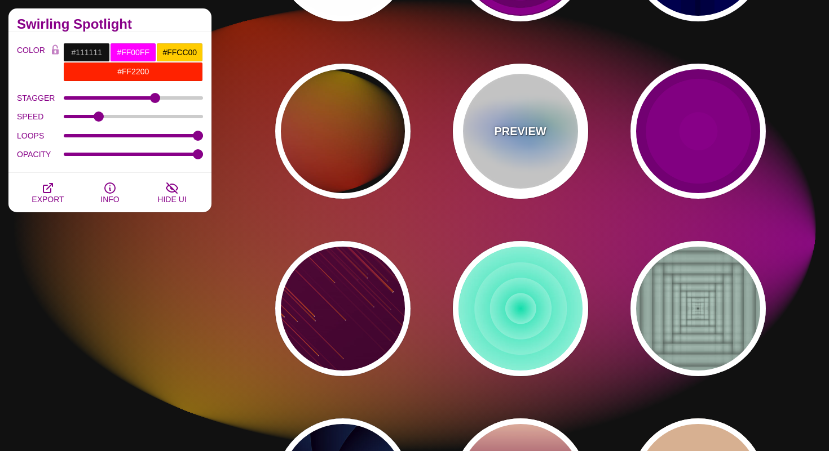
type input "#0088FF"
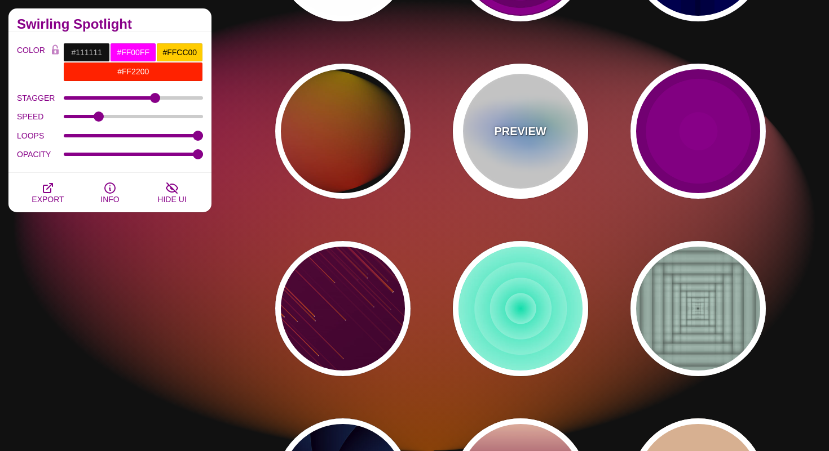
type input "#008800"
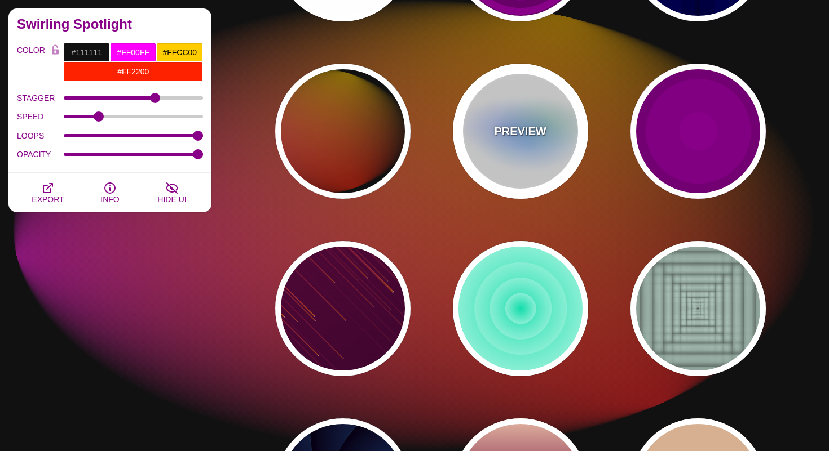
type input "8"
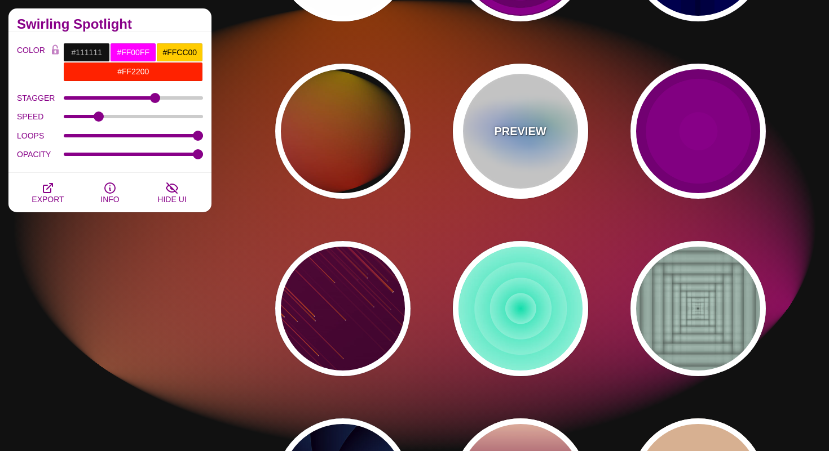
type input "24"
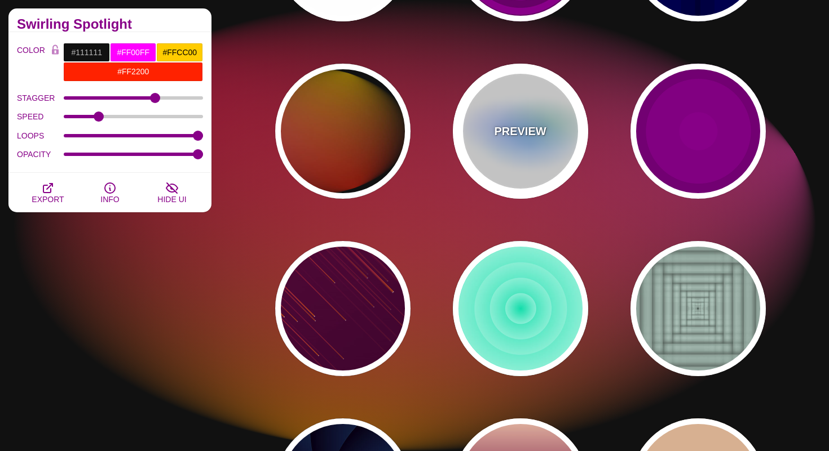
type input "0.5"
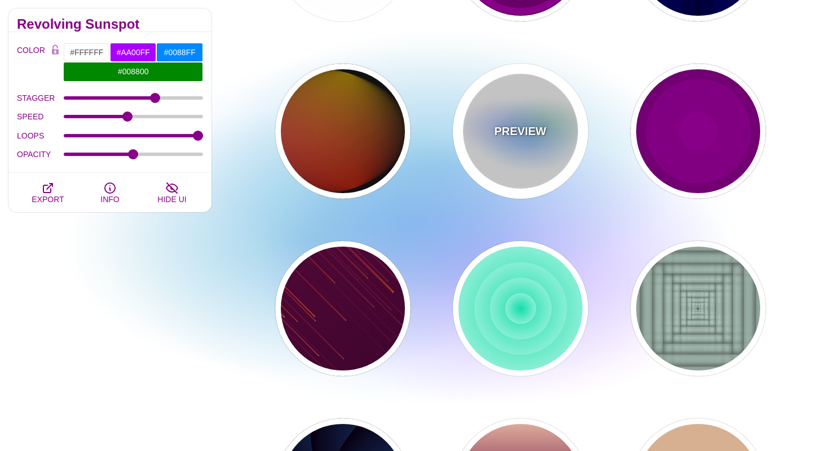
scroll to position [1726, 0]
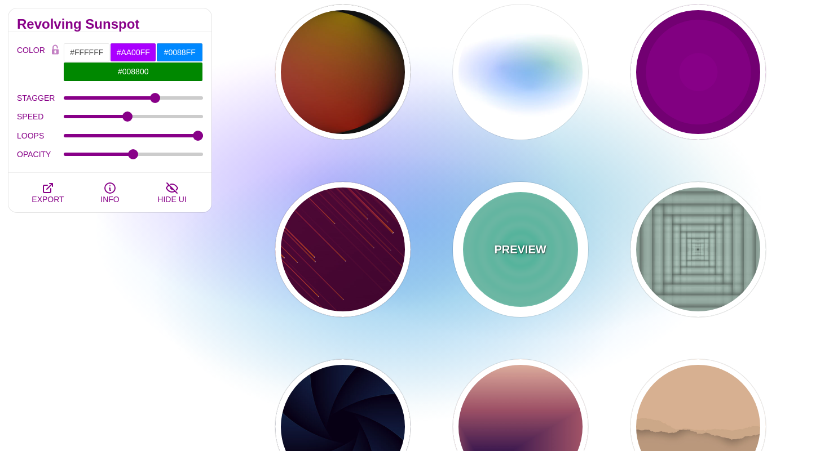
click at [516, 236] on div "PREVIEW" at bounding box center [520, 249] width 135 height 135
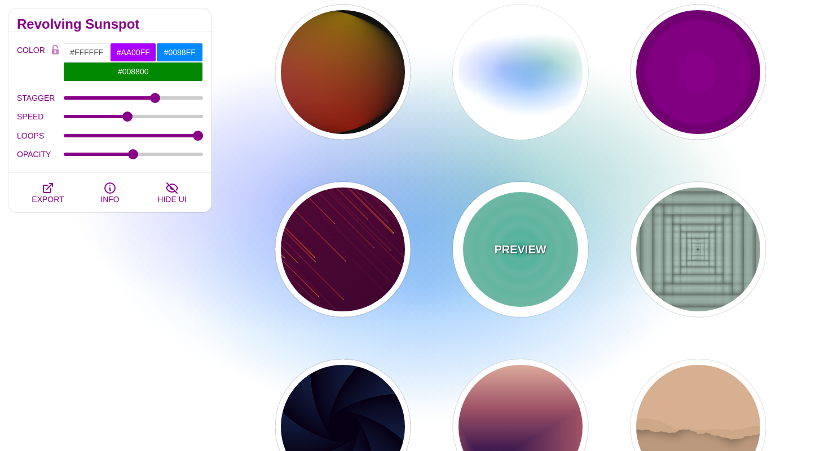
type input "#11DDAA"
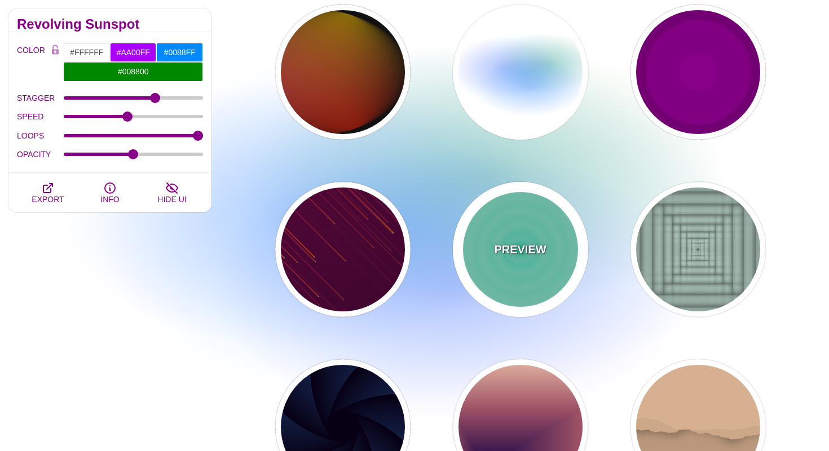
type input "#FFFFFF"
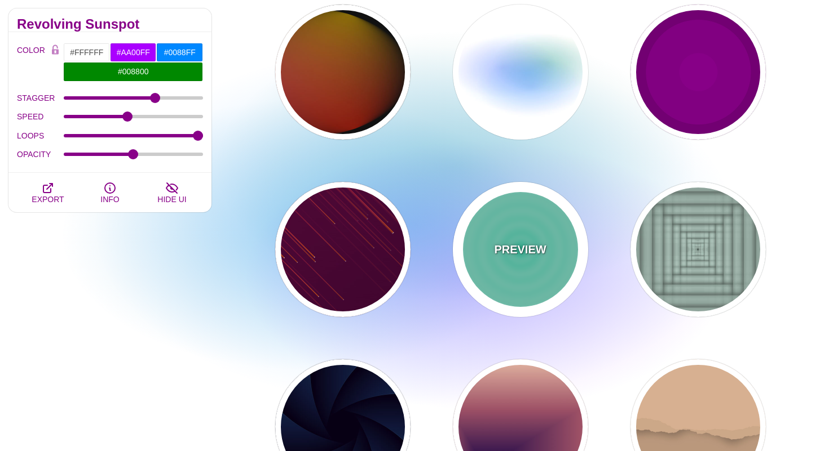
type input "#FFFFFF"
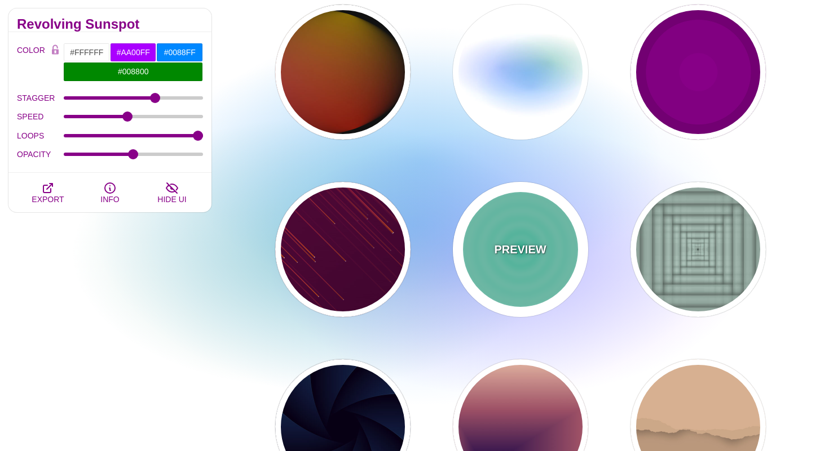
type input "0"
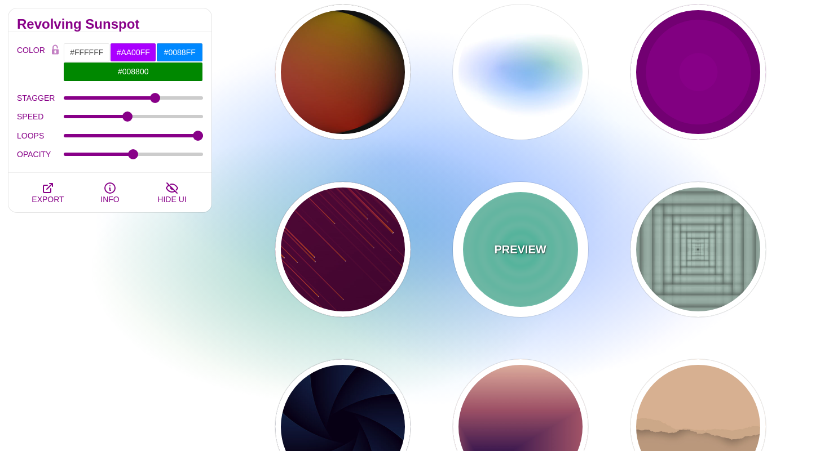
type input "1"
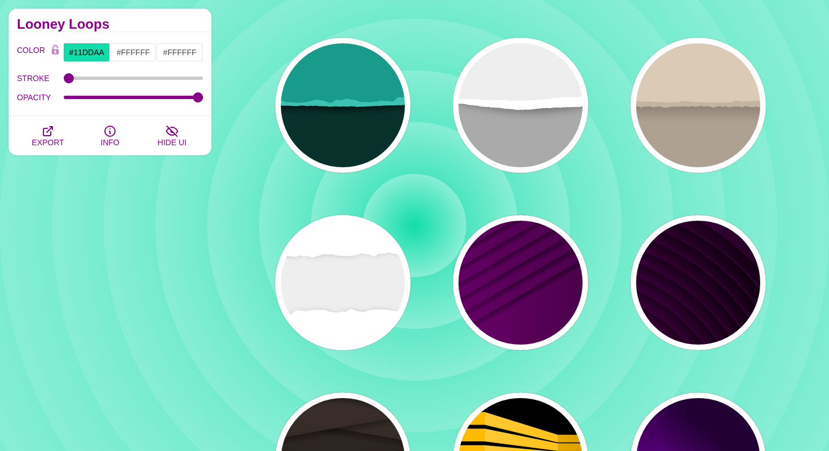
scroll to position [2230, 0]
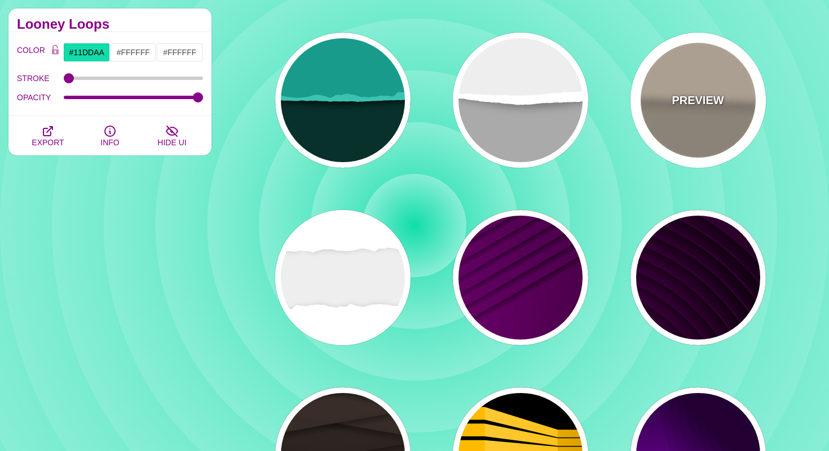
click at [714, 74] on div "PREVIEW" at bounding box center [697, 100] width 135 height 135
type input "#AEA191"
type input "#DACAB5"
type input "#C3B4A2"
type input "0"
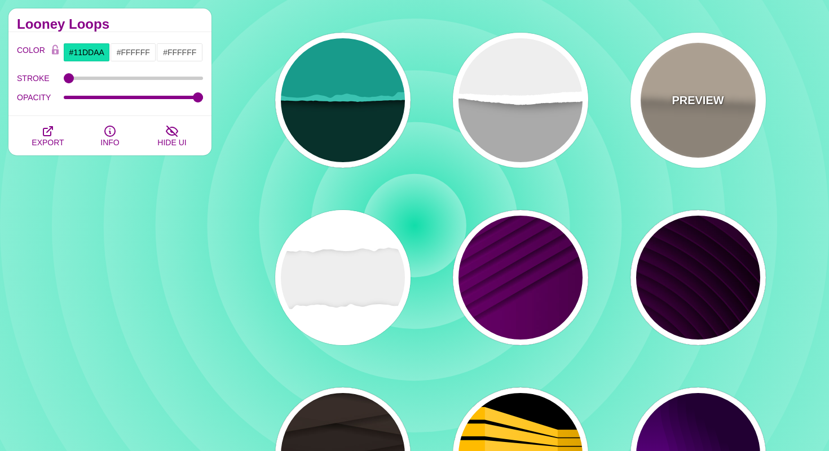
type input "0"
type input "0.7"
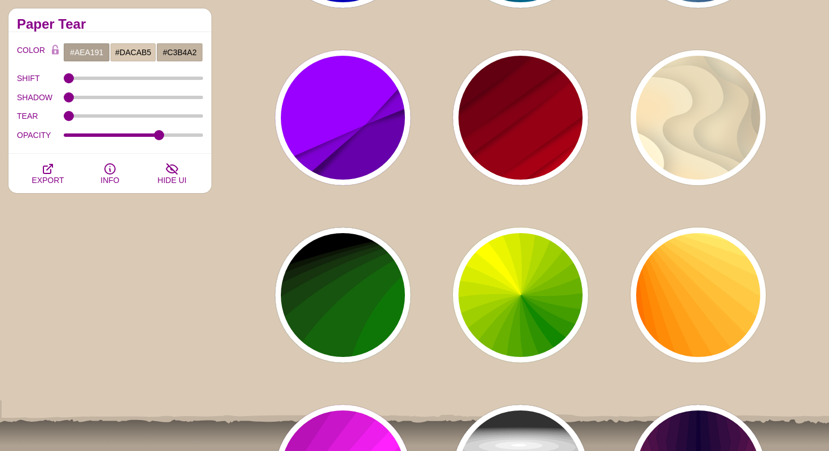
scroll to position [2924, 0]
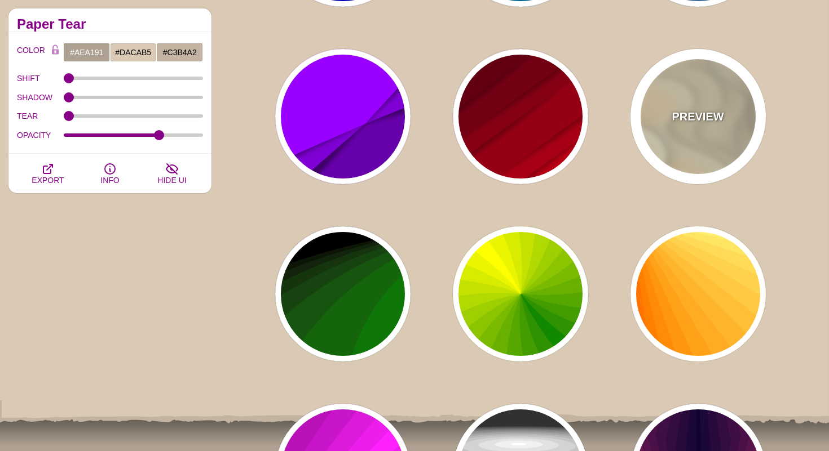
click at [711, 128] on div "PREVIEW" at bounding box center [697, 116] width 135 height 135
type input "#FFF7D7"
type input "#57250C"
type input "#FF8B28"
type input "0.7"
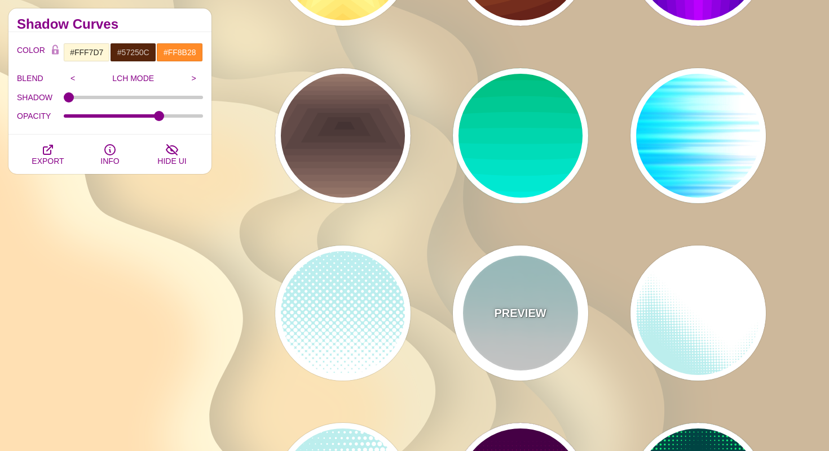
scroll to position [4149, 0]
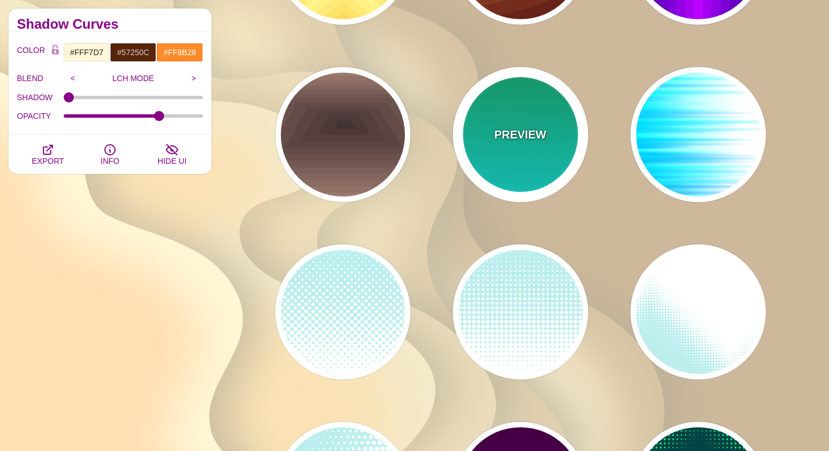
click at [520, 149] on div "PREVIEW" at bounding box center [520, 134] width 135 height 135
type input "#00AA55"
type input "#22FFFF"
type input "1"
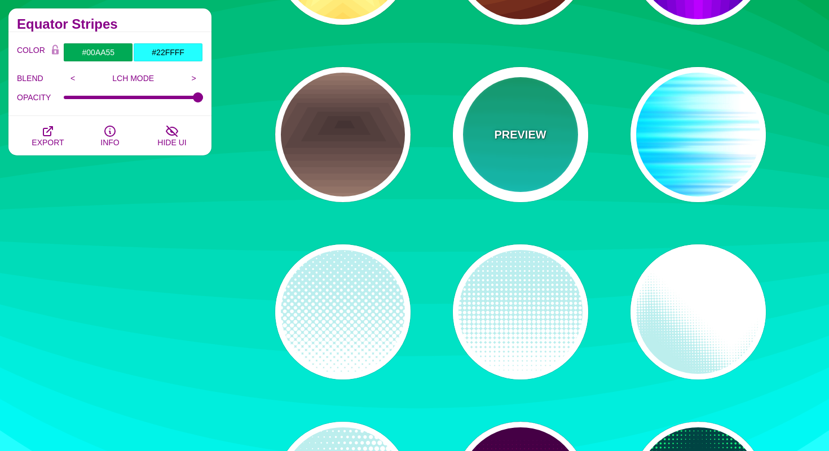
scroll to position [4206, 0]
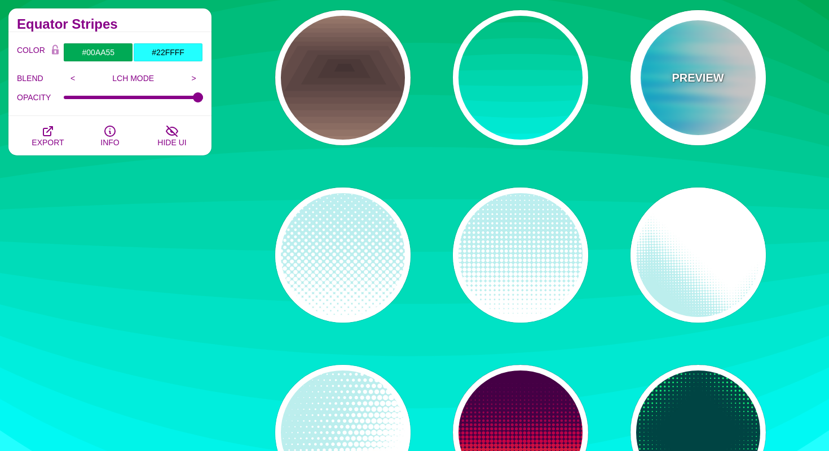
click at [714, 70] on p "PREVIEW" at bounding box center [697, 77] width 52 height 17
type input "#FFFFFF"
type input "#0099FF"
type input "#00FFFF"
type input "0"
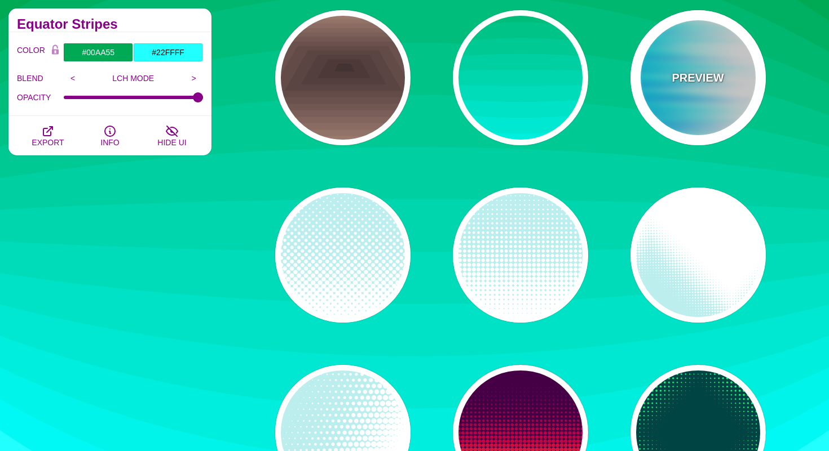
type input "0"
type input "0.5"
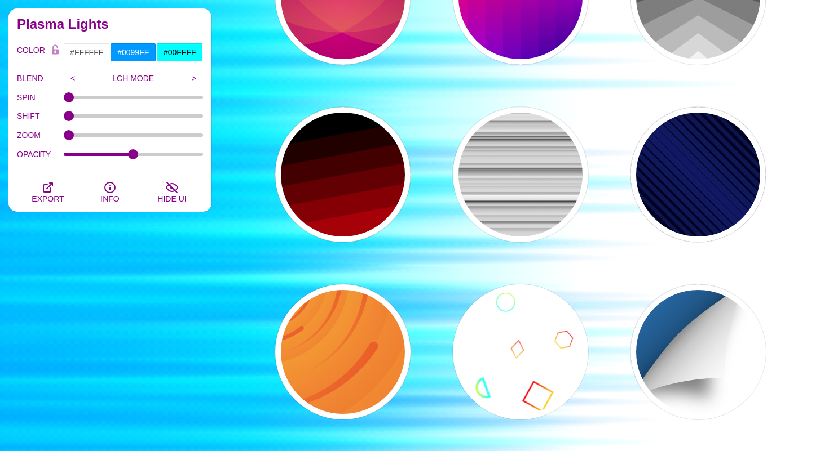
scroll to position [5561, 0]
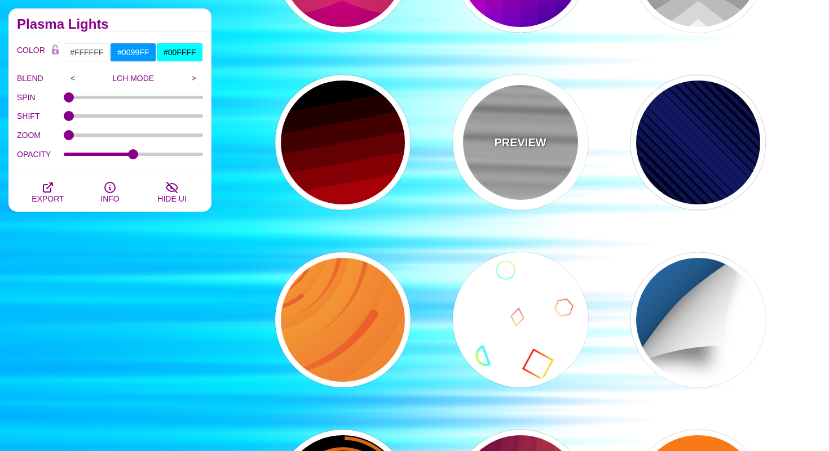
click at [499, 108] on div "PREVIEW" at bounding box center [520, 142] width 135 height 135
type input "#CCCCCC"
type input "1"
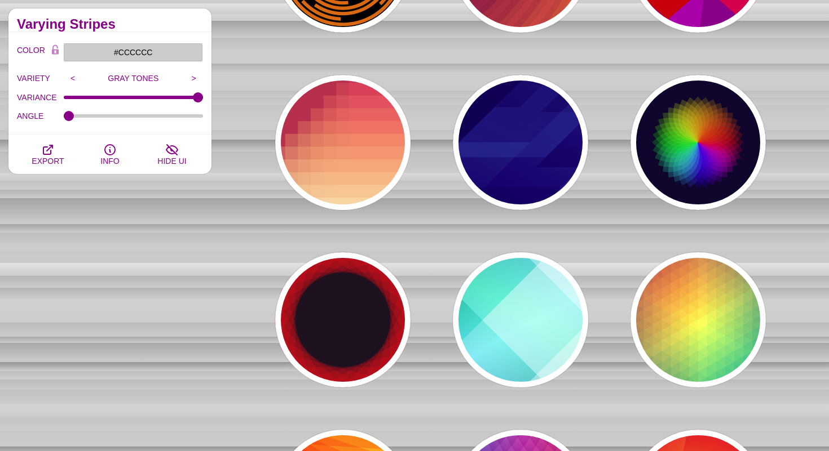
scroll to position [6257, 0]
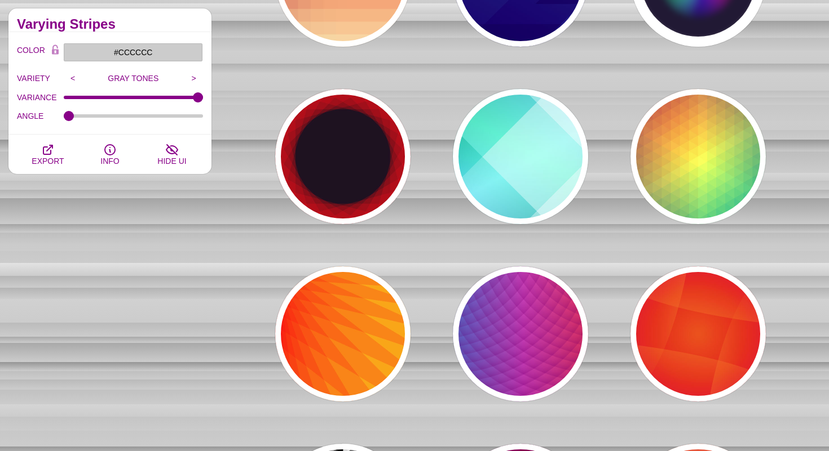
type input "#0C092B"
type input "#FF0000"
type input "#00DDFF"
type input "#FFFF00"
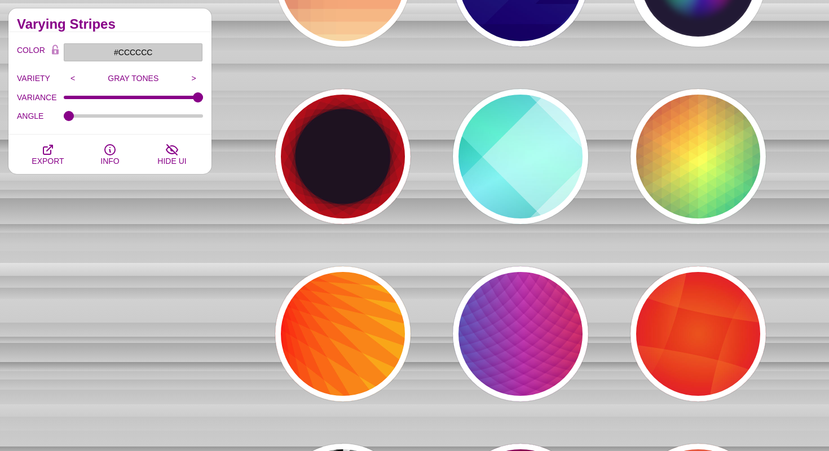
type input "0"
type input "0.2"
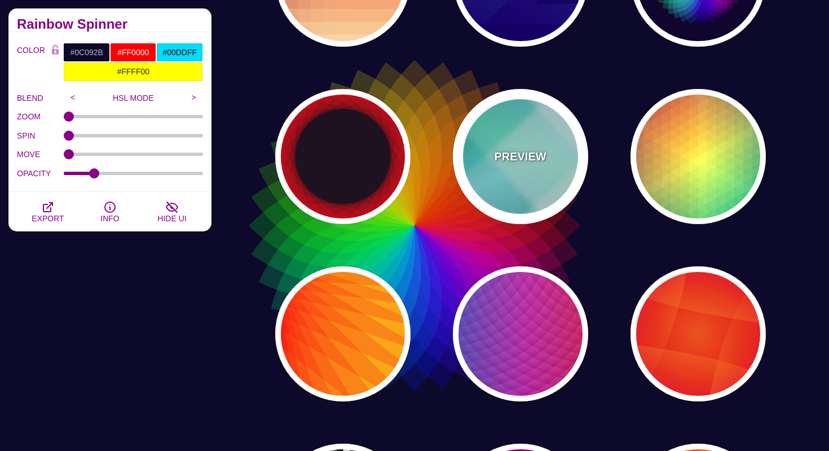
click at [546, 165] on div "PREVIEW" at bounding box center [520, 156] width 135 height 135
type input "#FFFFFF"
type input "#008066"
type input "#99FFFF"
type input "#0099FF"
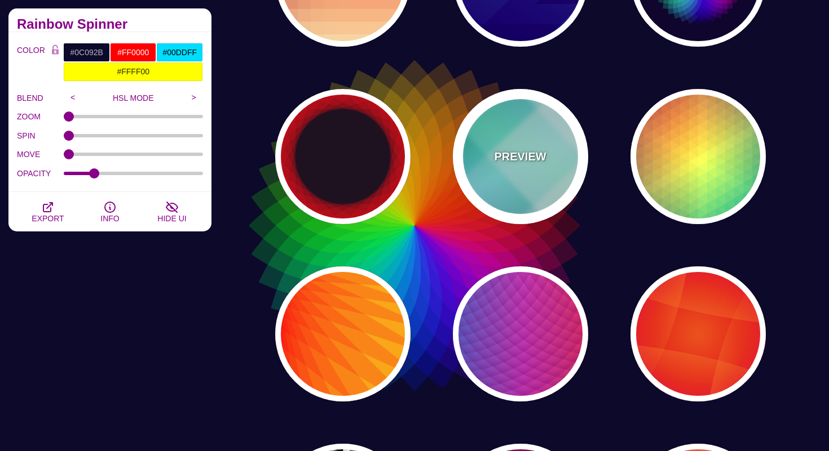
type input "#00FFCC"
type input "0.4"
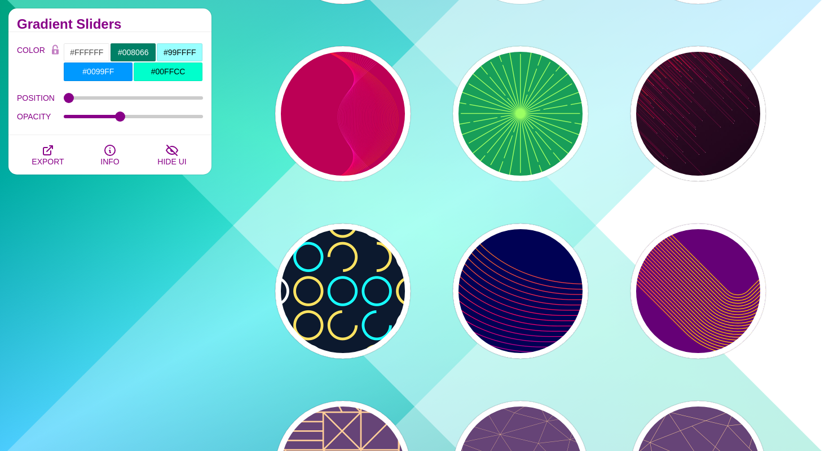
scroll to position [7035, 0]
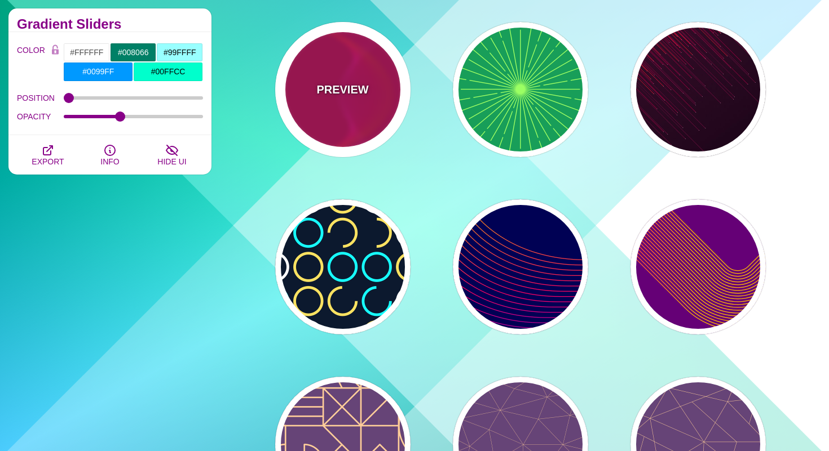
click at [373, 116] on div "PREVIEW" at bounding box center [342, 89] width 135 height 135
type input "#BB0055"
type input "#FF4400"
type input "#FF22BB"
type input "1"
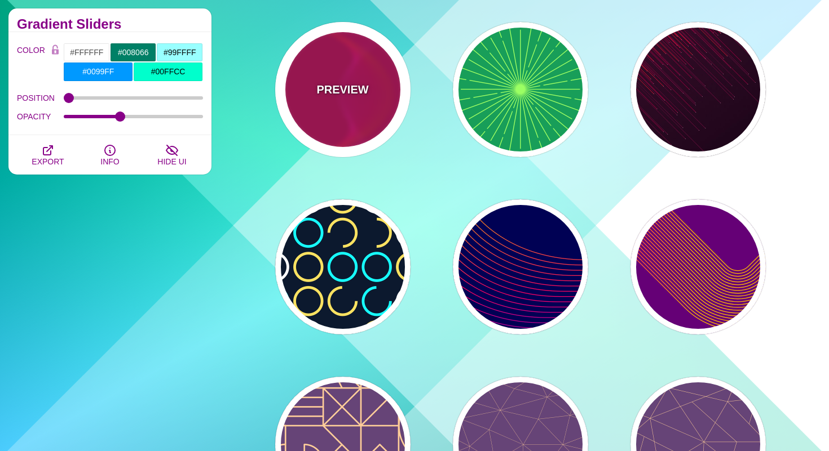
type input "1"
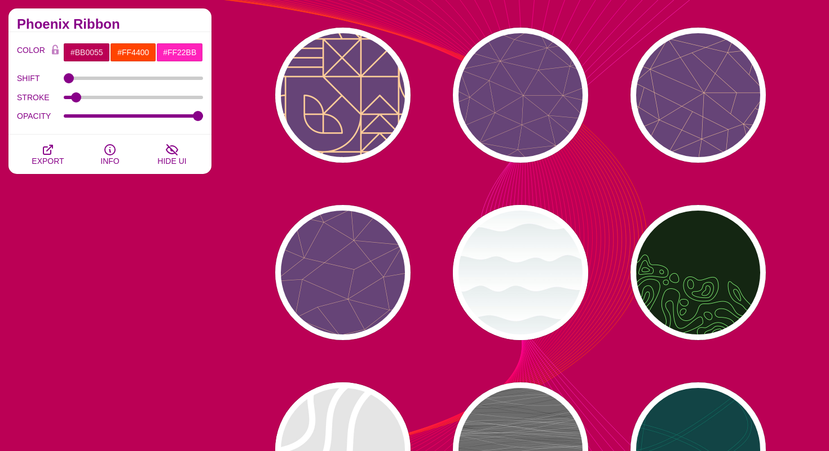
scroll to position [7386, 0]
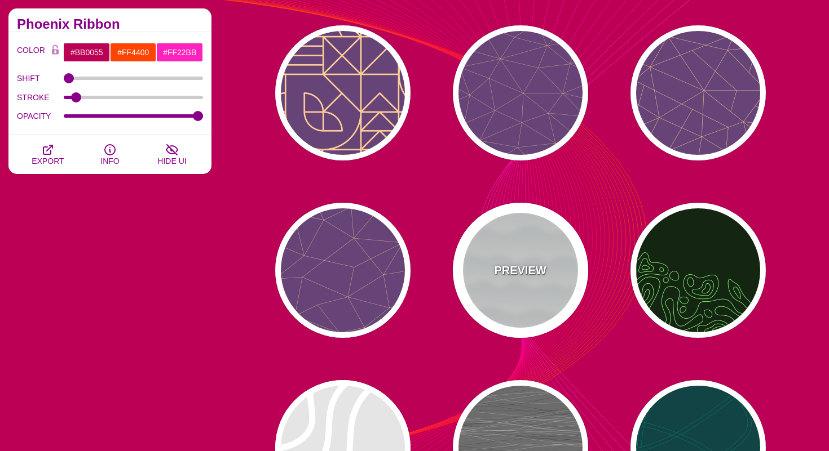
click at [496, 246] on div "PREVIEW" at bounding box center [520, 270] width 135 height 135
type input "#FFFFFF"
type input "#779999"
type input "#99BBBB"
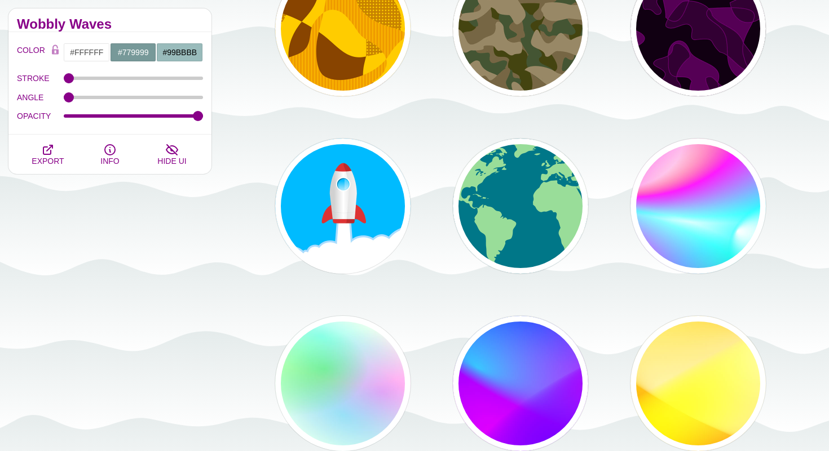
scroll to position [8027, 0]
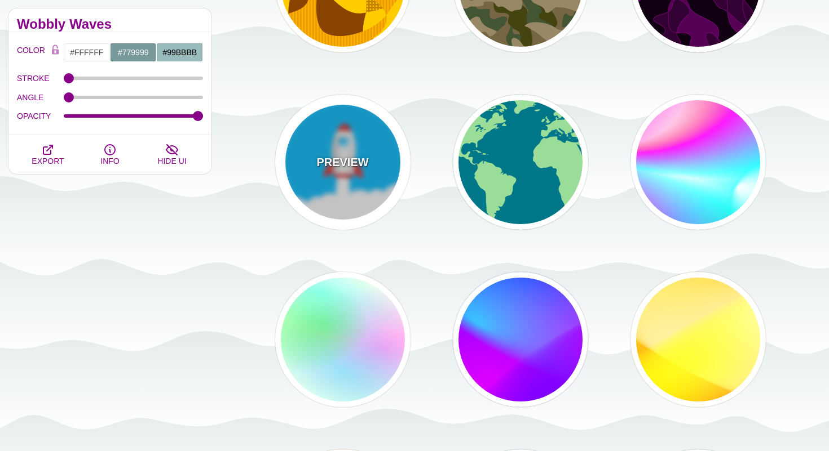
click at [354, 188] on div "PREVIEW" at bounding box center [342, 162] width 135 height 135
type input "#00BBFF"
type input "#FFFFFF"
type input "#DD3333"
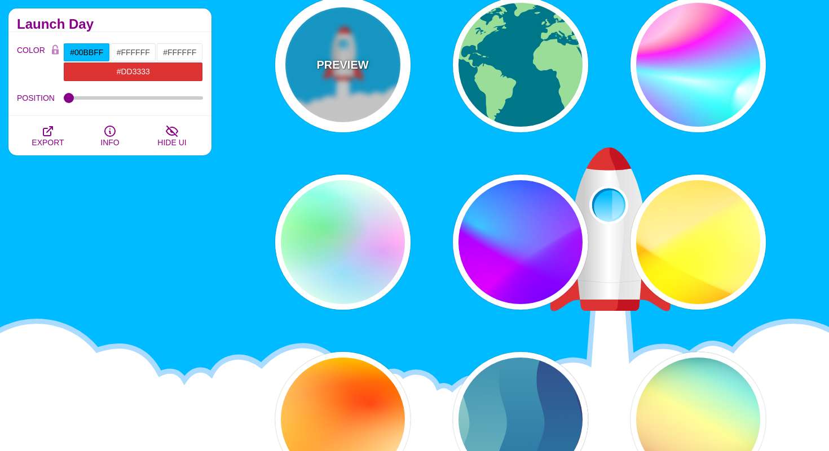
scroll to position [8124, 0]
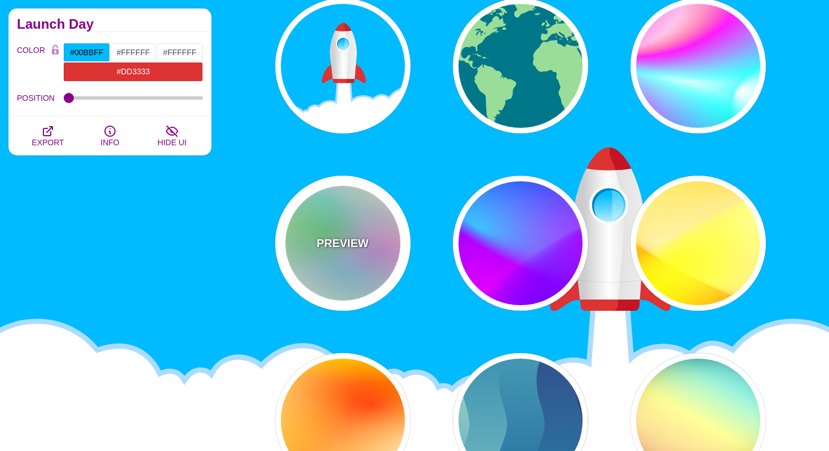
click at [382, 269] on div "PREVIEW" at bounding box center [342, 243] width 135 height 135
type input "#FFFFEE"
type input "#00FFFF"
type input "#00FF00"
type input "#FF00FF"
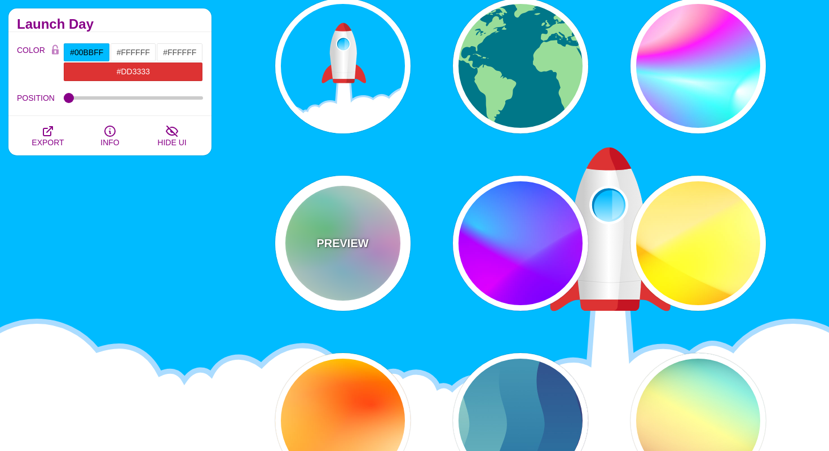
type input "40"
type input "30"
type input "40"
type input "0.4"
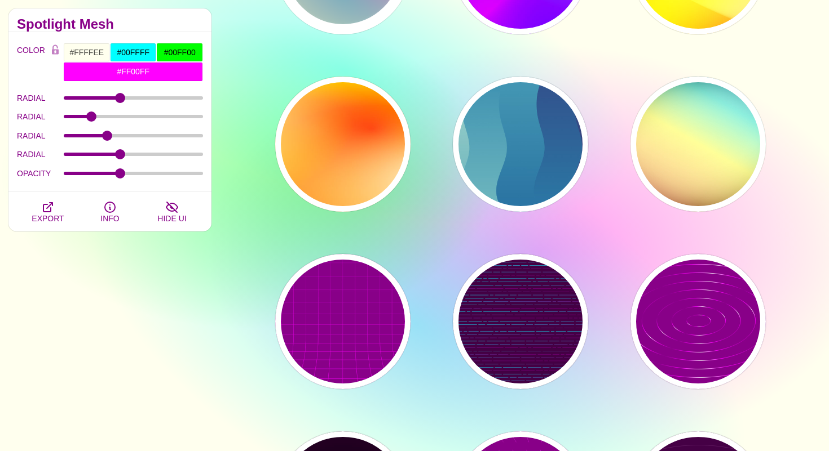
scroll to position [8401, 0]
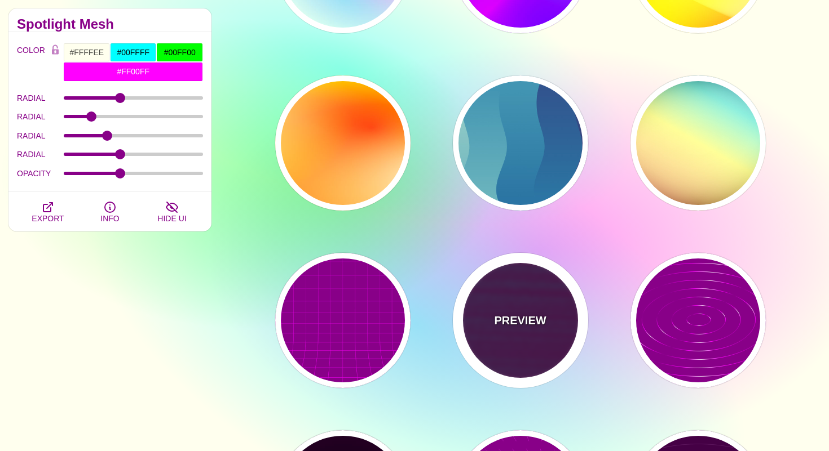
click at [495, 344] on div "PREVIEW" at bounding box center [520, 320] width 135 height 135
type input "#440044"
type input "#FF0000"
type input "#880088"
type input "15"
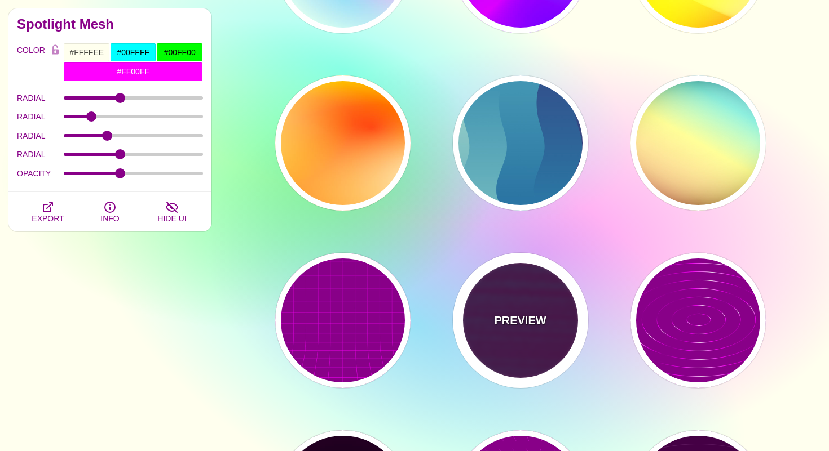
type input "999"
type input "1"
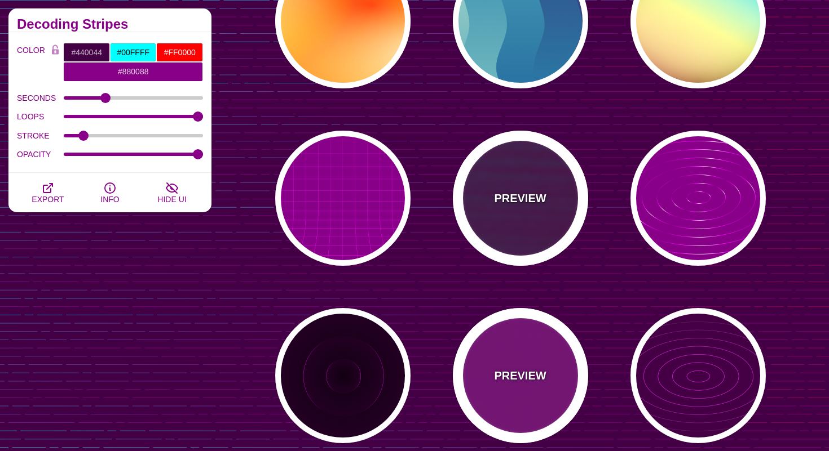
scroll to position [8701, 0]
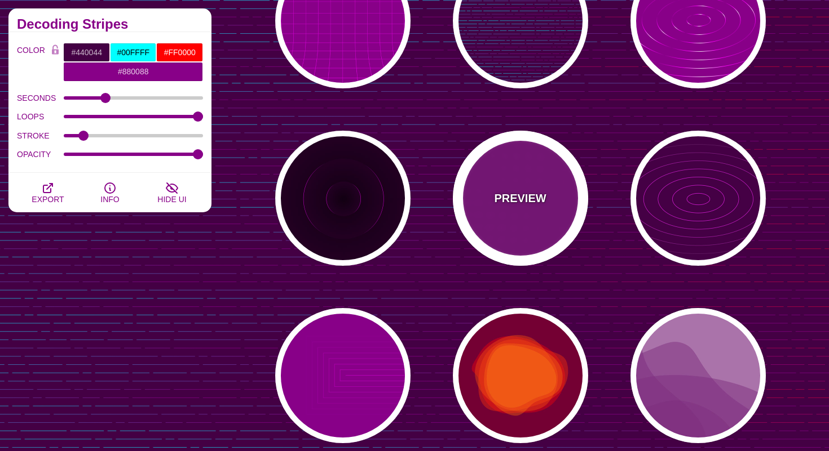
click at [533, 217] on div "PREVIEW" at bounding box center [520, 198] width 135 height 135
type input "#880088"
type input "#FF00FF"
type input "#FFFFFF"
type input "0.1"
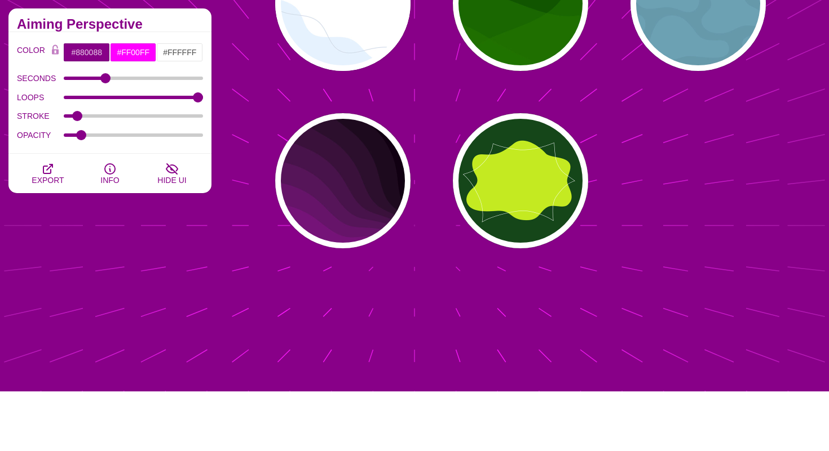
scroll to position [9929, 0]
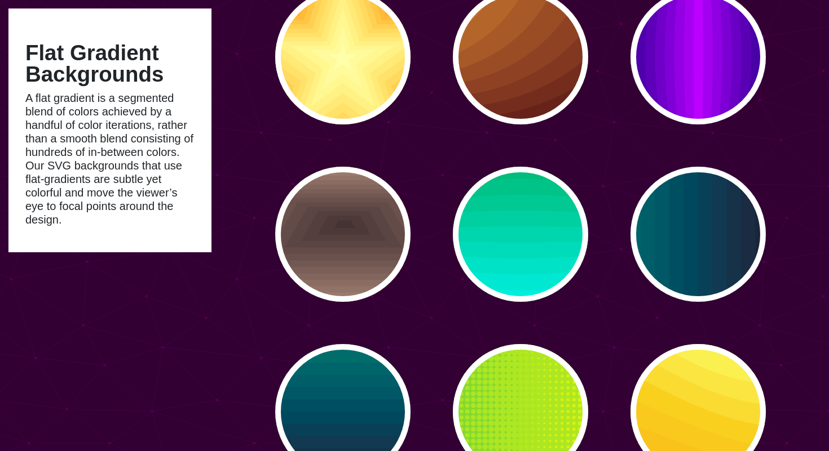
scroll to position [2131, 0]
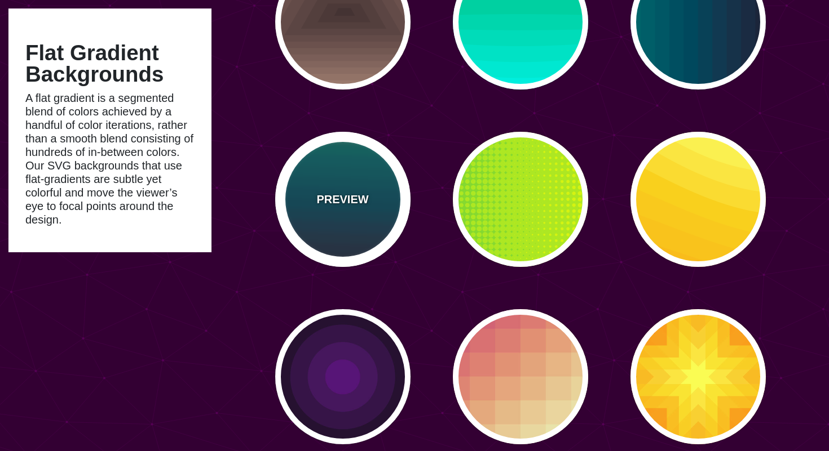
click at [356, 230] on div "PREVIEW" at bounding box center [342, 199] width 135 height 135
type input "#110011"
type input "#448866"
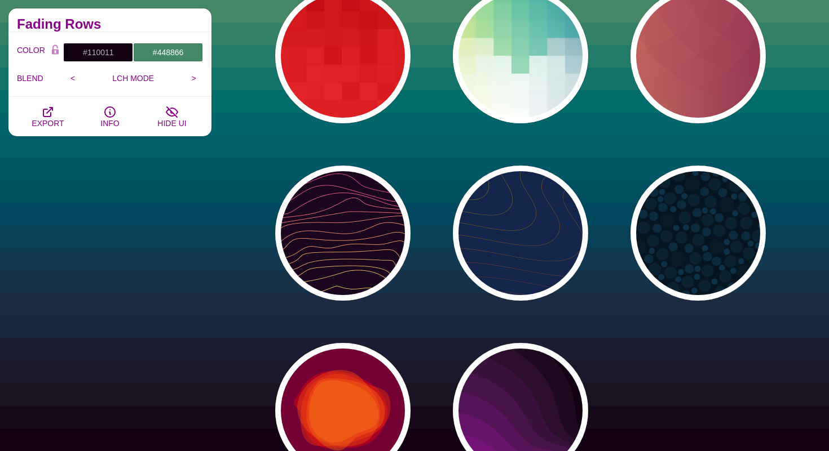
scroll to position [3518, 0]
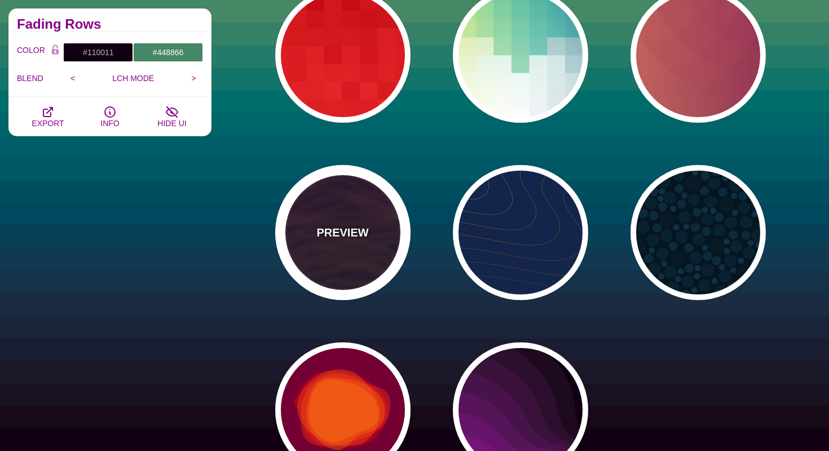
click at [386, 256] on div "PREVIEW" at bounding box center [342, 232] width 135 height 135
type input "#1A071F"
type input "#F5FF9C"
type input "#CA42FF"
type input "0"
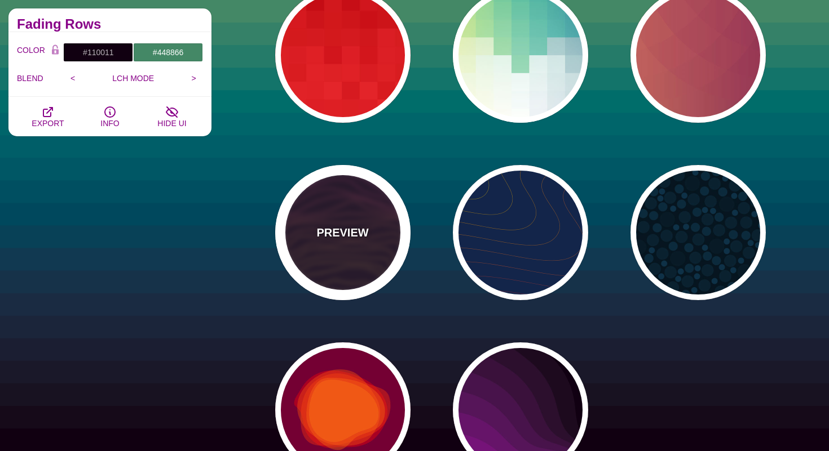
type input "0"
type input "4"
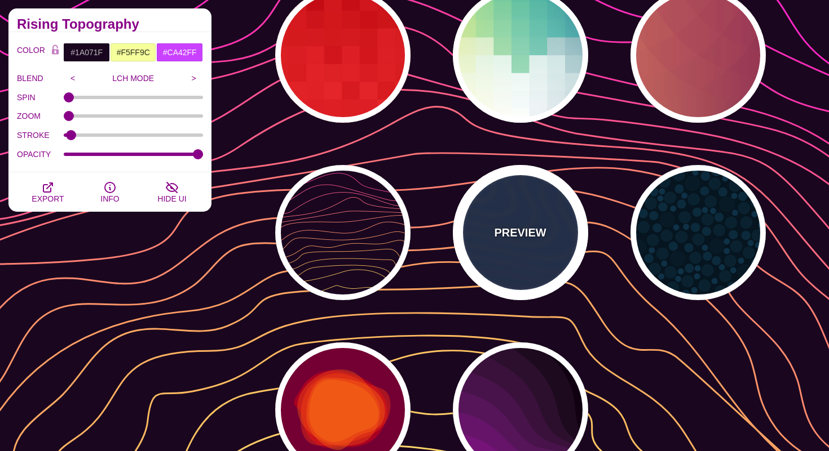
click at [581, 250] on div "PREVIEW" at bounding box center [520, 232] width 135 height 135
type input "#13254A"
type input "#FFFF00"
type input "#AA0033"
type input "1"
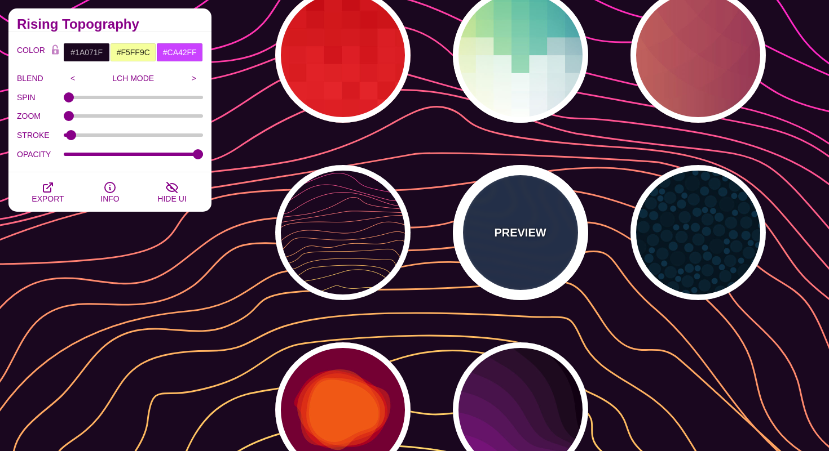
type input "1"
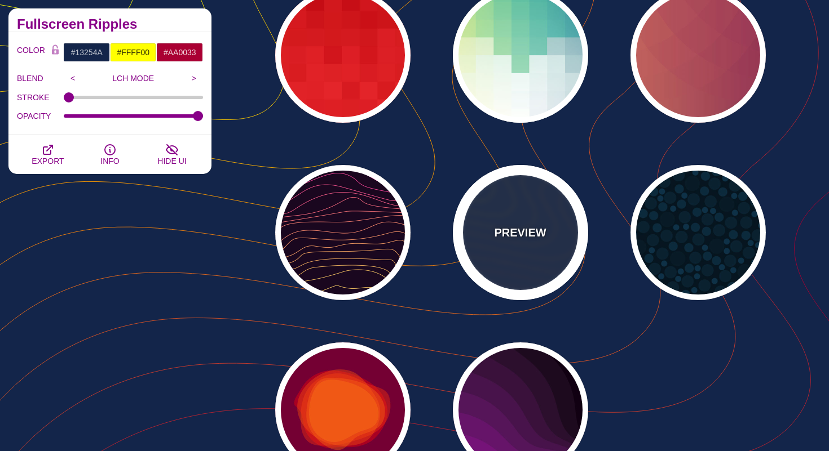
scroll to position [3668, 0]
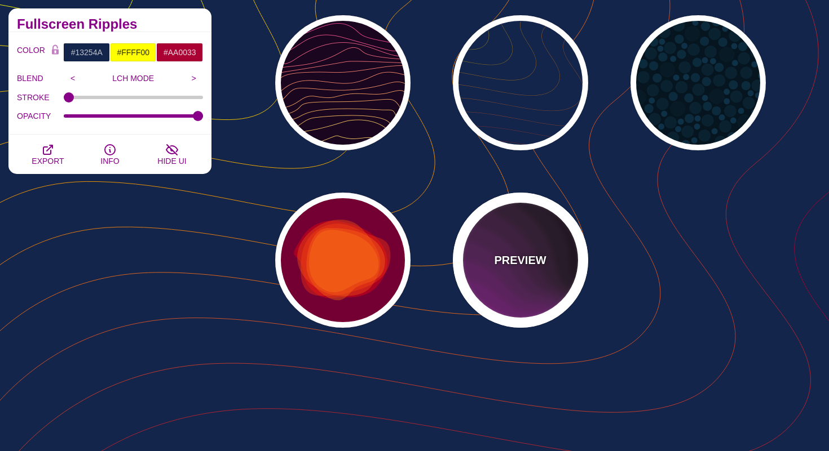
click at [541, 289] on div "PREVIEW" at bounding box center [520, 260] width 135 height 135
type input "#110011"
type input "#AA00AA"
type input "0"
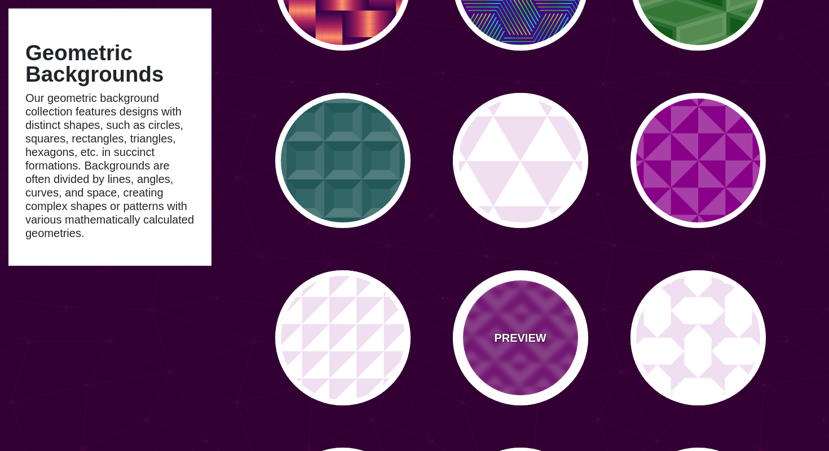
type input "#450057"
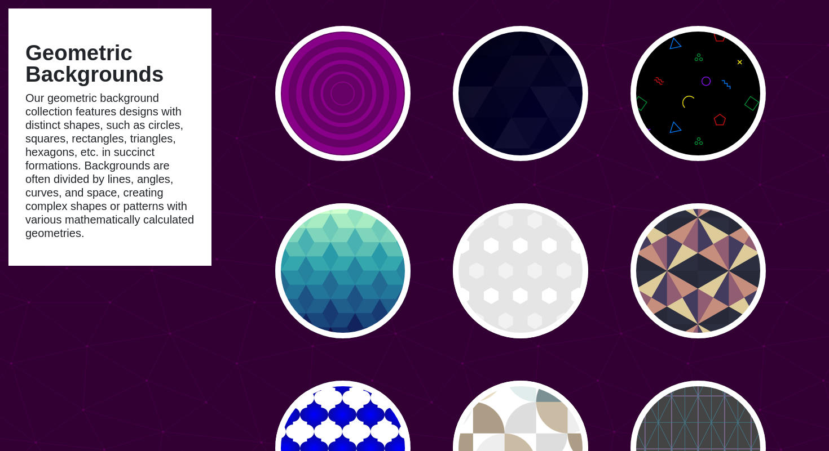
scroll to position [2120, 0]
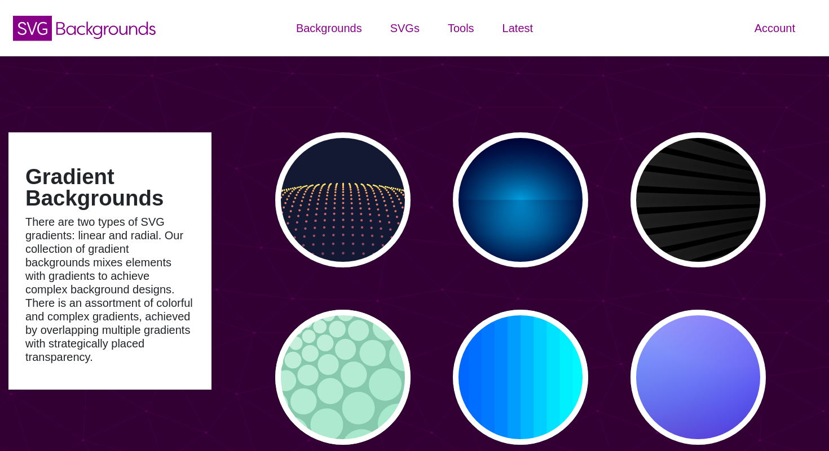
scroll to position [74, 0]
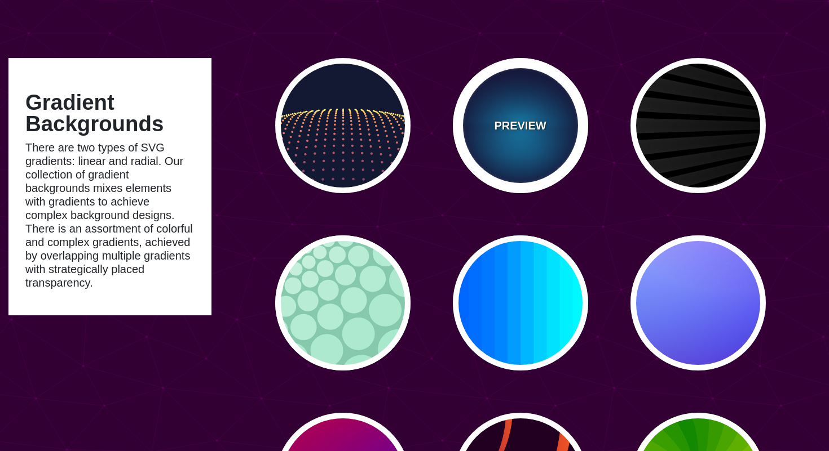
click at [519, 146] on div "PREVIEW" at bounding box center [520, 125] width 135 height 135
type input "#000033"
type input "#00BBFF"
type input "#000033"
type input "2000"
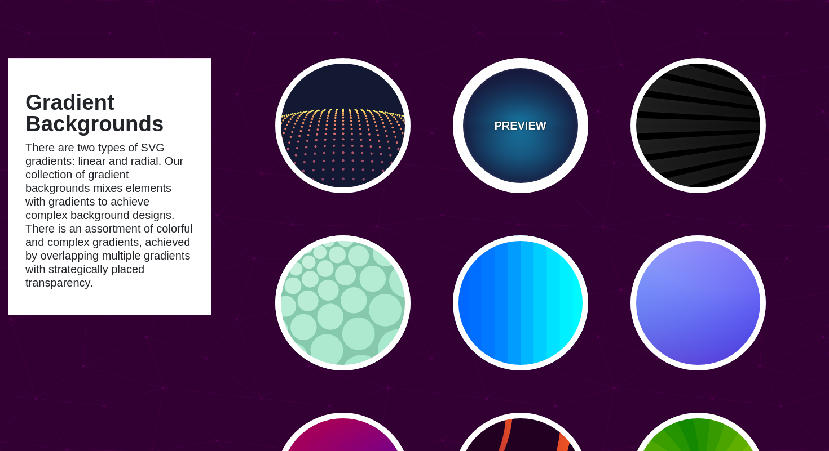
type input "0.5"
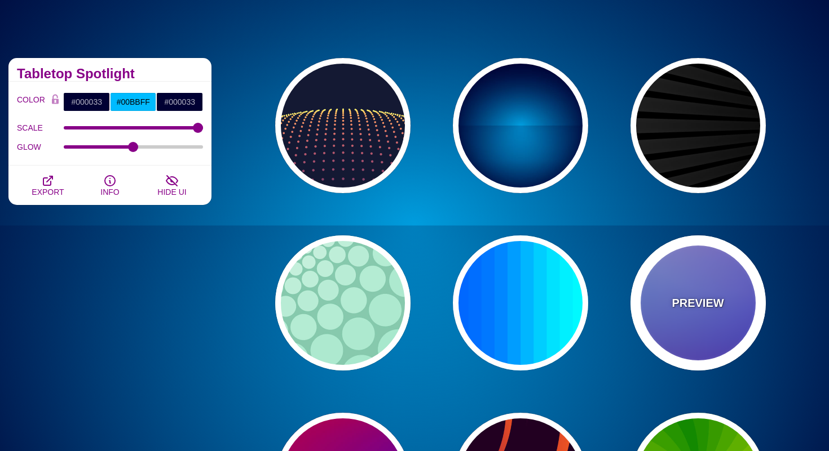
click at [709, 289] on div "PREVIEW" at bounding box center [697, 303] width 135 height 135
type input "#0000FF"
type input "#0099FF"
type input "#FFFFFF"
type input "#FF99FF"
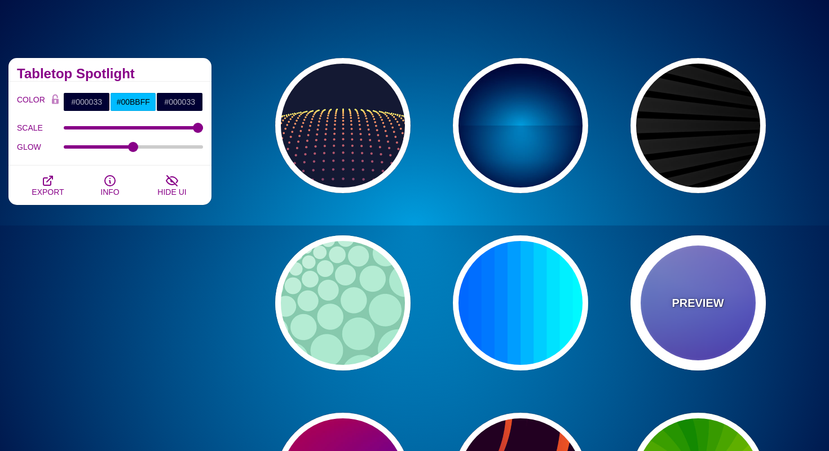
type input "#880088"
type input "12"
type input "0"
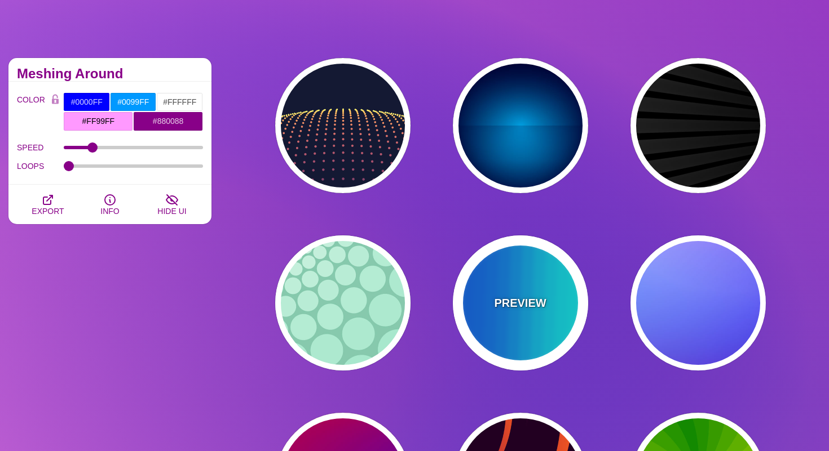
click at [553, 296] on div "PREVIEW" at bounding box center [520, 303] width 135 height 135
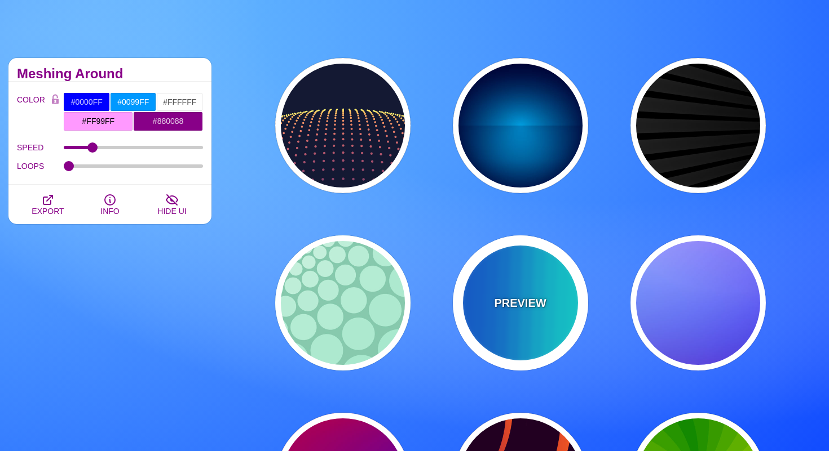
type input "#00FFFF"
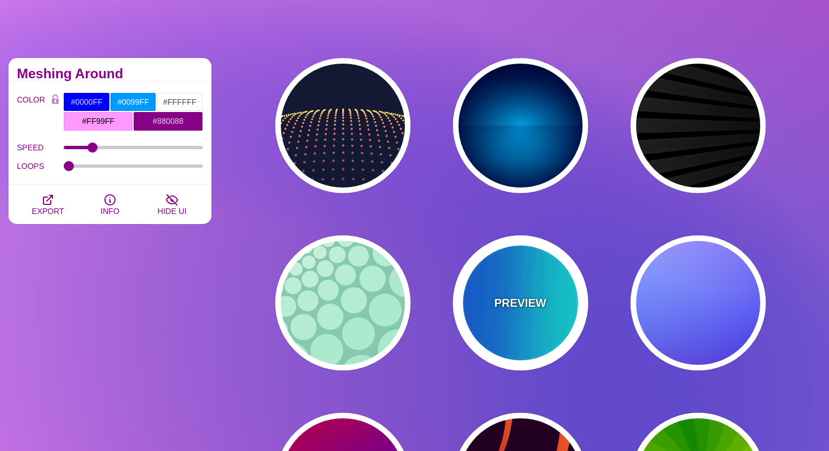
type input "#0066FF"
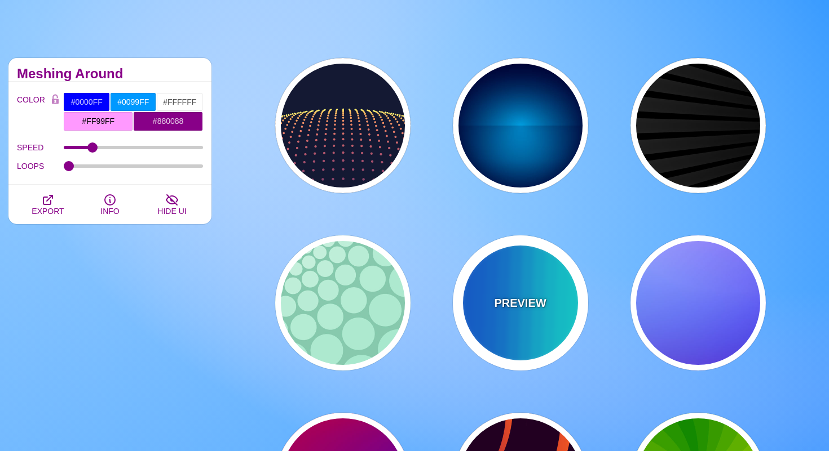
type input "0.25"
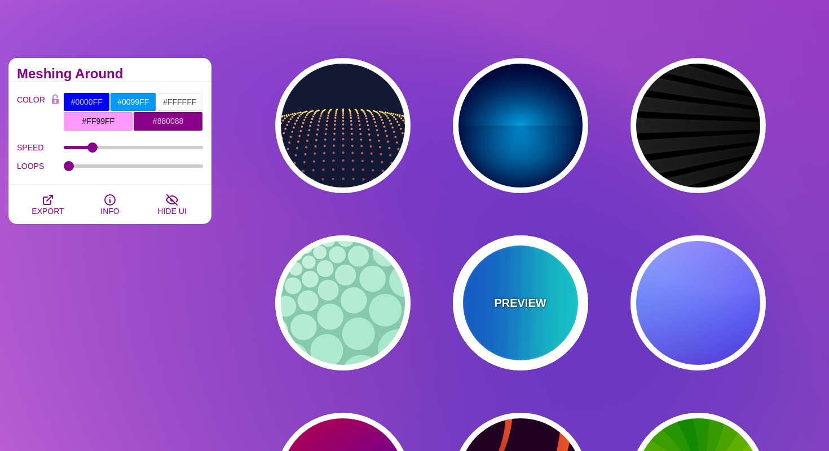
type input "12"
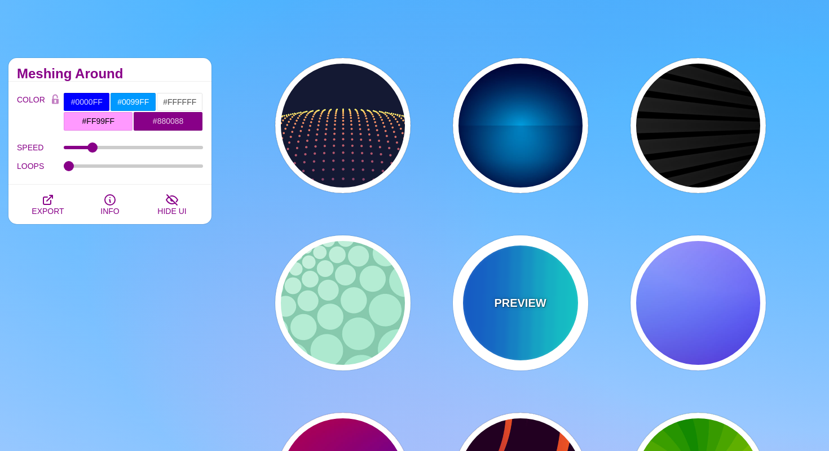
type input "999"
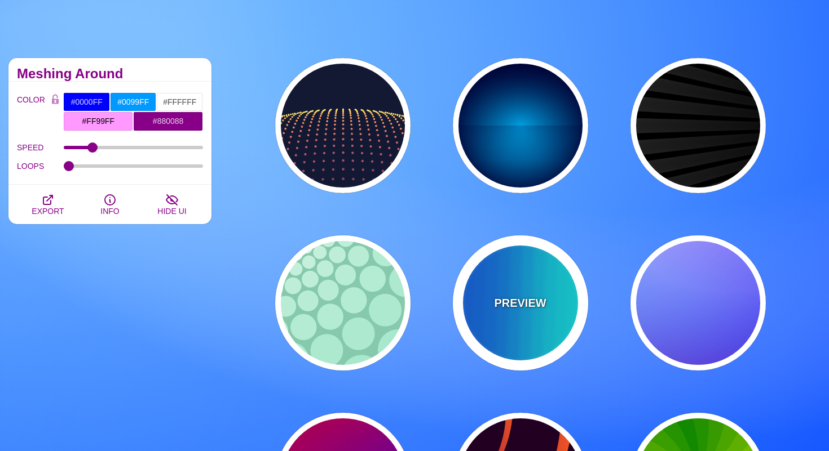
type input "0"
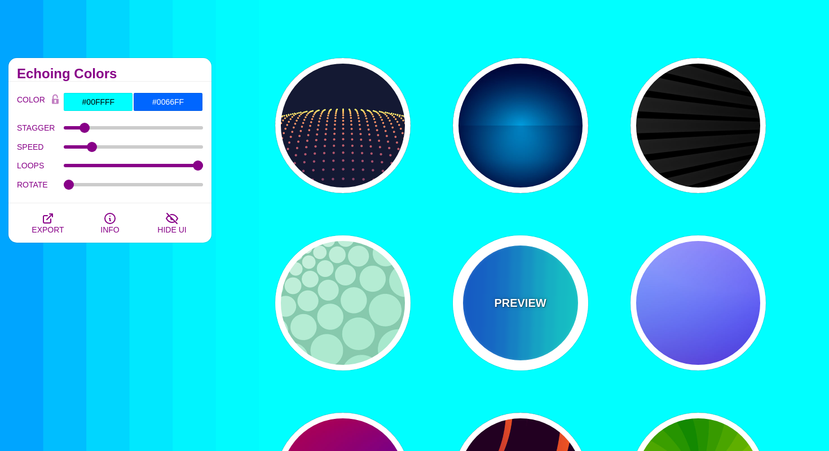
click at [521, 320] on div "PREVIEW" at bounding box center [520, 303] width 135 height 135
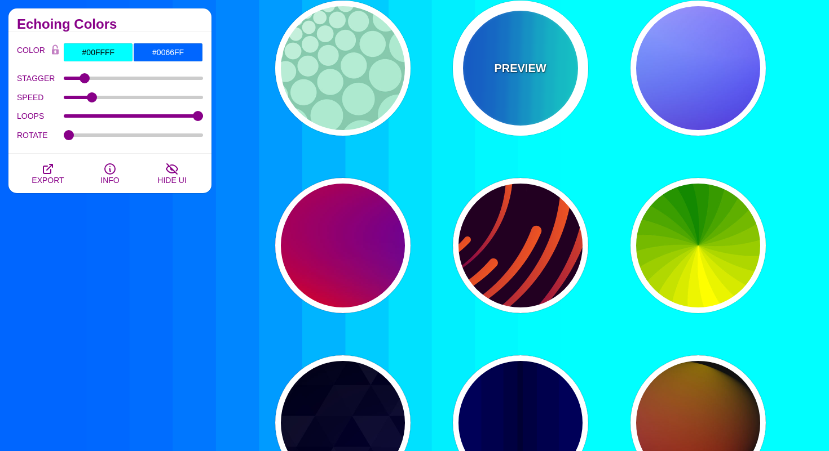
scroll to position [406, 0]
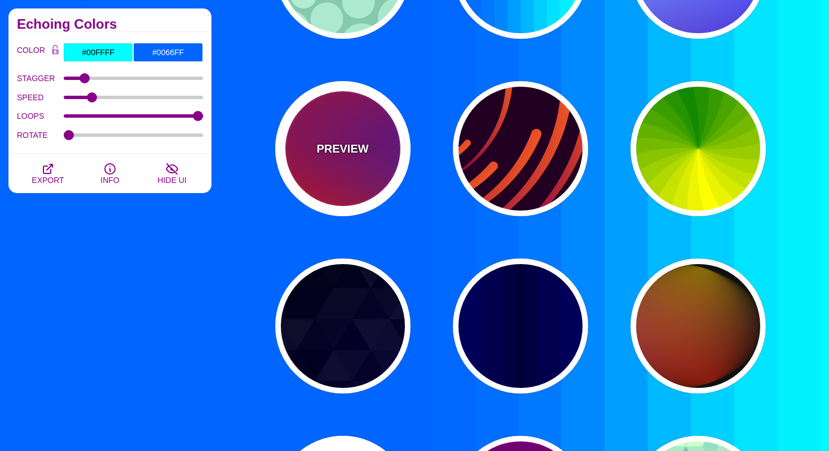
click at [319, 183] on div "PREVIEW" at bounding box center [342, 148] width 135 height 135
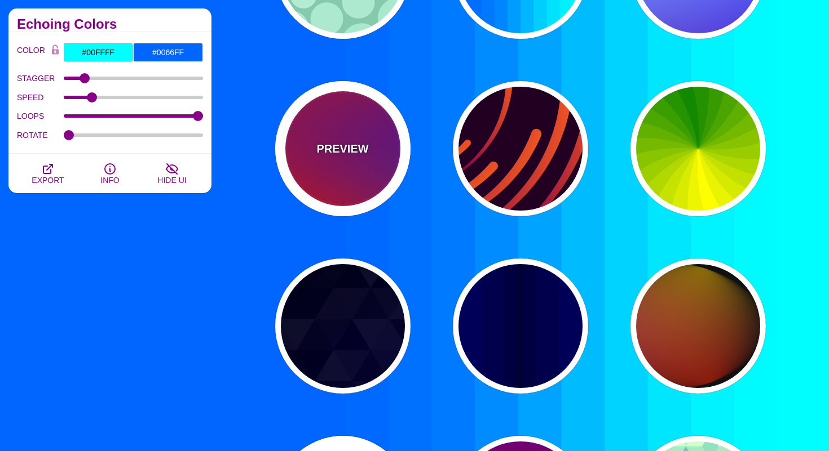
type input "#FF0000"
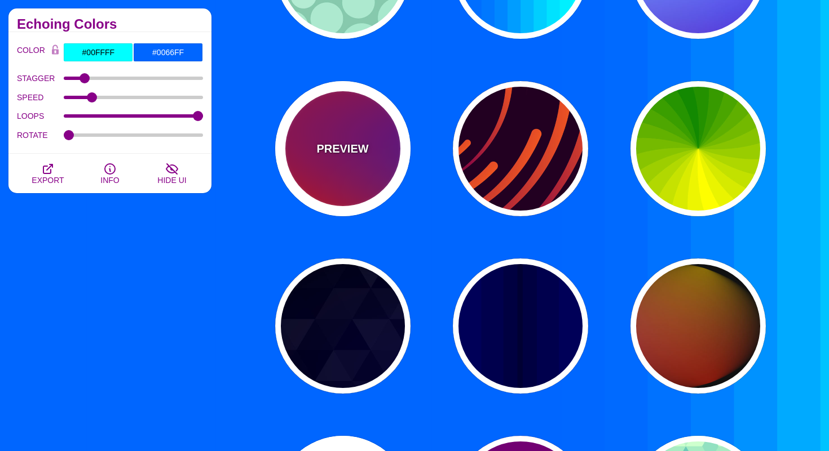
type input "#800080"
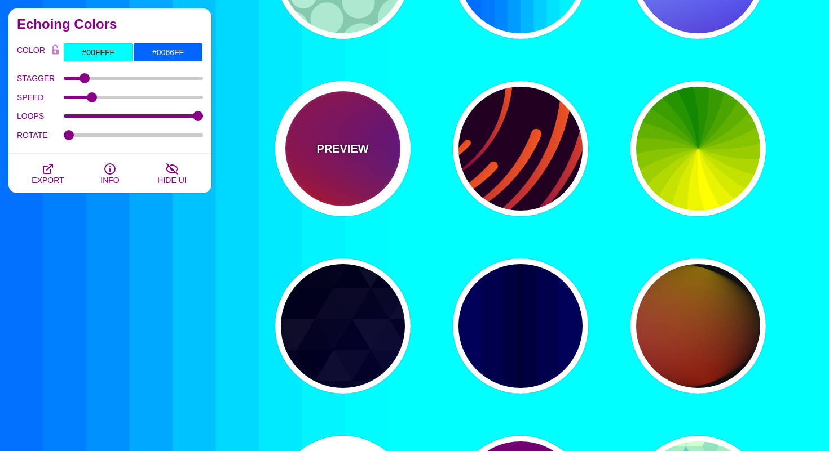
type input "#0000FF"
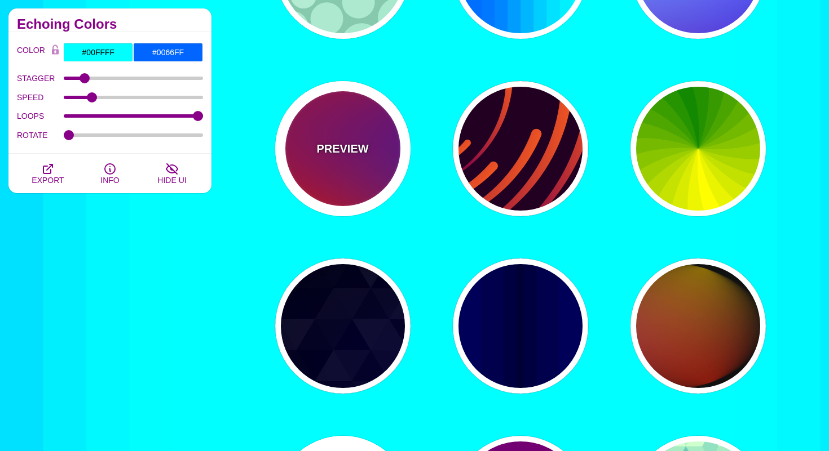
type input "#00EEBB"
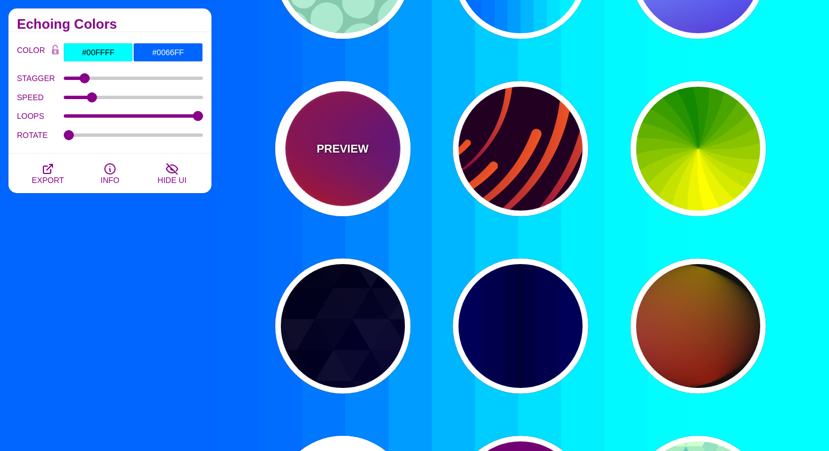
type input "#FFFF00"
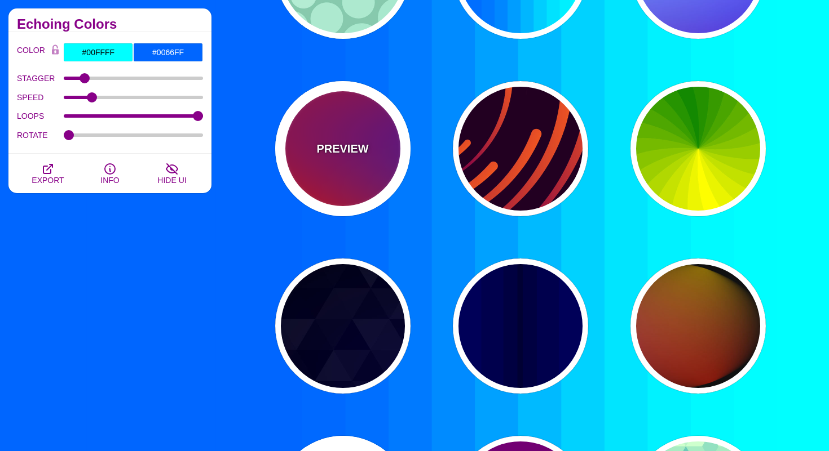
type input "#FFA500"
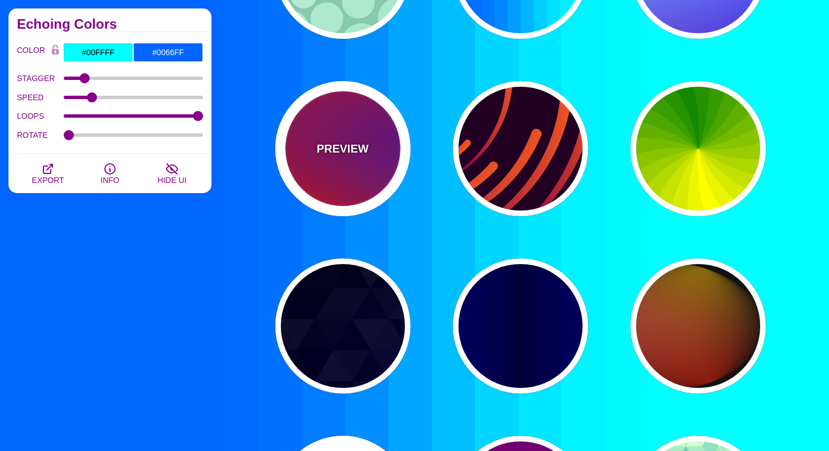
type input "1"
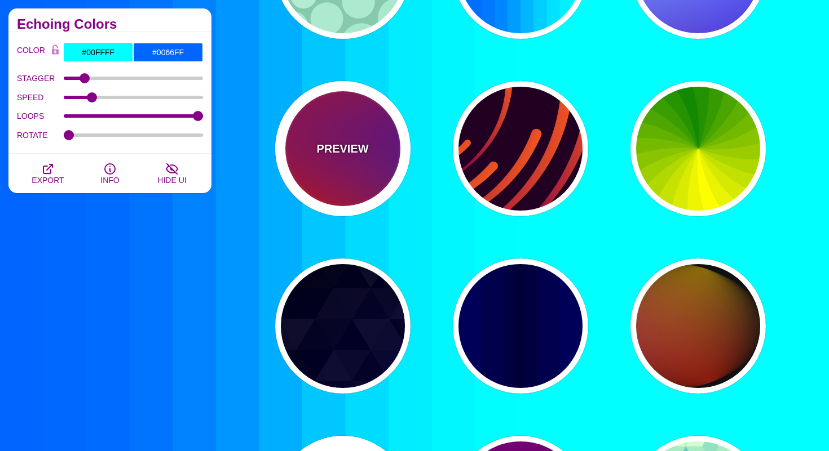
type input "20"
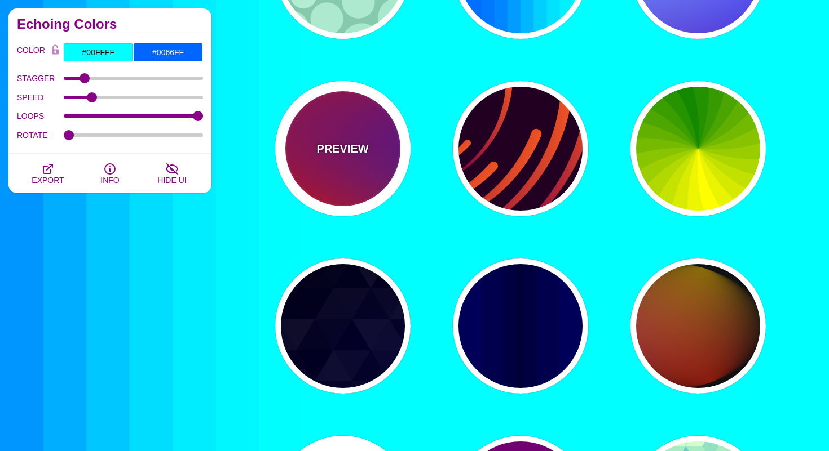
type input "0"
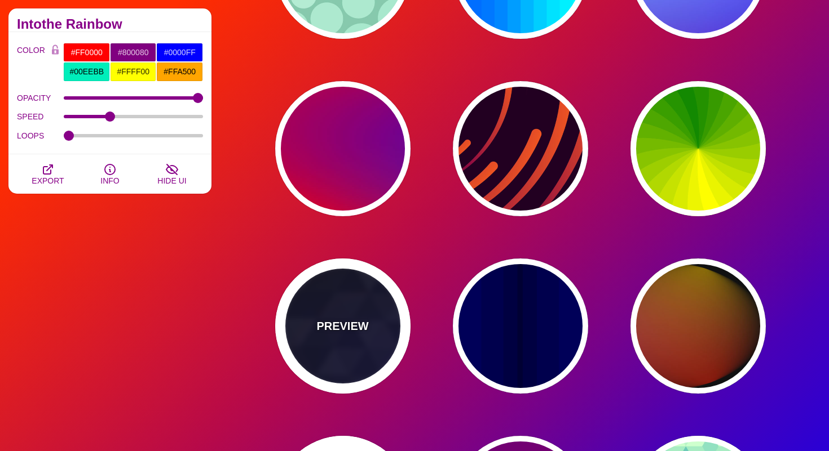
click at [393, 317] on div "PREVIEW" at bounding box center [342, 326] width 135 height 135
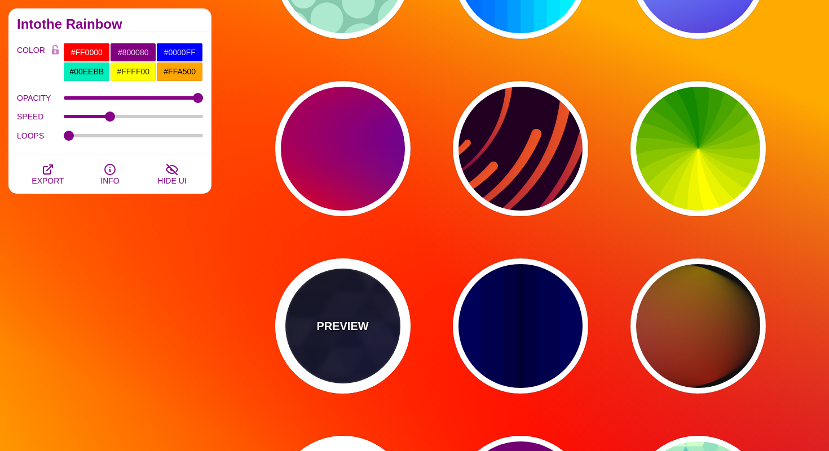
type input "#000000"
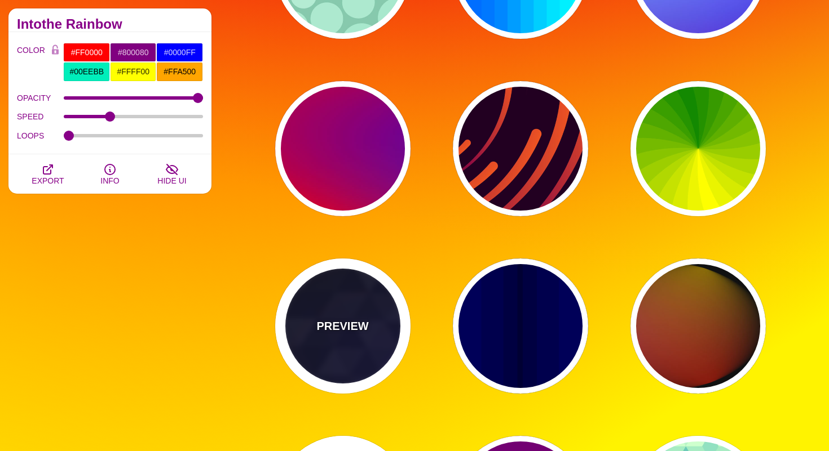
type input "#880088"
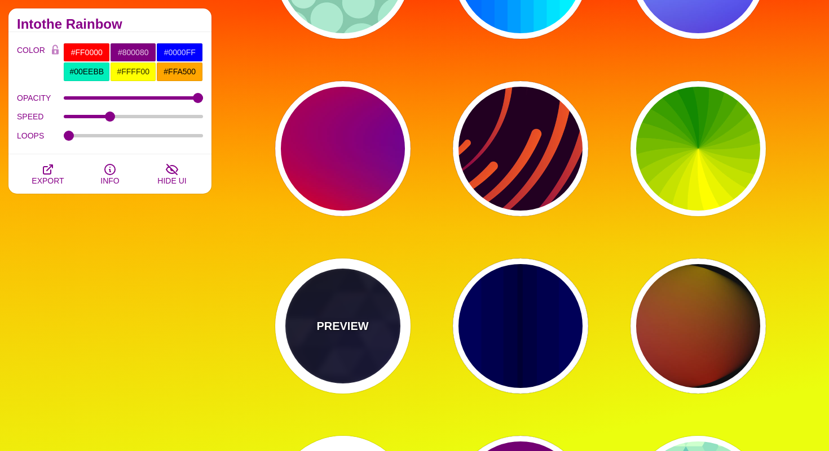
type input "#006600"
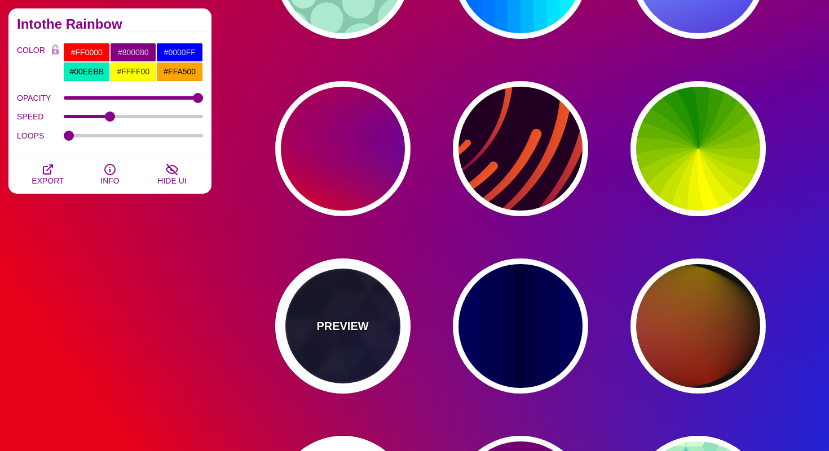
type input "0"
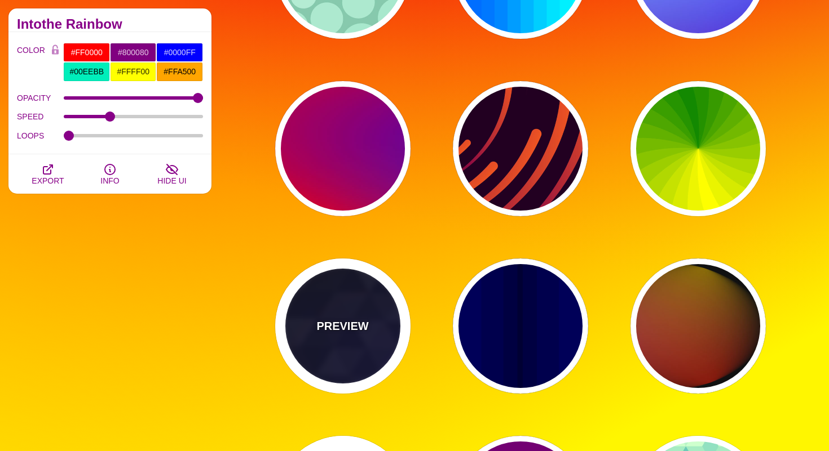
type input "0.4"
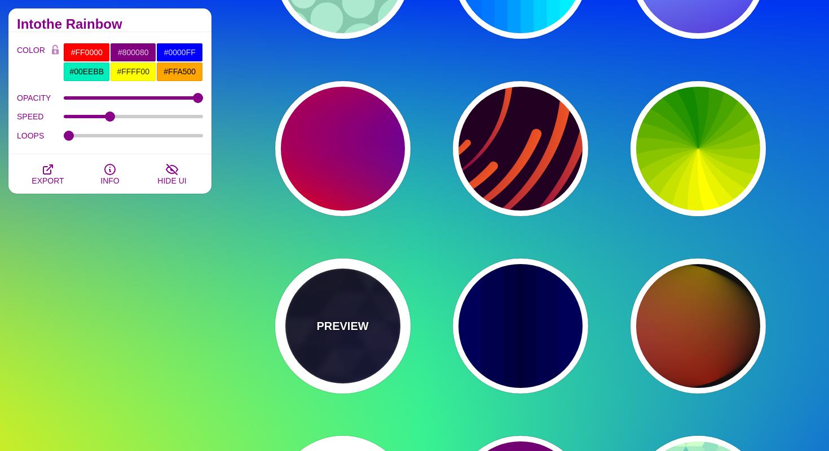
type input "5"
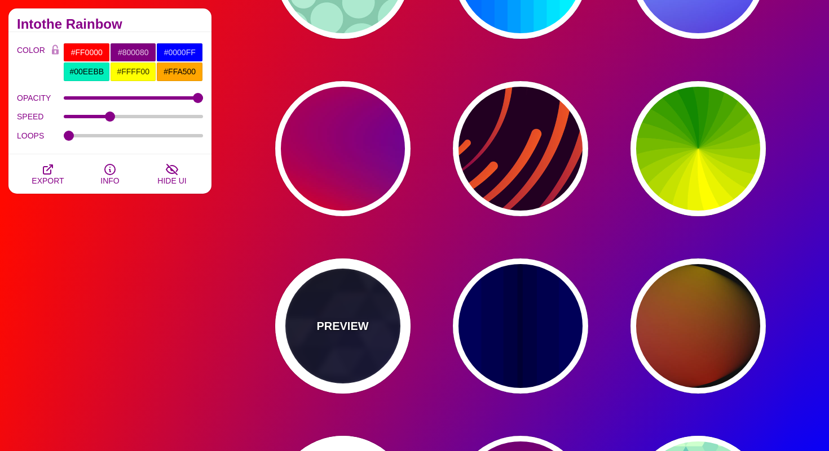
type input "15"
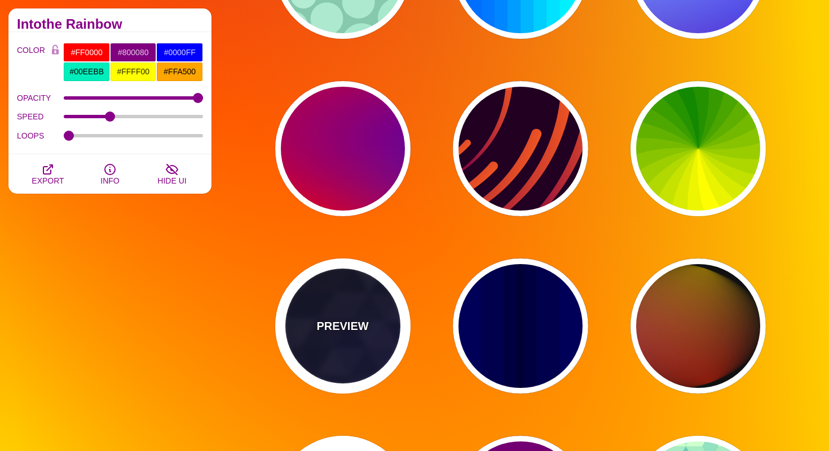
type input "0.2"
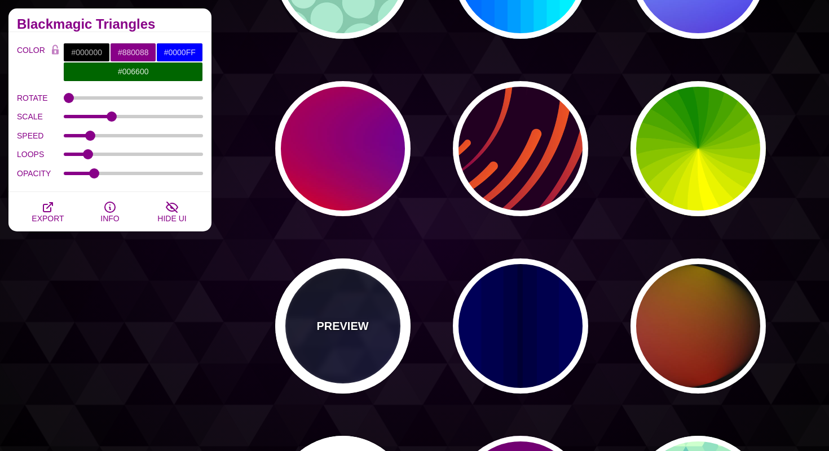
scroll to position [799, 0]
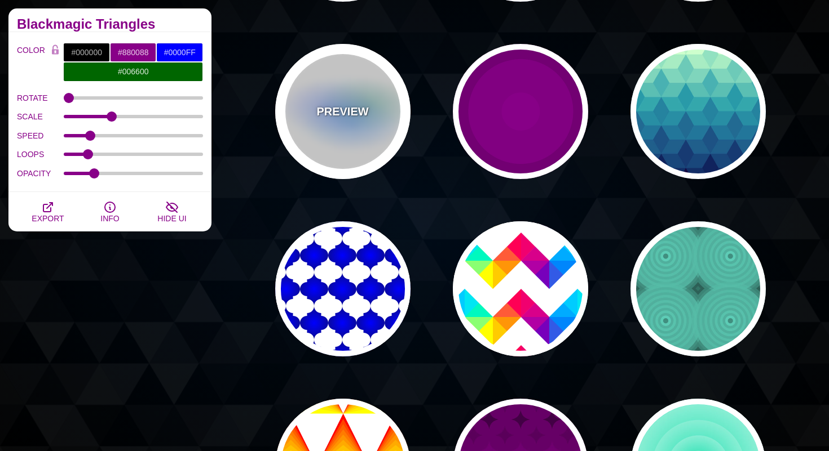
click at [318, 90] on div "PREVIEW" at bounding box center [342, 111] width 135 height 135
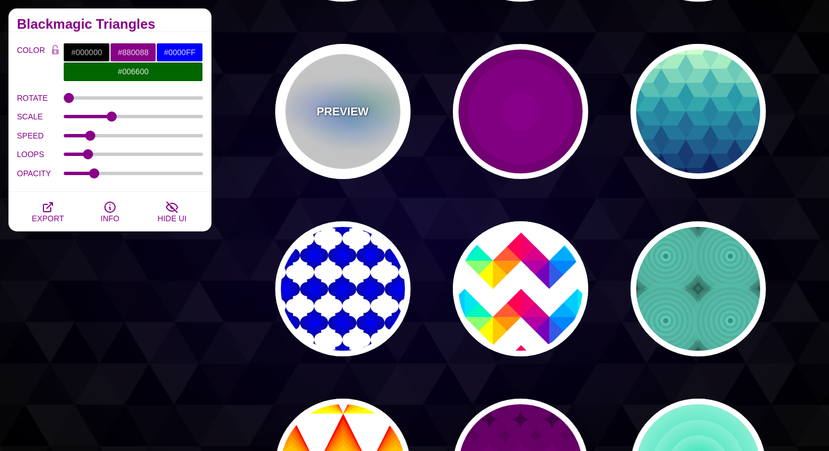
type input "#FFFFFF"
type input "#AA00FF"
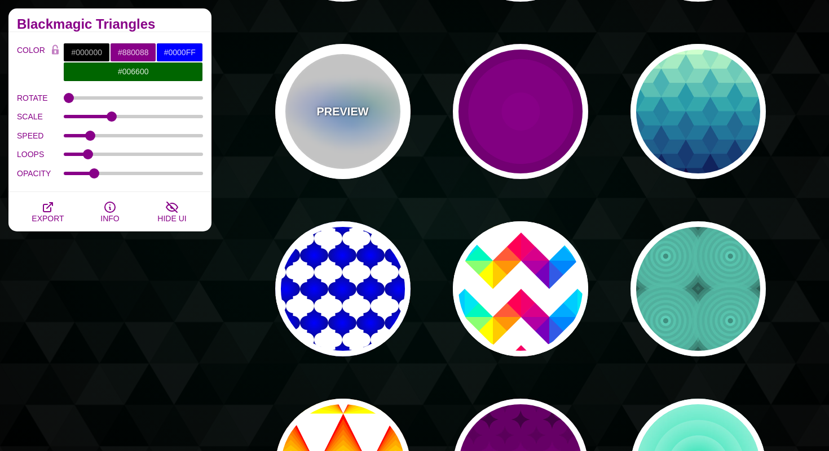
type input "#0088FF"
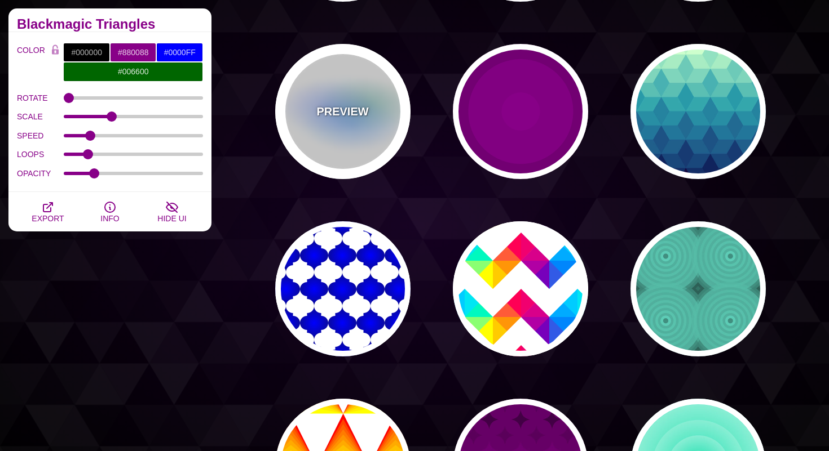
type input "#008800"
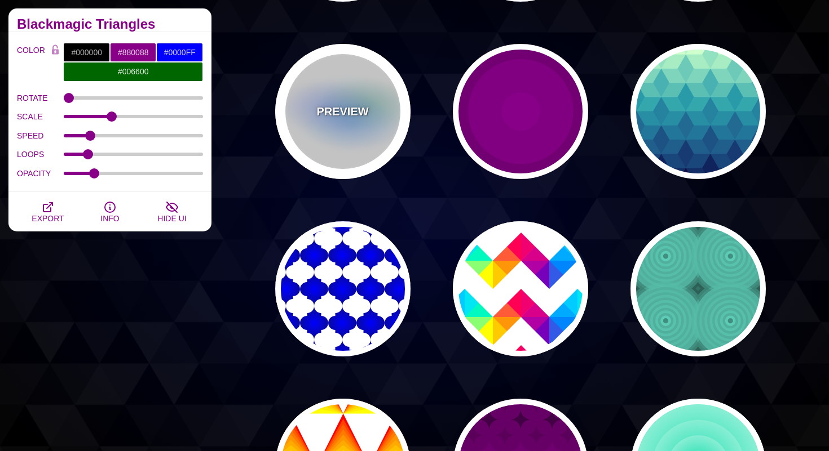
type input "8"
type input "24"
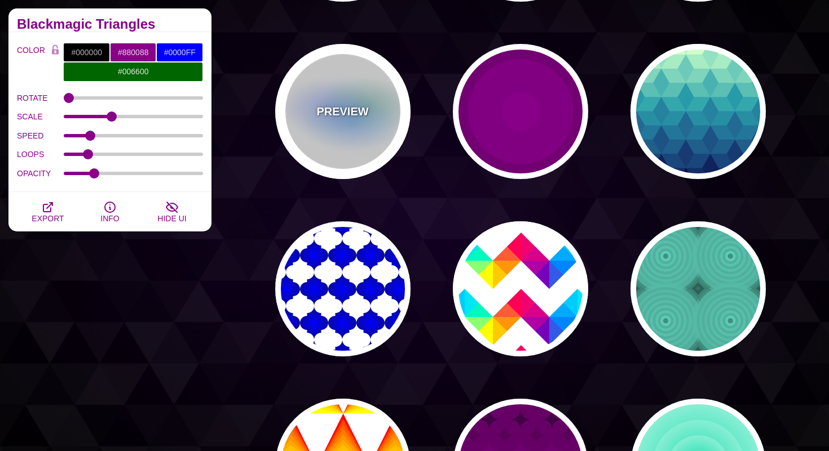
type input "999"
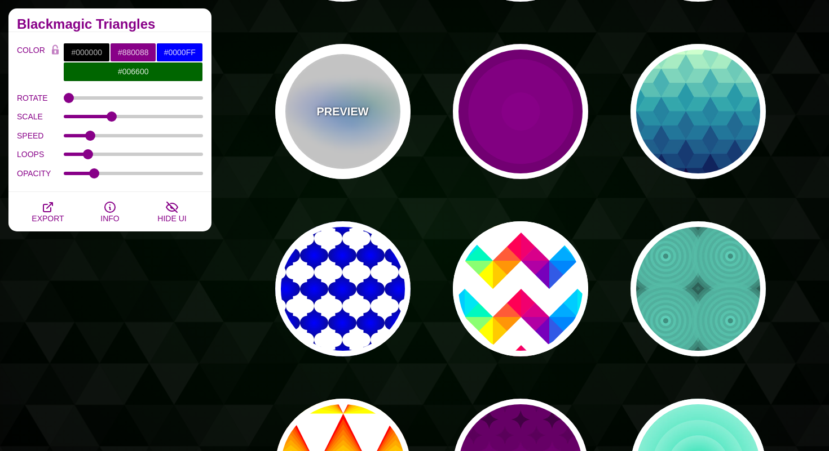
type input "0.5"
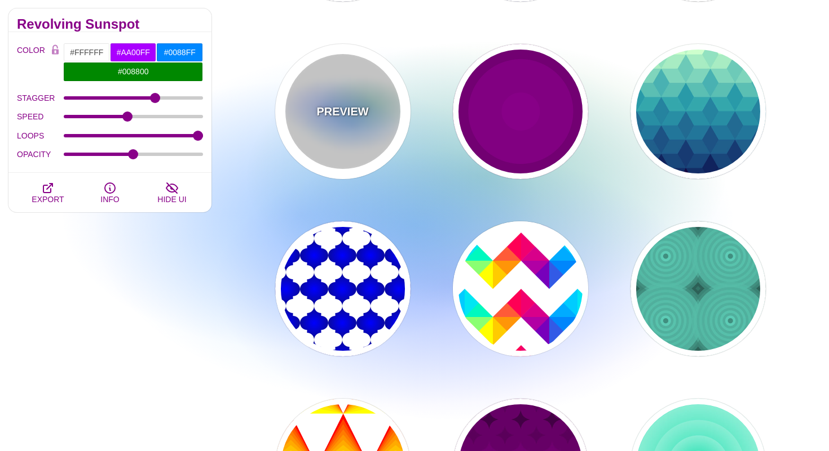
scroll to position [1099, 0]
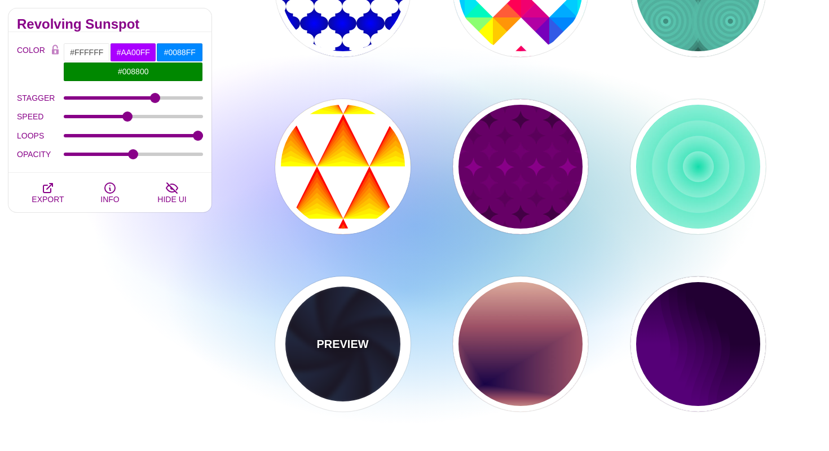
click at [381, 336] on div "PREVIEW" at bounding box center [342, 344] width 135 height 135
type input "#070014"
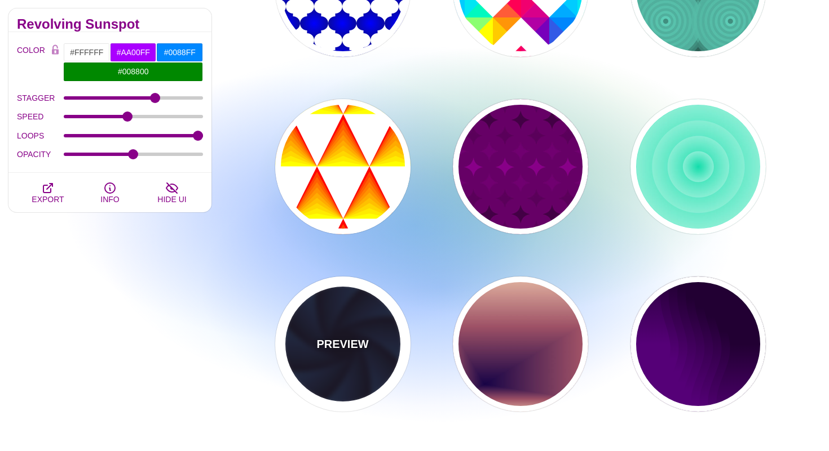
type input "#1A3666"
type input "#99FFFF"
type input "0"
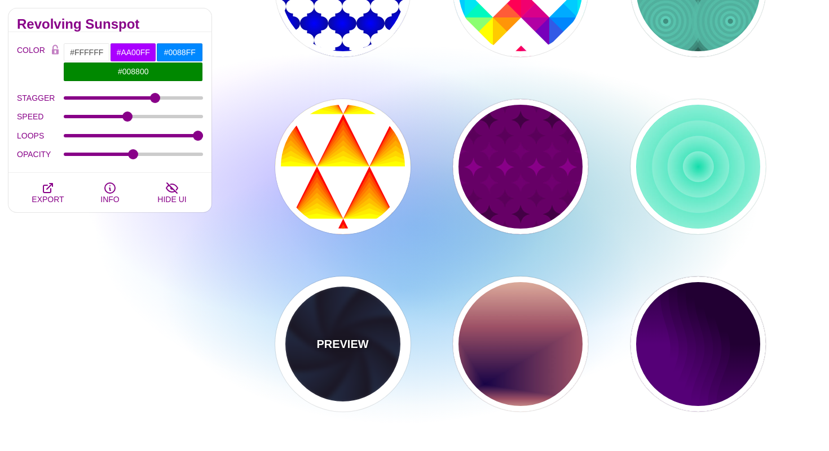
type input "0"
type input "1"
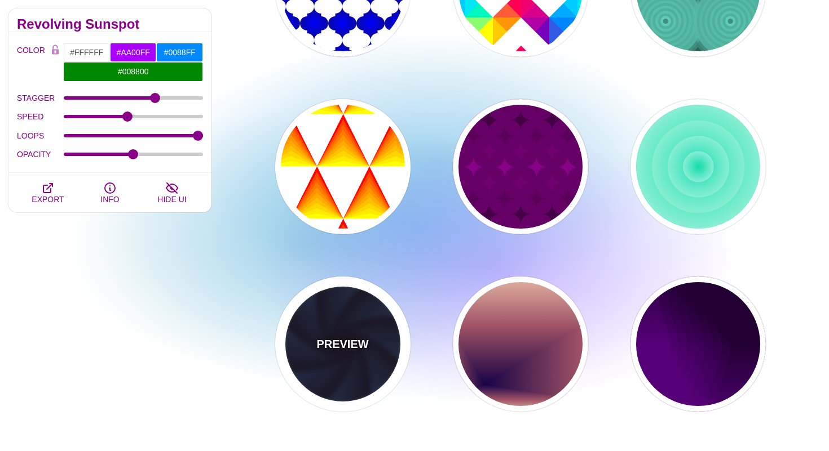
type input "1"
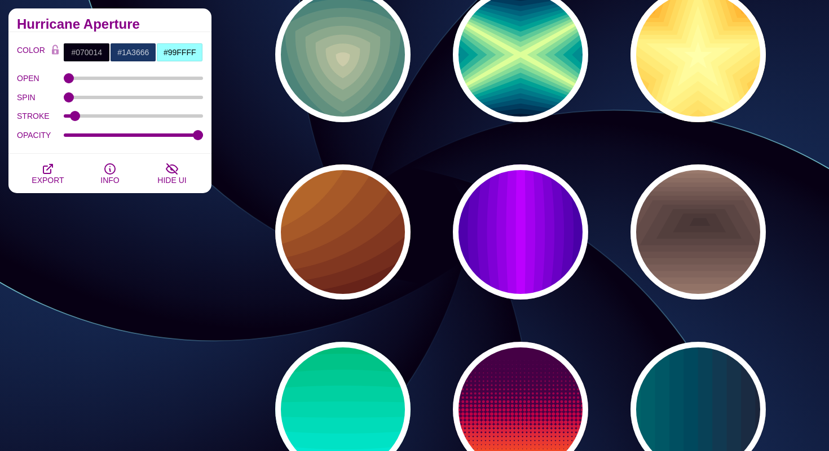
scroll to position [2988, 0]
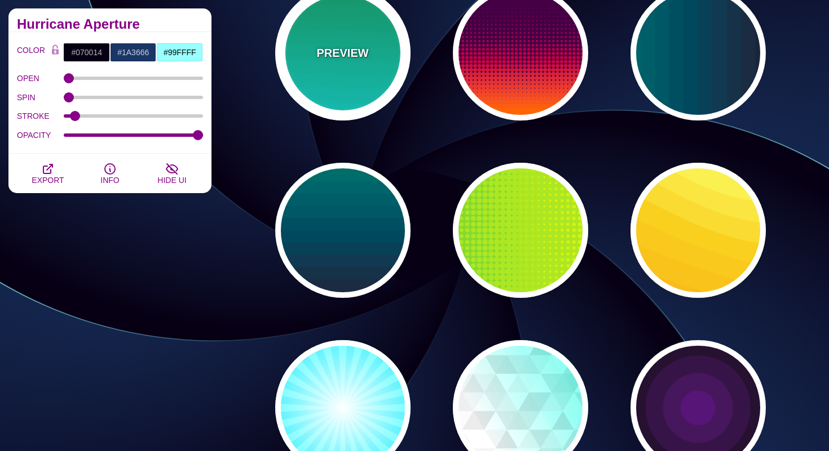
click at [312, 91] on div "PREVIEW" at bounding box center [342, 52] width 135 height 135
type input "#00AA55"
type input "#22FFFF"
type input "1"
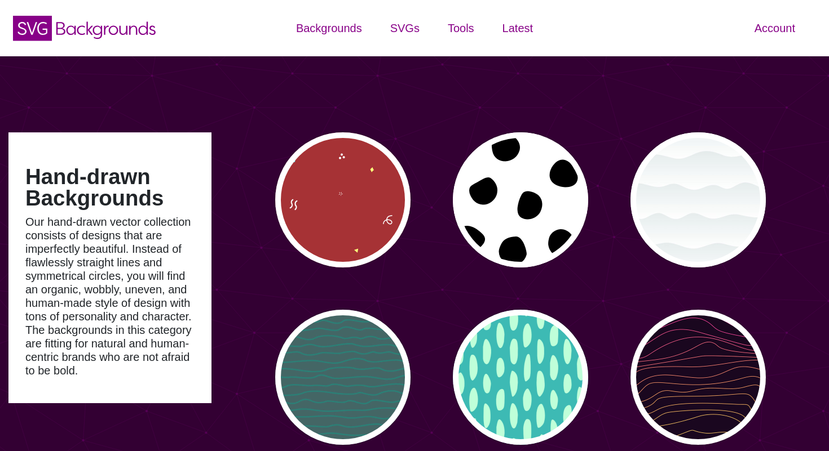
type input "#450057"
type input "#FFFFFF"
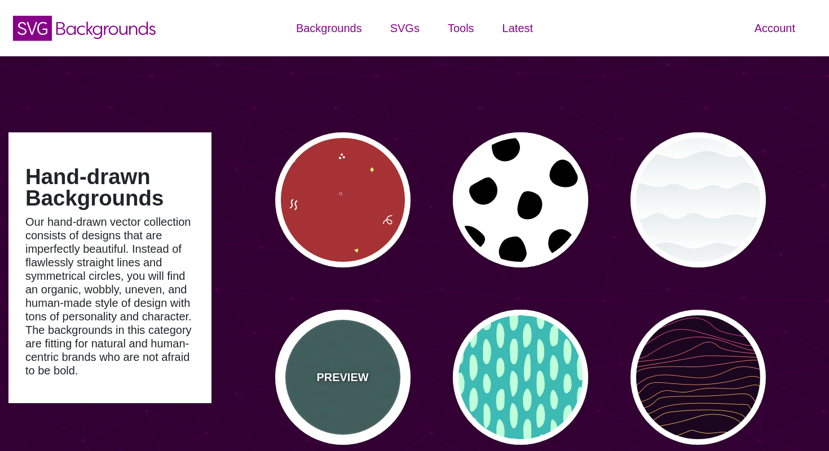
click at [370, 388] on div "PREVIEW" at bounding box center [342, 377] width 135 height 135
type input "#446666"
type input "#119988"
type input "0"
type input "5"
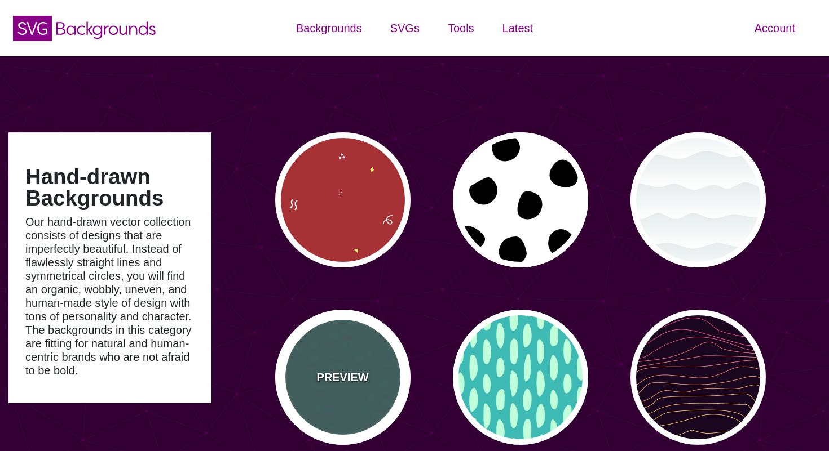
type input "0.1"
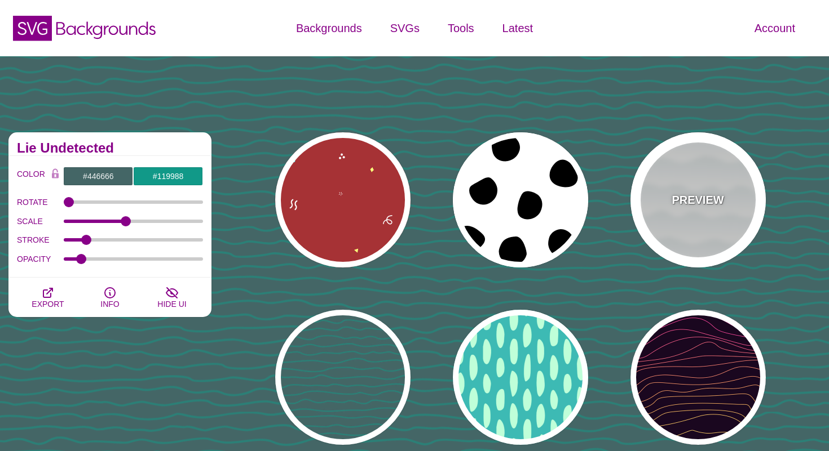
click at [728, 216] on div "PREVIEW" at bounding box center [697, 199] width 135 height 135
type input "#FFFFFF"
type input "#779999"
type input "#99BBBB"
type input "1"
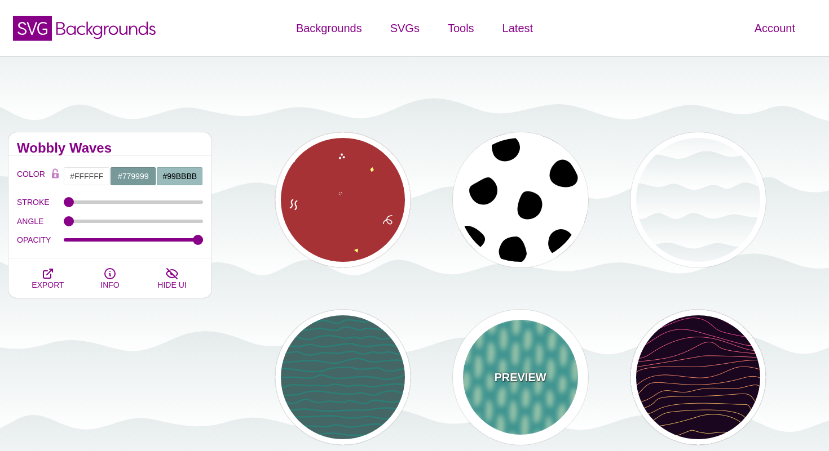
click at [530, 394] on div "PREVIEW" at bounding box center [520, 377] width 135 height 135
type input "#3DBAB4"
type input "#BFFFD9"
type input "#FFFFFF"
type input "0"
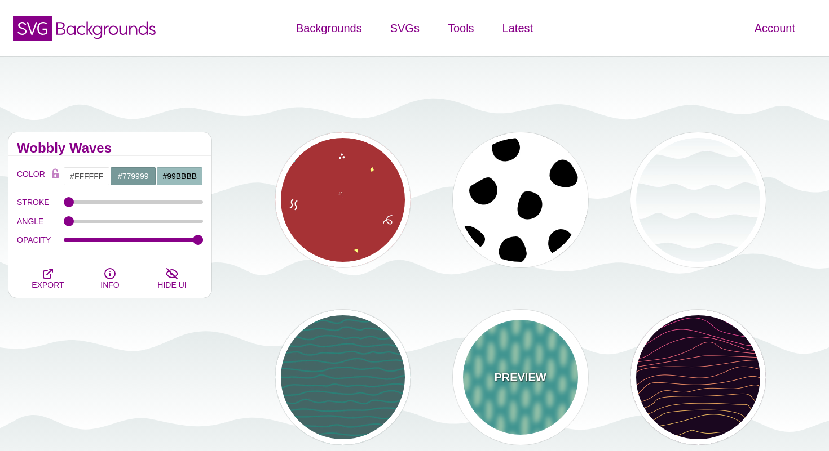
type input "1"
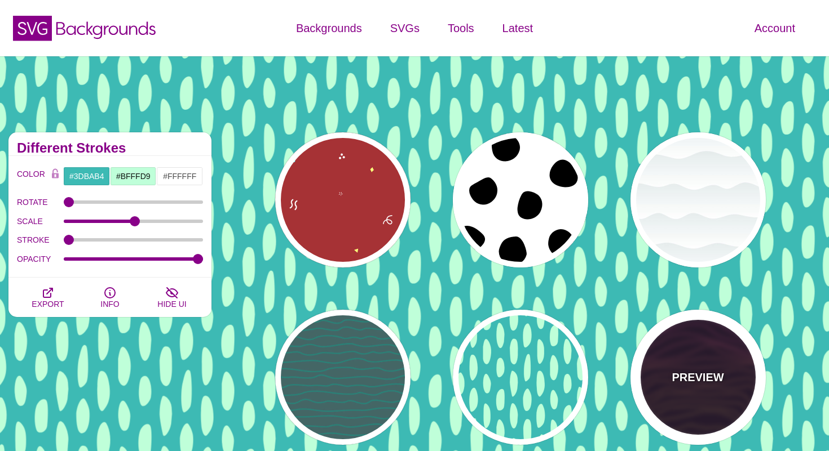
click at [661, 362] on div "PREVIEW" at bounding box center [697, 377] width 135 height 135
type input "#1A071F"
type input "#F5FF9C"
type input "#CA42FF"
type input "0"
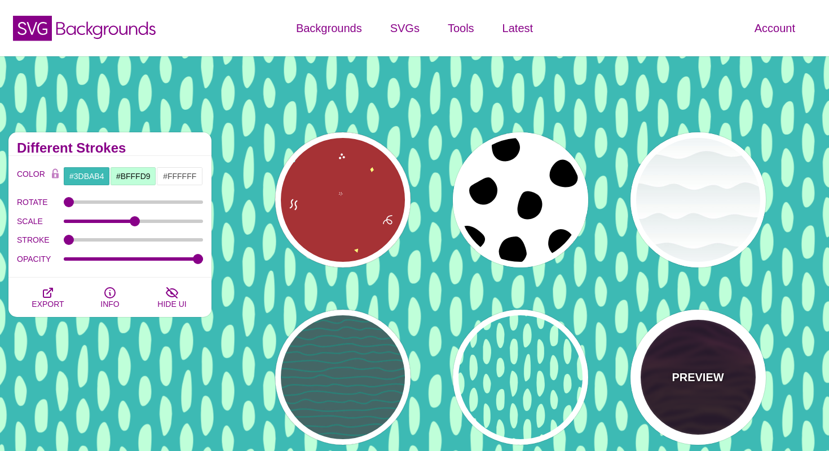
type input "4"
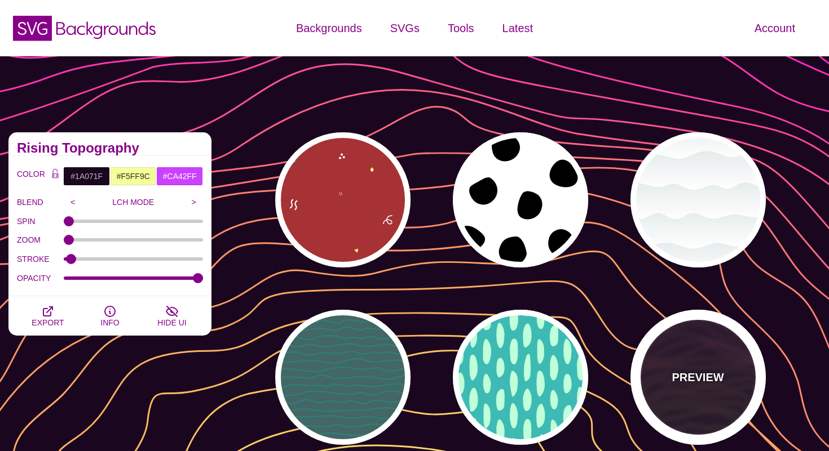
scroll to position [221, 0]
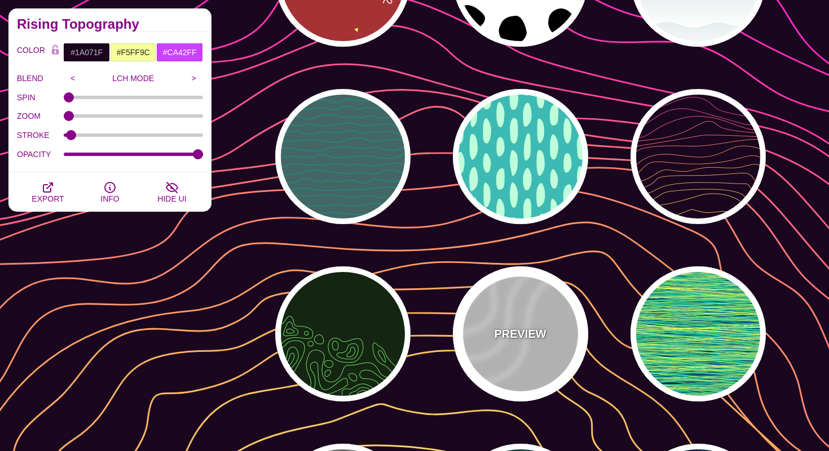
click at [532, 333] on p "PREVIEW" at bounding box center [520, 334] width 52 height 17
type input "#DDDDDD"
type input "#FFFFFF"
type input "35"
type input "1"
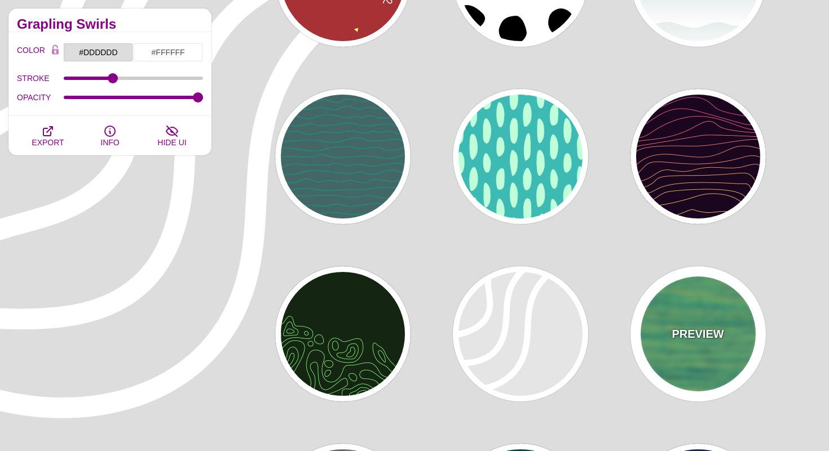
click at [711, 311] on div "PREVIEW" at bounding box center [697, 334] width 135 height 135
type input "#052747"
type input "#FEFF66"
type input "0"
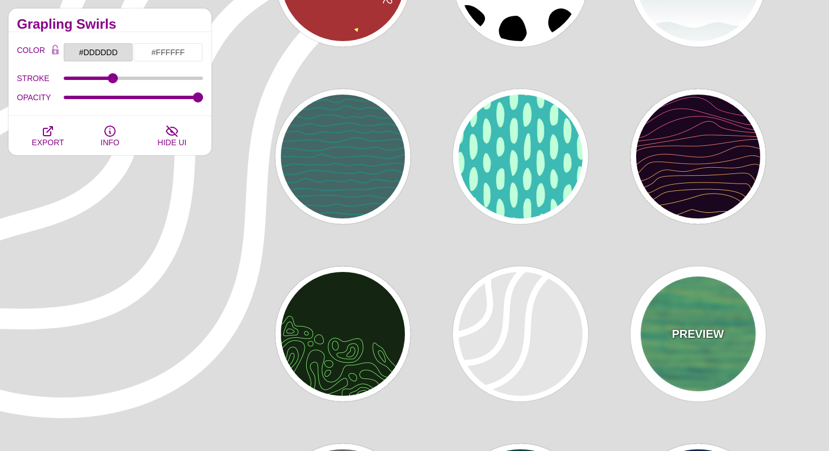
type input "1"
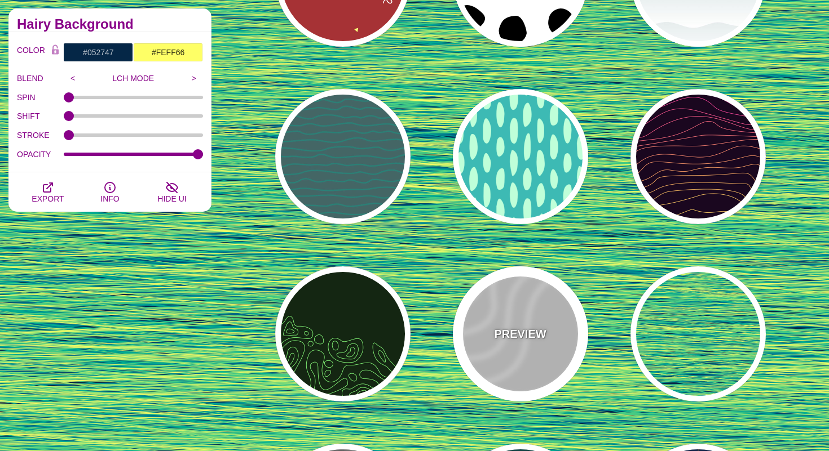
click at [523, 327] on p "PREVIEW" at bounding box center [520, 334] width 52 height 17
type input "#DDDDDD"
type input "#FFFFFF"
type input "35"
type input "1"
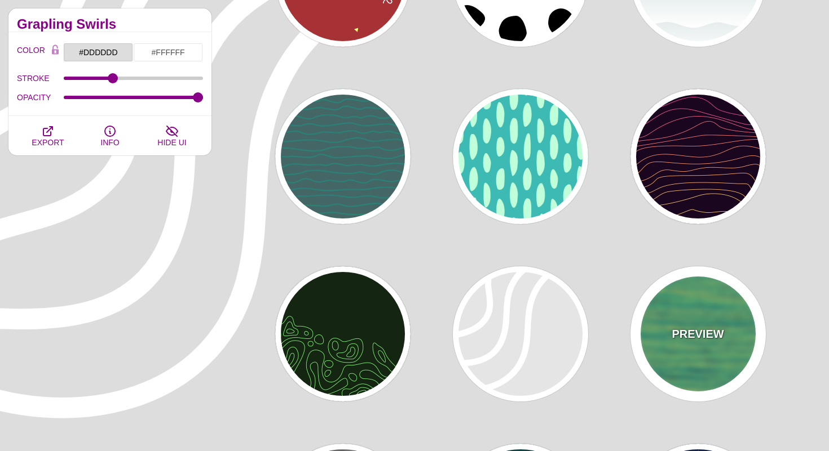
click at [647, 345] on div "PREVIEW" at bounding box center [697, 334] width 135 height 135
type input "#052747"
type input "#FEFF66"
type input "0"
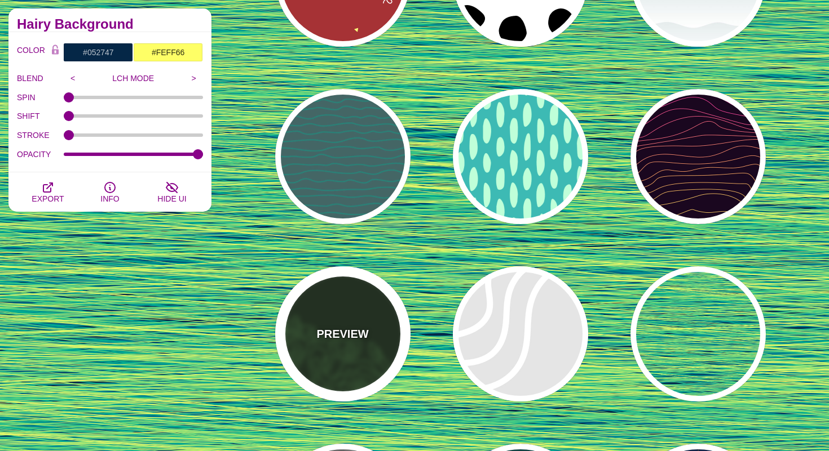
click at [315, 351] on div "PREVIEW" at bounding box center [342, 334] width 135 height 135
type input "#142612"
type input "#86FF79"
type input "4"
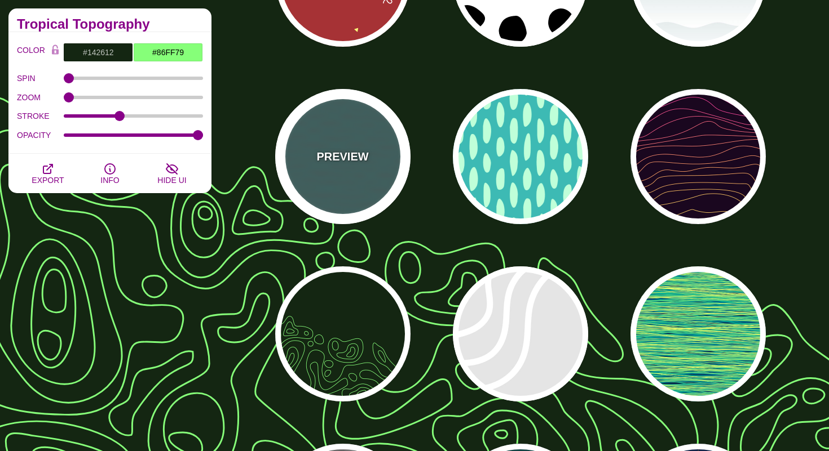
click at [330, 194] on div "PREVIEW" at bounding box center [342, 156] width 135 height 135
type input "#446666"
type input "#119988"
type input "1"
type input "5"
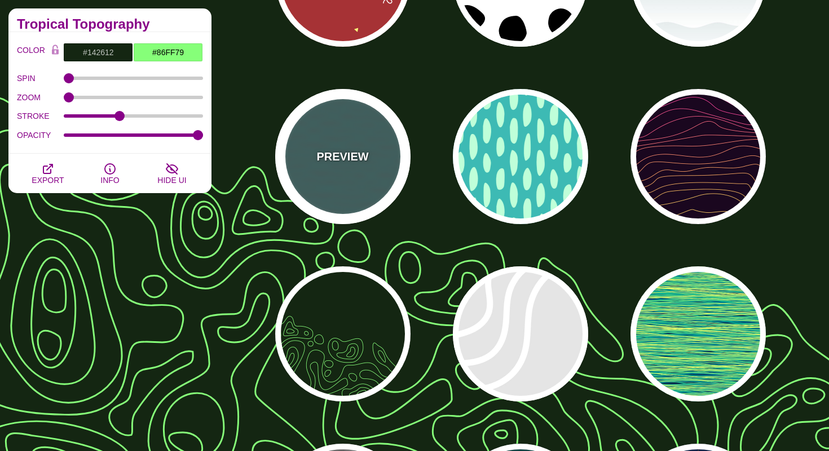
type input "0.1"
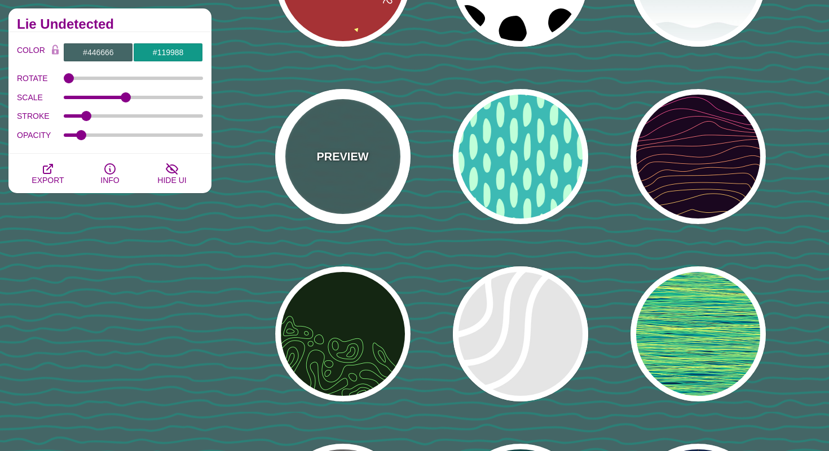
scroll to position [454, 0]
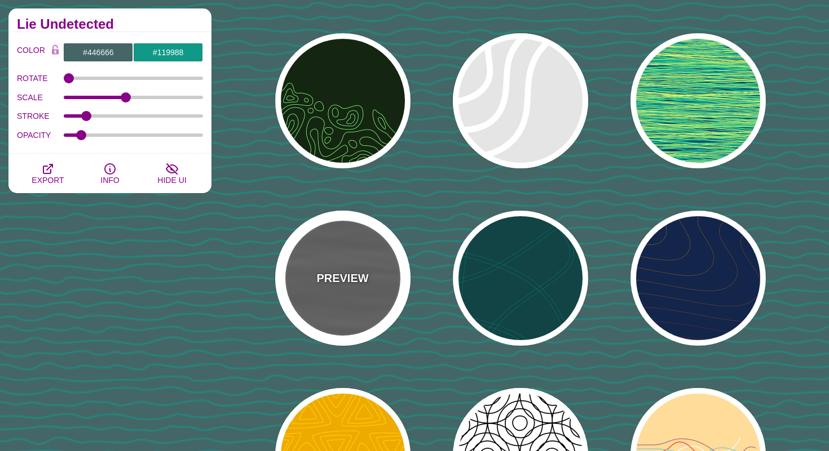
click at [342, 306] on div "PREVIEW" at bounding box center [342, 278] width 135 height 135
type input "#555555"
type input "#000000"
type input "#FFFFFF"
type input "0"
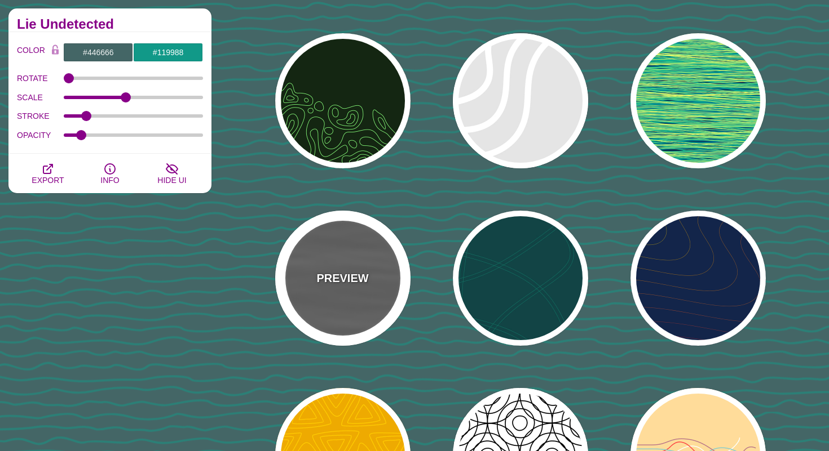
type input "1"
type input "0.5"
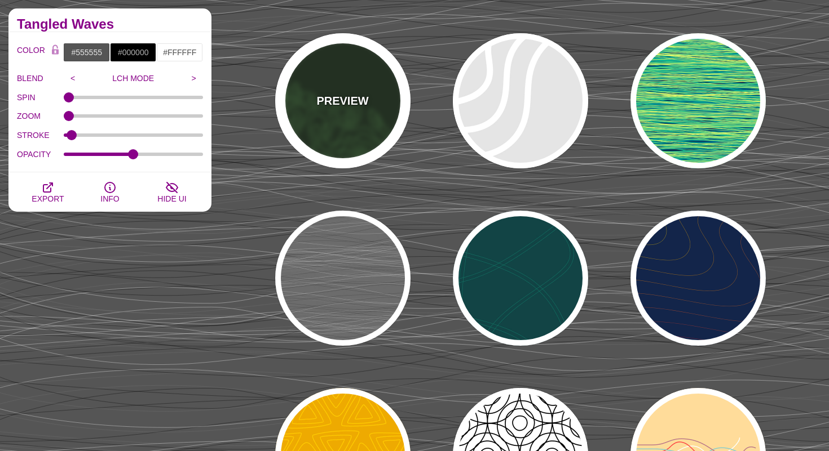
click at [364, 113] on div "PREVIEW" at bounding box center [342, 100] width 135 height 135
type input "#142612"
type input "#86FF79"
type input "4"
type input "1"
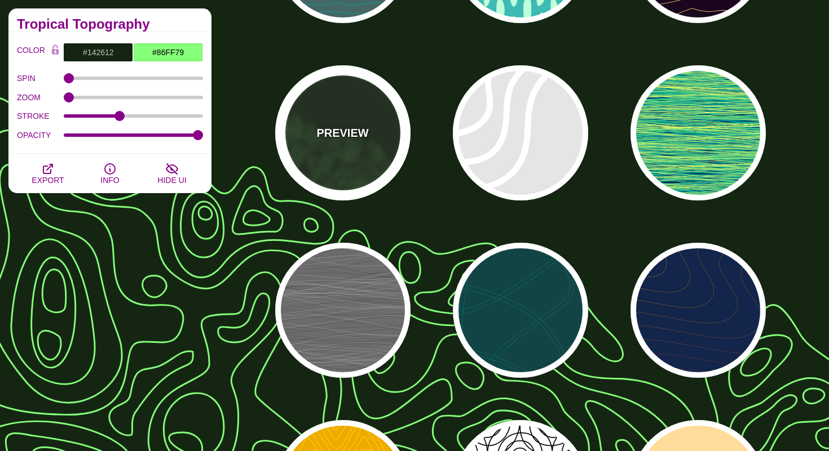
scroll to position [326, 0]
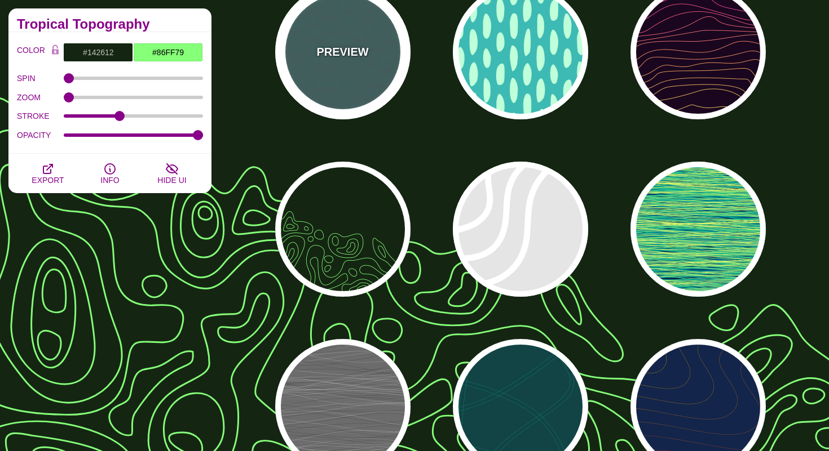
click at [394, 40] on div "PREVIEW" at bounding box center [342, 51] width 135 height 135
type input "#446666"
type input "#119988"
type input "1"
type input "5"
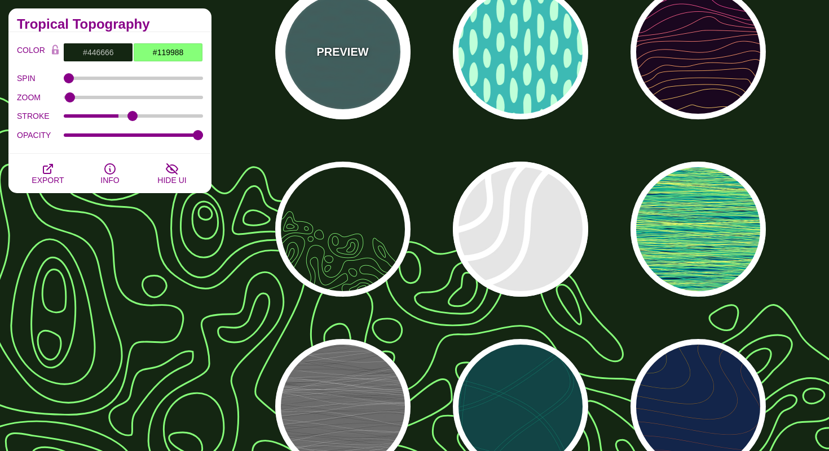
type input "0.1"
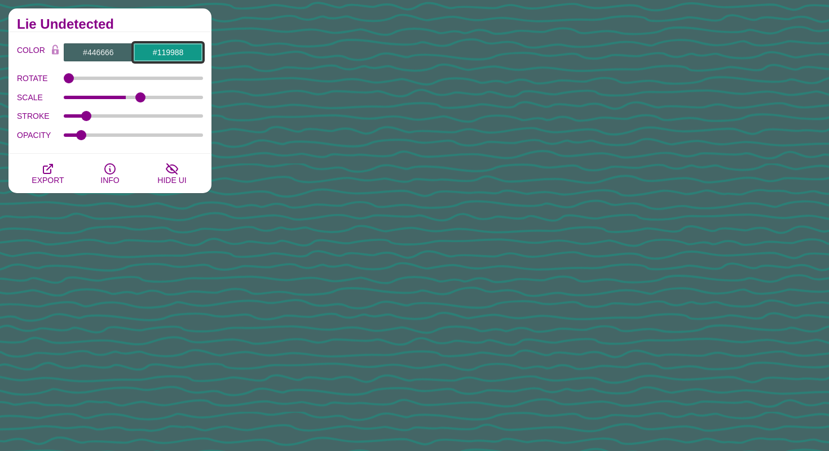
click at [165, 55] on input "#119988" at bounding box center [168, 52] width 70 height 19
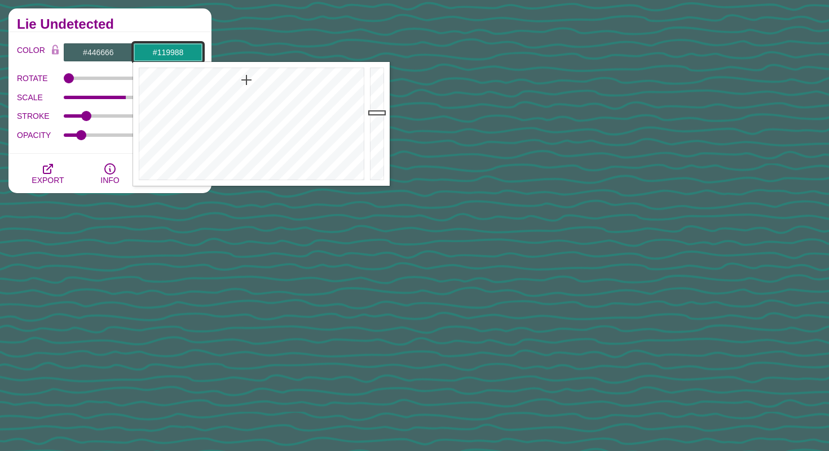
click at [165, 54] on input "#119988" at bounding box center [168, 52] width 70 height 19
paste input "faf8f2"
type input "#FAF8F2"
click at [176, 32] on div "COLOR #446666 #FAF8F2 #FFFFFF #444444 #555555 #666666 #777777 #888888 #999999 B…" at bounding box center [109, 93] width 203 height 122
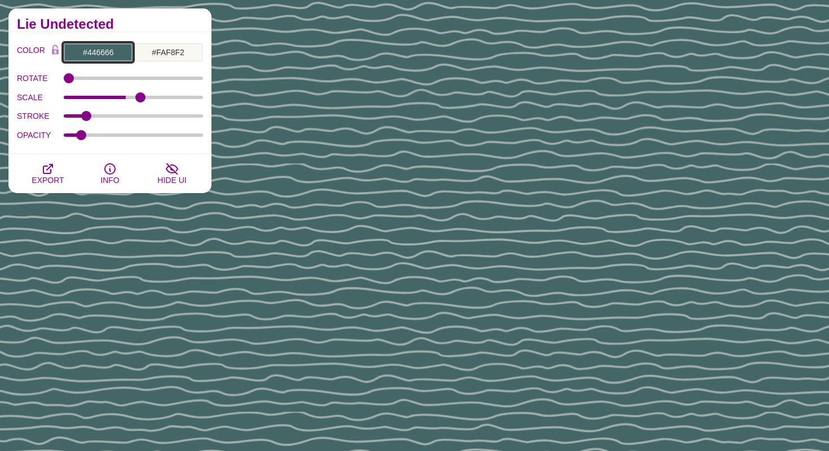
click at [100, 55] on input "#446666" at bounding box center [98, 52] width 70 height 19
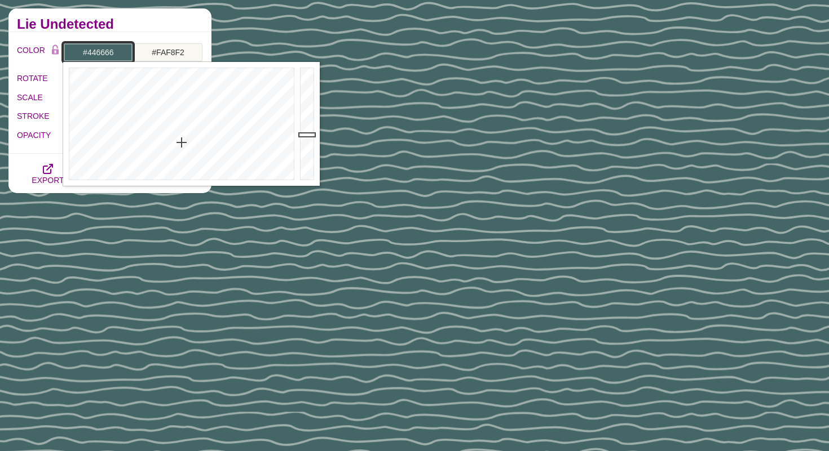
click at [100, 55] on input "#446666" at bounding box center [98, 52] width 70 height 19
paste input "faf8f2"
click at [171, 24] on h2 "Lie Undetected" at bounding box center [110, 24] width 186 height 9
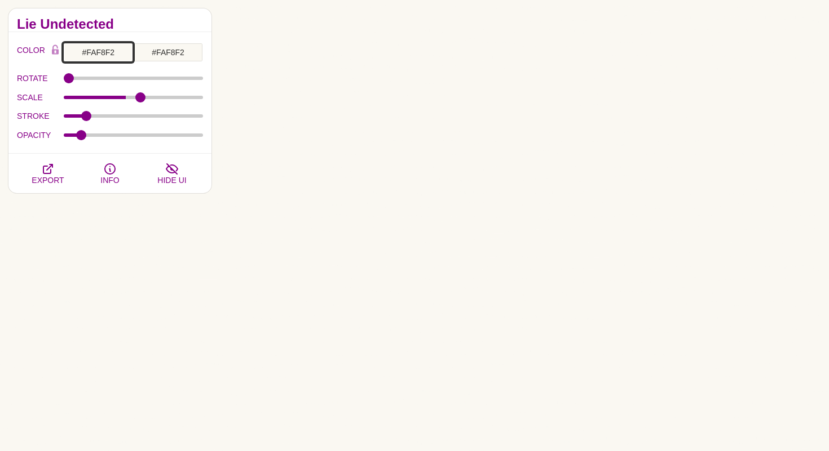
click at [112, 46] on input "#FAF8F2" at bounding box center [98, 52] width 70 height 19
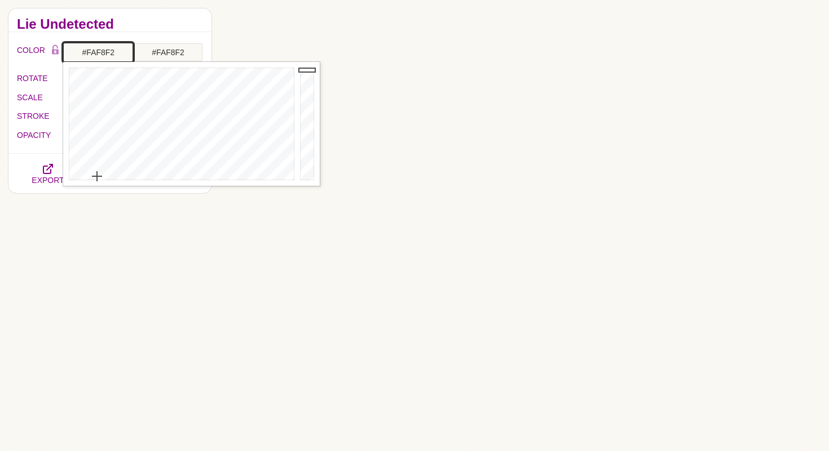
type input "#90FA98"
click at [147, 132] on div at bounding box center [180, 124] width 234 height 124
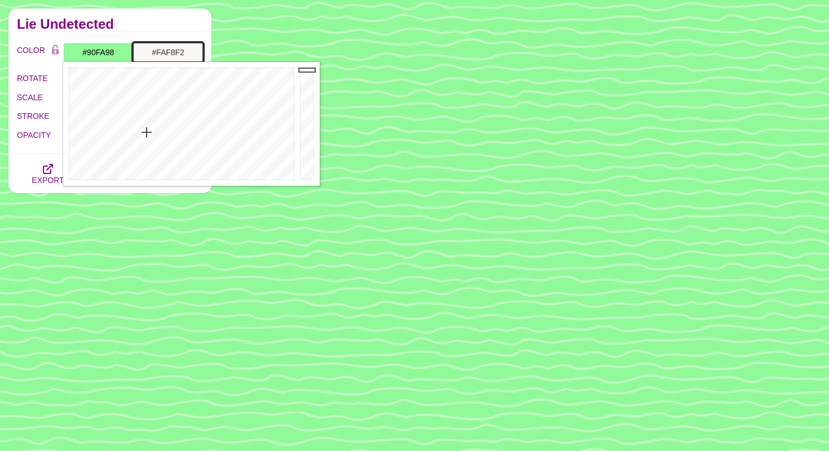
click at [159, 45] on input "#FAF8F2" at bounding box center [168, 52] width 70 height 19
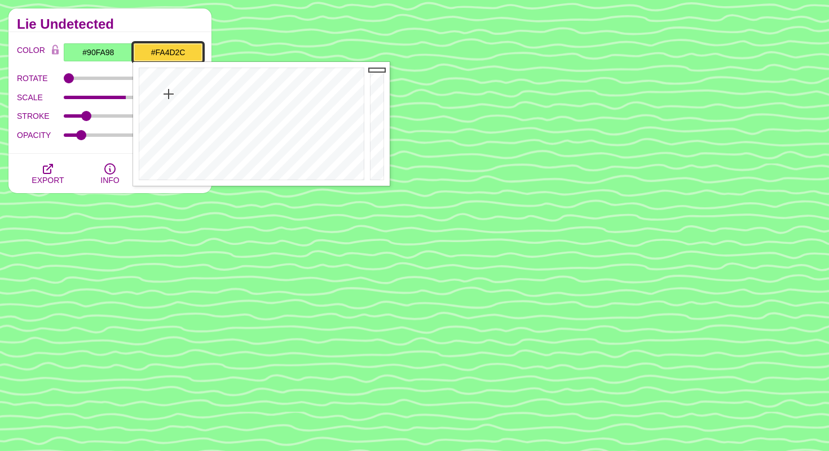
type input "#FA4C2B"
drag, startPoint x: 216, startPoint y: 100, endPoint x: 145, endPoint y: 87, distance: 72.2
click at [145, 87] on div at bounding box center [250, 124] width 234 height 124
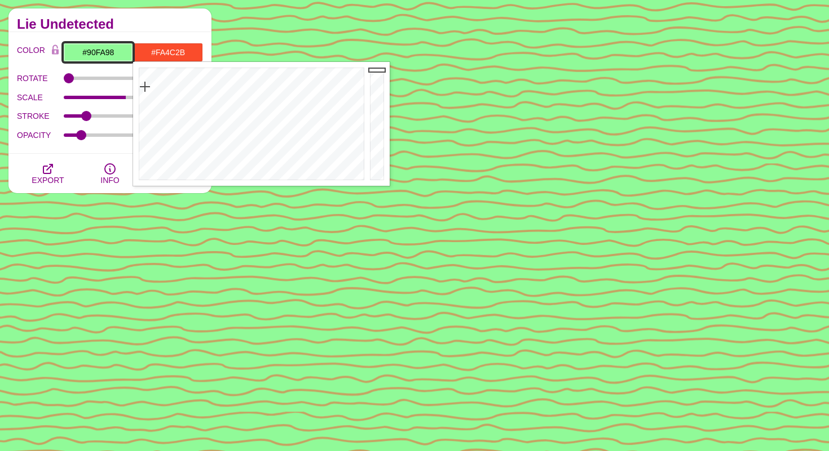
click at [108, 54] on input "#90FA98" at bounding box center [98, 52] width 70 height 19
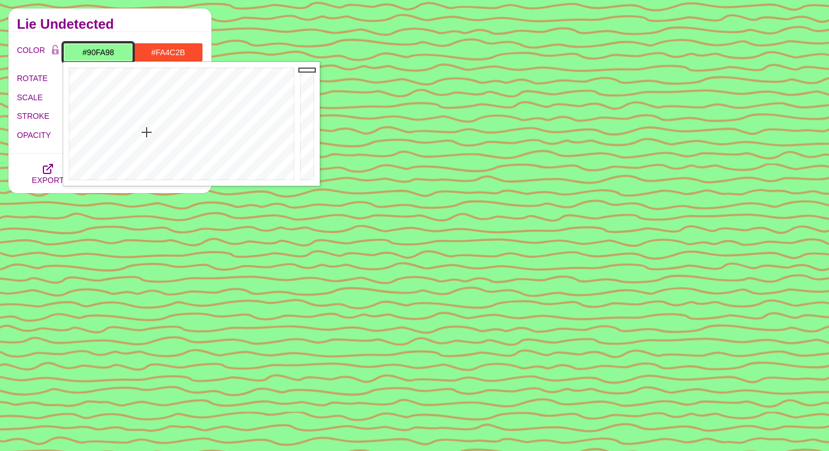
click at [108, 54] on input "#90FA98" at bounding box center [98, 52] width 70 height 19
paste input "faf8f2"
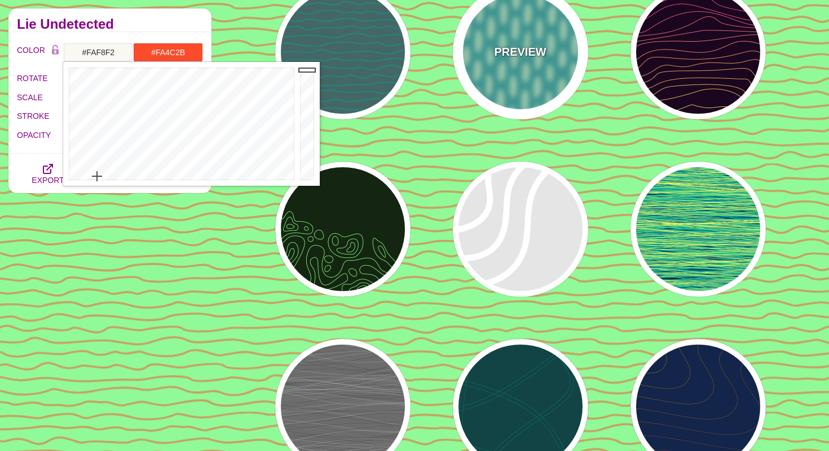
click at [513, 81] on div "PREVIEW" at bounding box center [520, 51] width 135 height 135
type input "#3DBAB4"
type input "#BFFFD9"
type input "0"
type input "1"
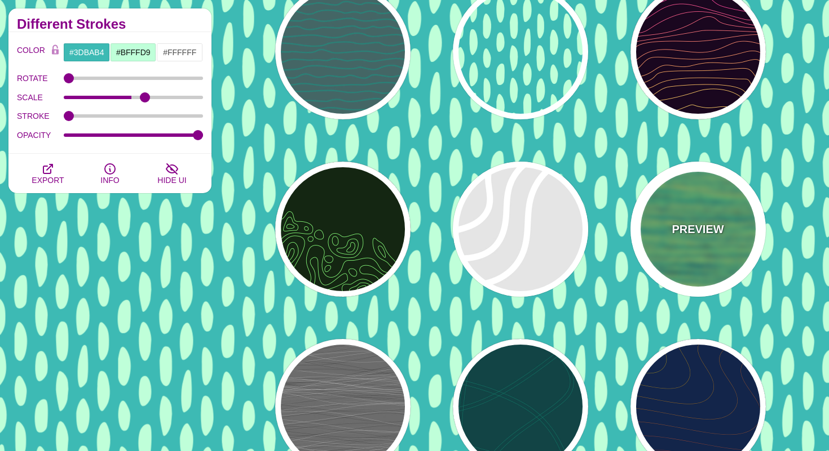
click at [733, 227] on div "PREVIEW" at bounding box center [697, 229] width 135 height 135
type input "#052747"
type input "#FEFF66"
type input "0"
type input "1"
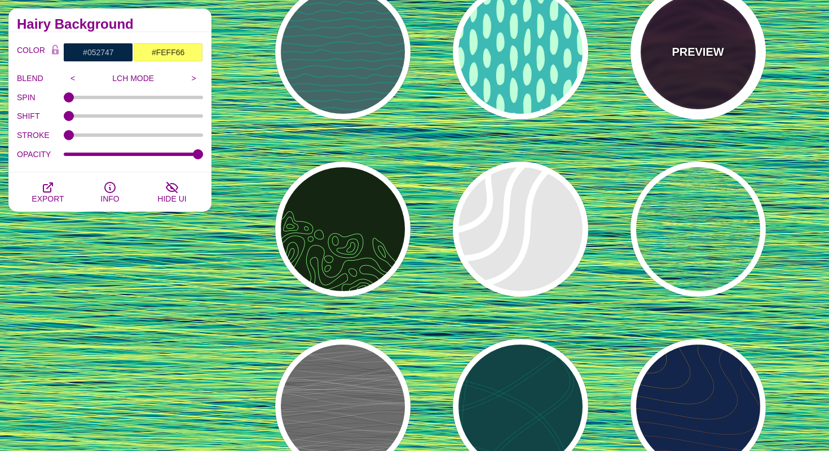
click at [670, 54] on div "PREVIEW" at bounding box center [697, 51] width 135 height 135
type input "#1A071F"
type input "#F5FF9C"
type input "#CA42FF"
type input "4"
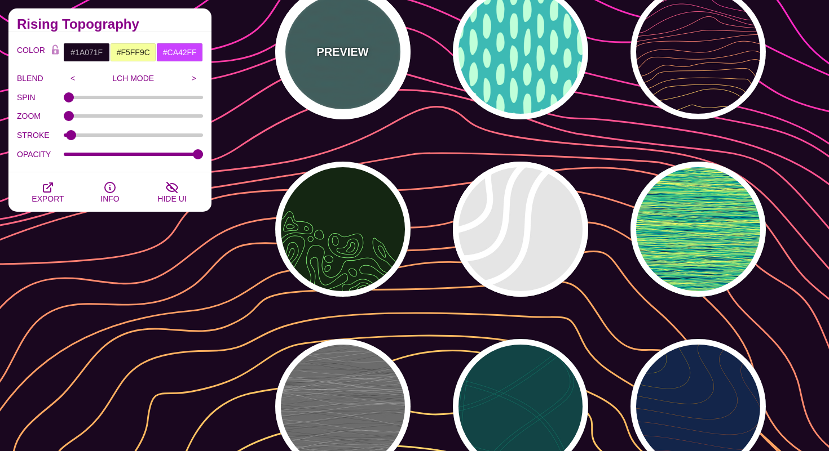
click at [349, 96] on div "PREVIEW" at bounding box center [342, 51] width 135 height 135
type input "#446666"
type input "#119988"
type input "1"
type input "5"
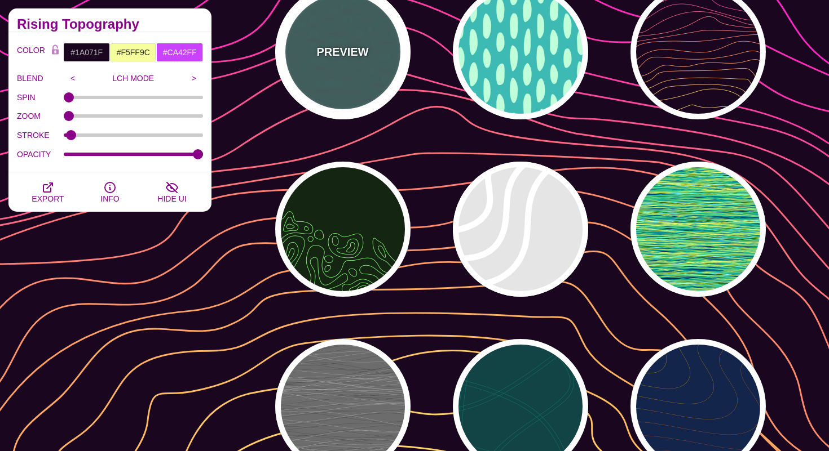
type input "0.1"
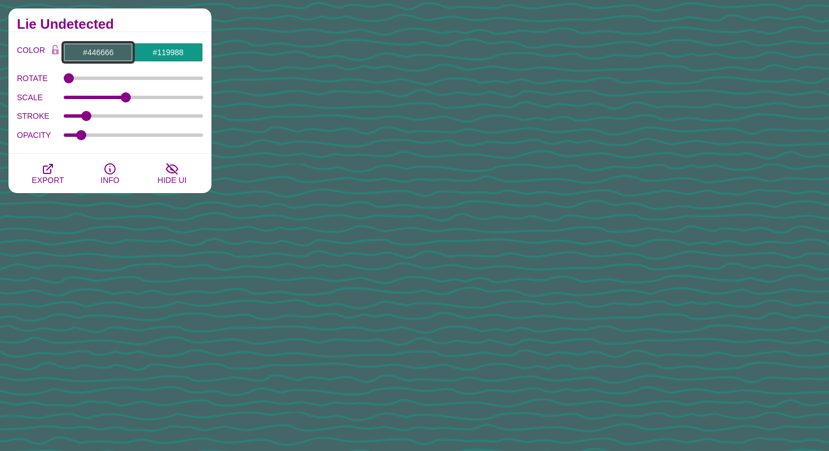
click at [100, 61] on input "#446666" at bounding box center [98, 52] width 70 height 19
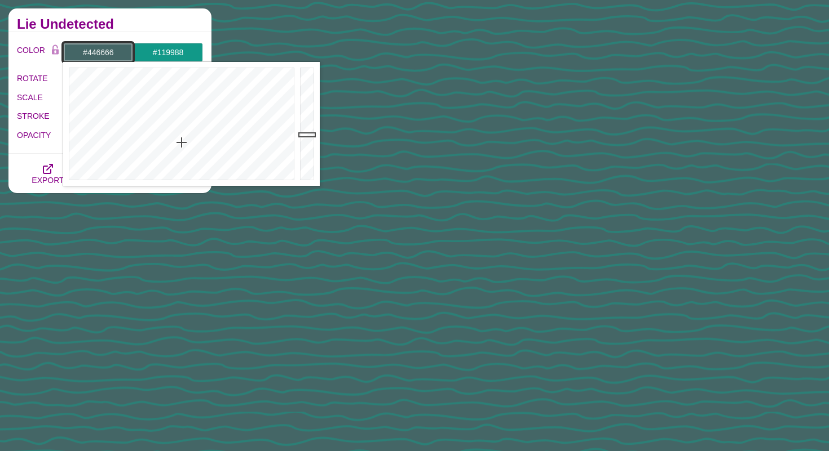
click at [100, 61] on input "#446666" at bounding box center [98, 52] width 70 height 19
paste input "faf8f2"
type input "#FAF8F2"
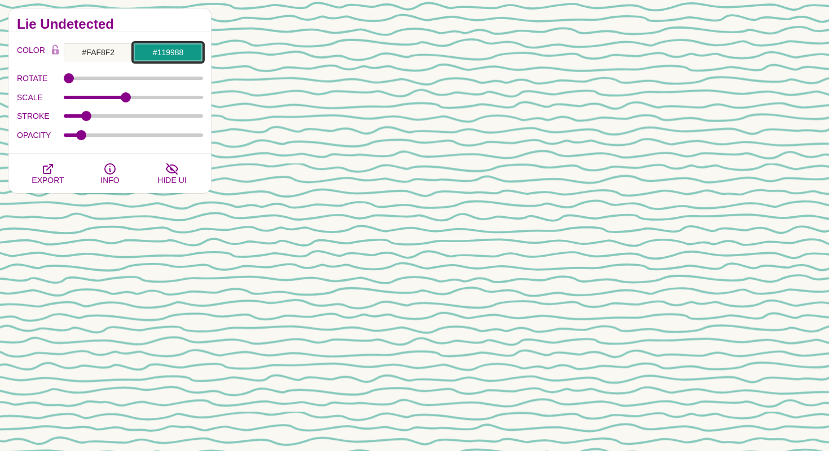
click at [164, 48] on input "#119988" at bounding box center [168, 52] width 70 height 19
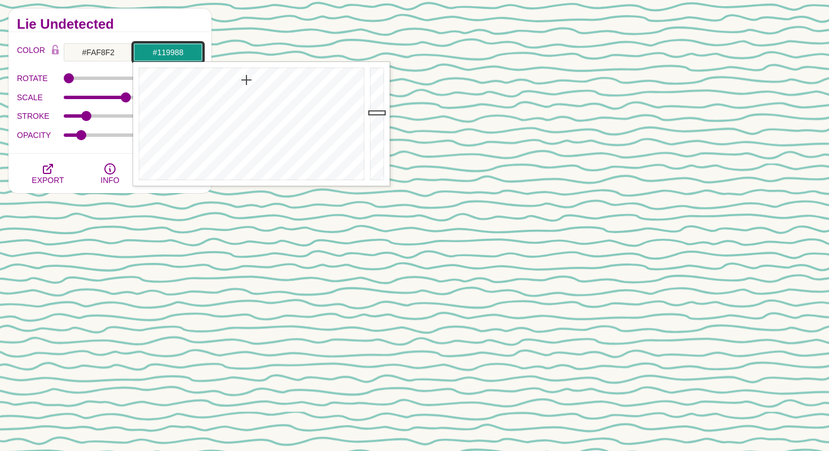
click at [164, 48] on input "#119988" at bounding box center [168, 52] width 70 height 19
paste input "f8f3e"
type input "#F8F3E8"
click at [166, 33] on div "COLOR #FAF8F2 #F8F3E8 #CA42FF #444444 #555555 #666666 #777777 #888888 #999999 B…" at bounding box center [109, 93] width 203 height 122
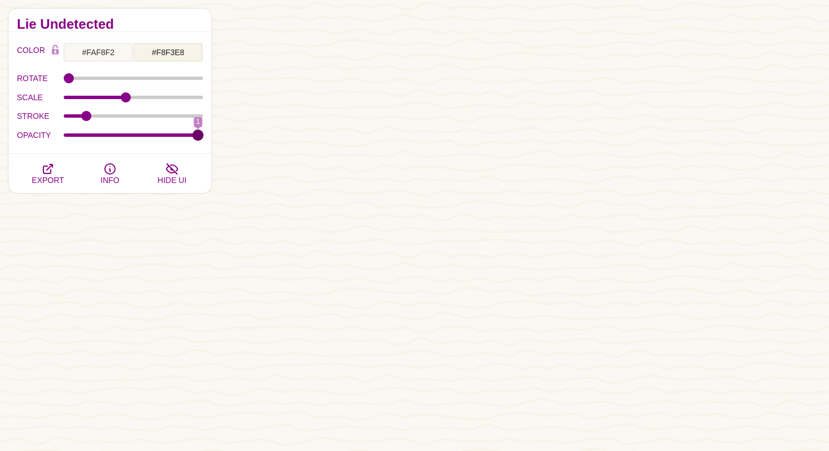
drag, startPoint x: 82, startPoint y: 133, endPoint x: 296, endPoint y: 135, distance: 214.2
type input "1"
click at [203, 135] on input "OPACITY" at bounding box center [134, 135] width 140 height 5
click at [65, 166] on button "EXPORT" at bounding box center [48, 173] width 62 height 39
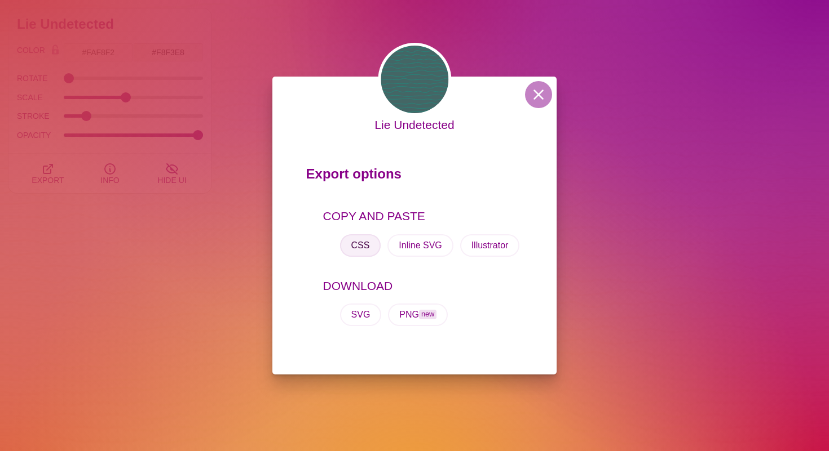
click at [362, 239] on button "CSS" at bounding box center [360, 245] width 41 height 23
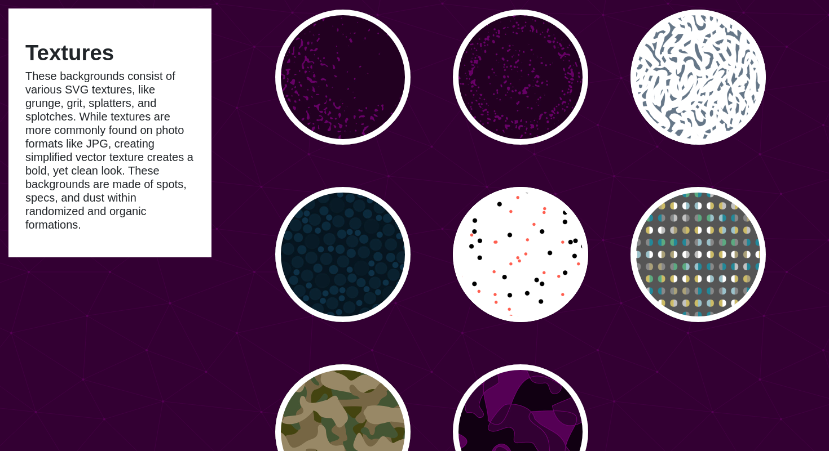
scroll to position [1574, 0]
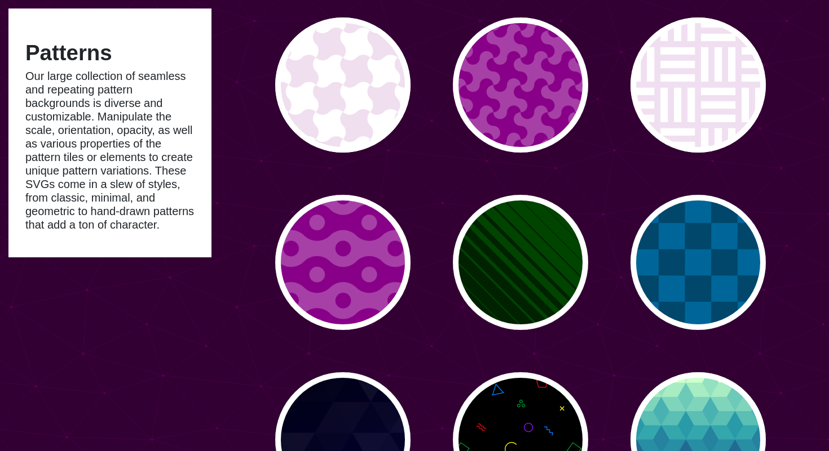
scroll to position [2114, 0]
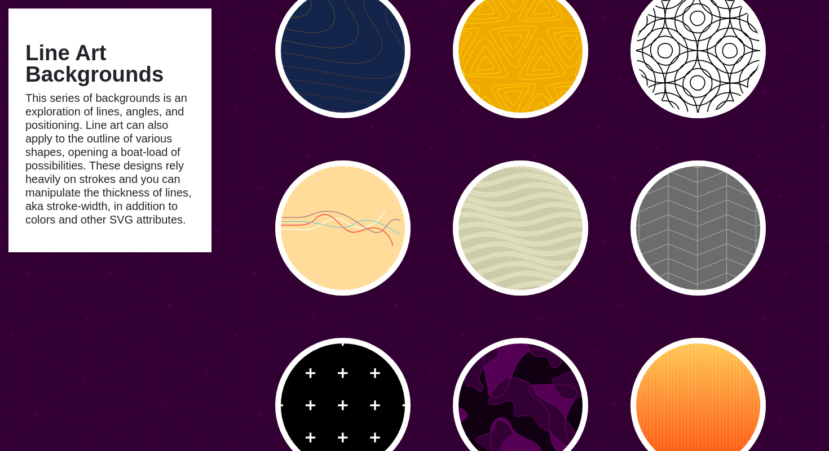
scroll to position [2993, 0]
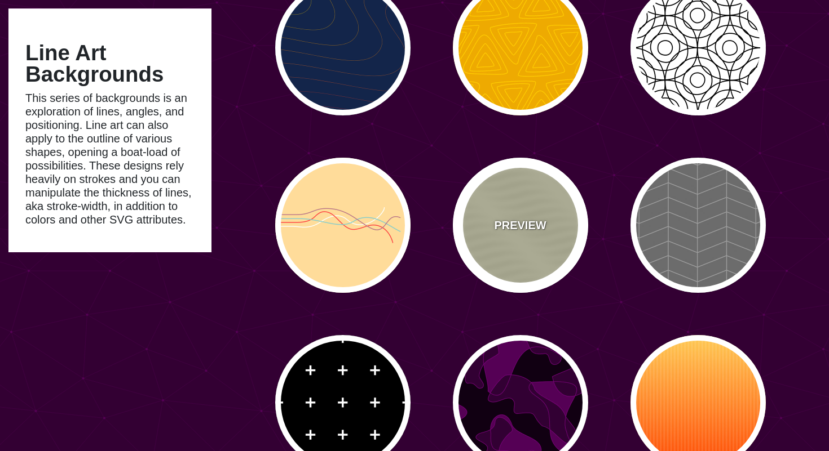
click at [504, 198] on div "PREVIEW" at bounding box center [520, 225] width 135 height 135
type input "#DDDDBB"
type input "#CCCCAA"
type input "0"
type input "0.25"
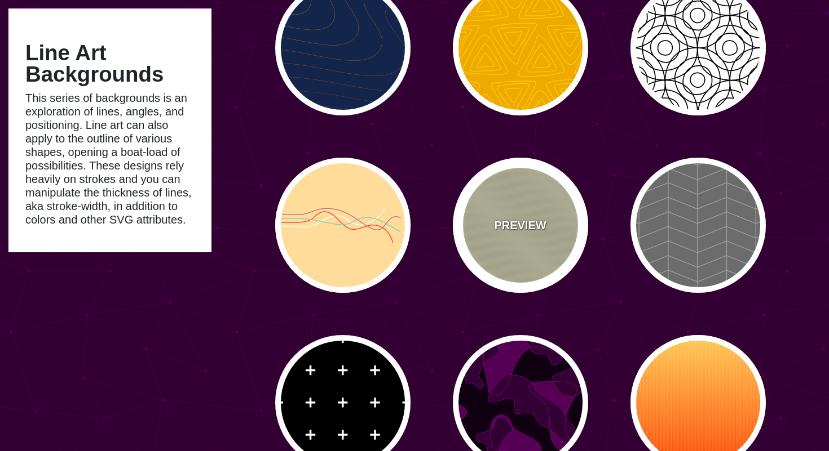
type input "10"
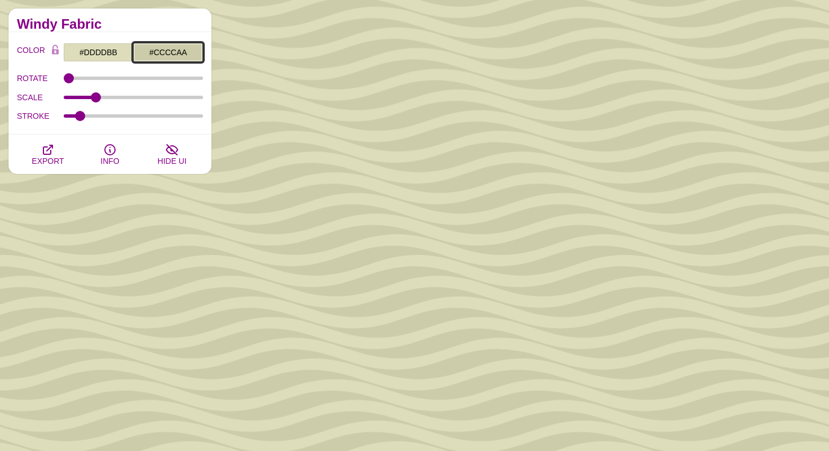
click at [171, 58] on input "#CCCCAA" at bounding box center [168, 52] width 70 height 19
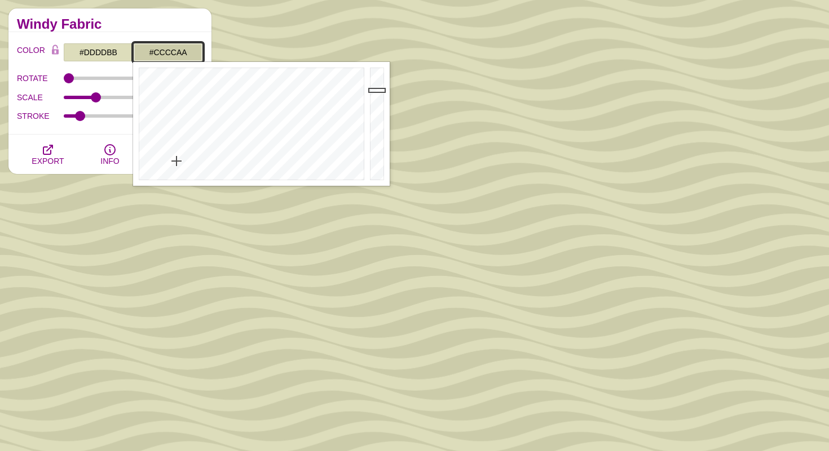
click at [171, 58] on input "#CCCCAA" at bounding box center [168, 52] width 70 height 19
paste input "background-color: #FAF8F2; background-image: url("data:image/svg+xml,%3Csvg xml…"
type input "#background-color: #FAF8F2; background-image: url("data:image/svg+xml,%3Csvg xm…"
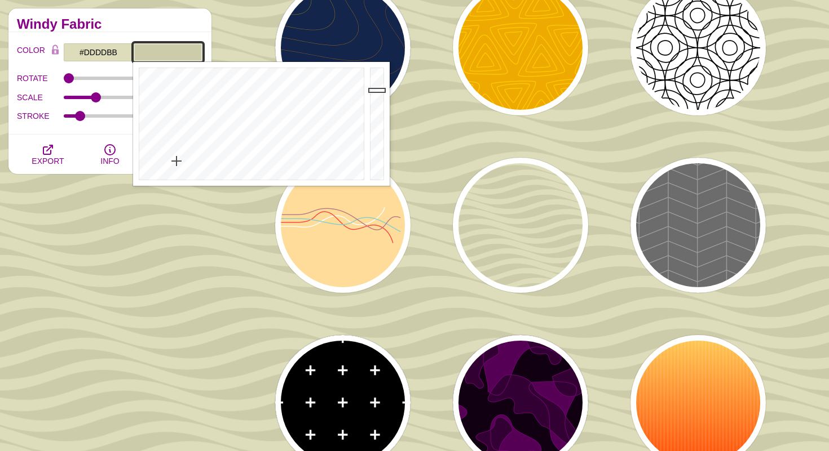
type input "#CCCCAA"
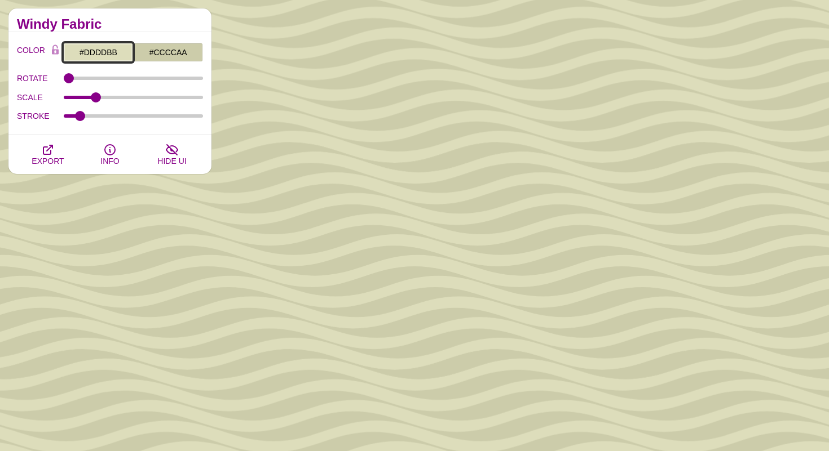
click at [95, 50] on input "#DDDDBB" at bounding box center [98, 52] width 70 height 19
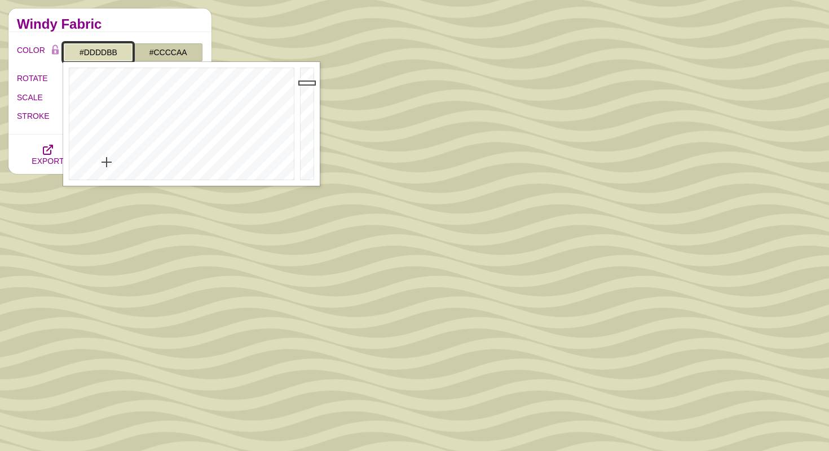
paste input "faf8f1"
type input "#FAF8F1"
click at [124, 30] on div "Windy Fabric" at bounding box center [109, 20] width 203 height 24
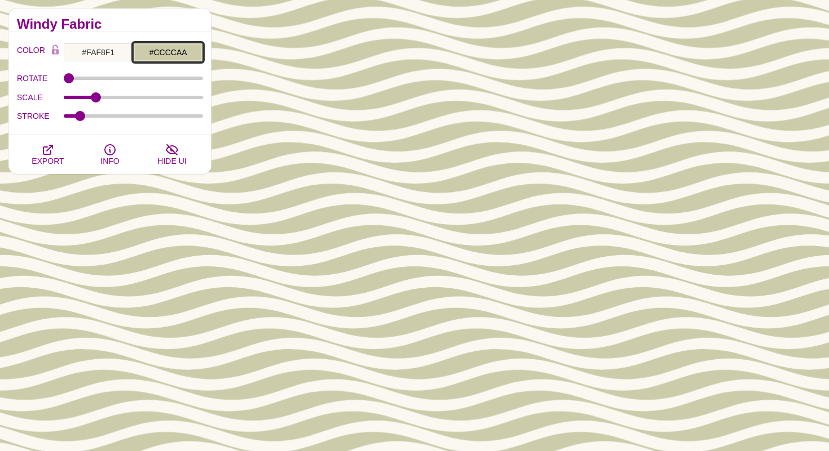
click at [169, 50] on input "#CCCCAA" at bounding box center [168, 52] width 70 height 19
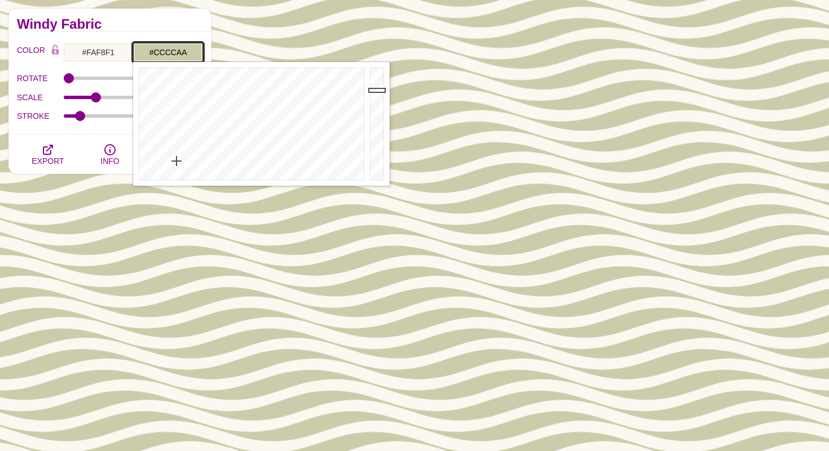
click at [169, 50] on input "#CCCCAA" at bounding box center [168, 52] width 70 height 19
paste input "f8f3e8"
type input "#F8F3E8"
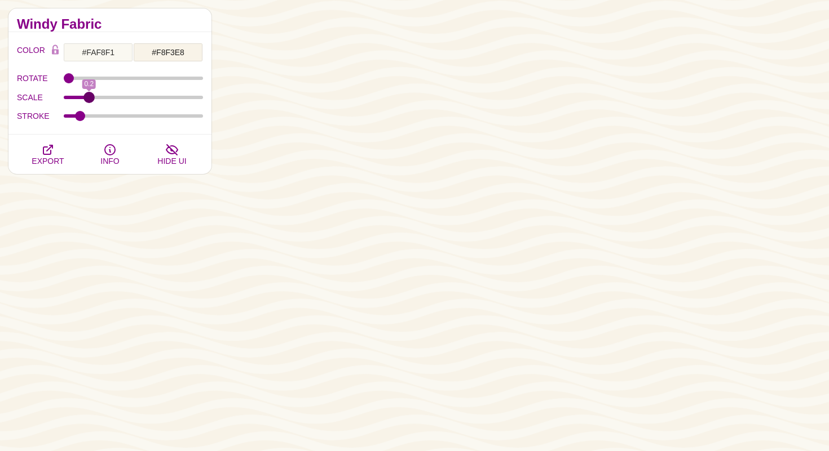
type input "0.2"
drag, startPoint x: 93, startPoint y: 96, endPoint x: 85, endPoint y: 106, distance: 12.9
click at [85, 106] on div "SCALE 0.2" at bounding box center [110, 97] width 186 height 19
drag, startPoint x: 81, startPoint y: 116, endPoint x: 160, endPoint y: 119, distance: 79.5
type input "71.2"
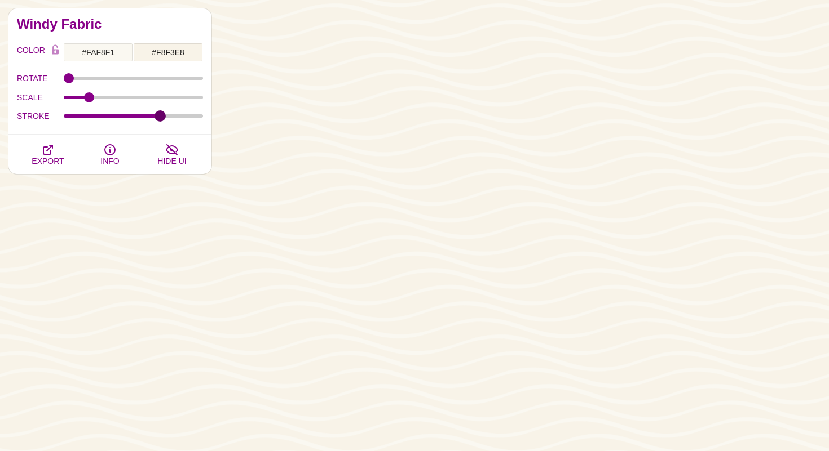
click at [160, 118] on input "STROKE" at bounding box center [134, 116] width 140 height 5
